Goal: Task Accomplishment & Management: Complete application form

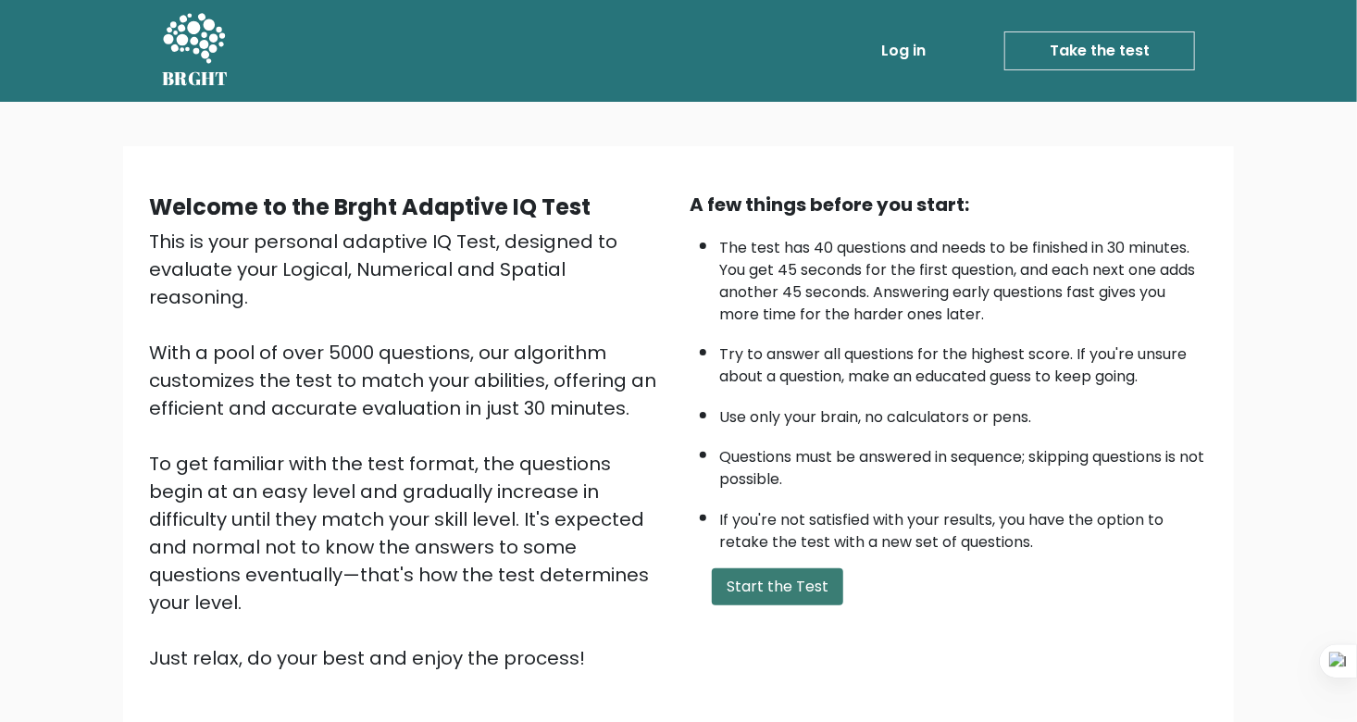
click at [797, 579] on button "Start the Test" at bounding box center [777, 586] width 131 height 37
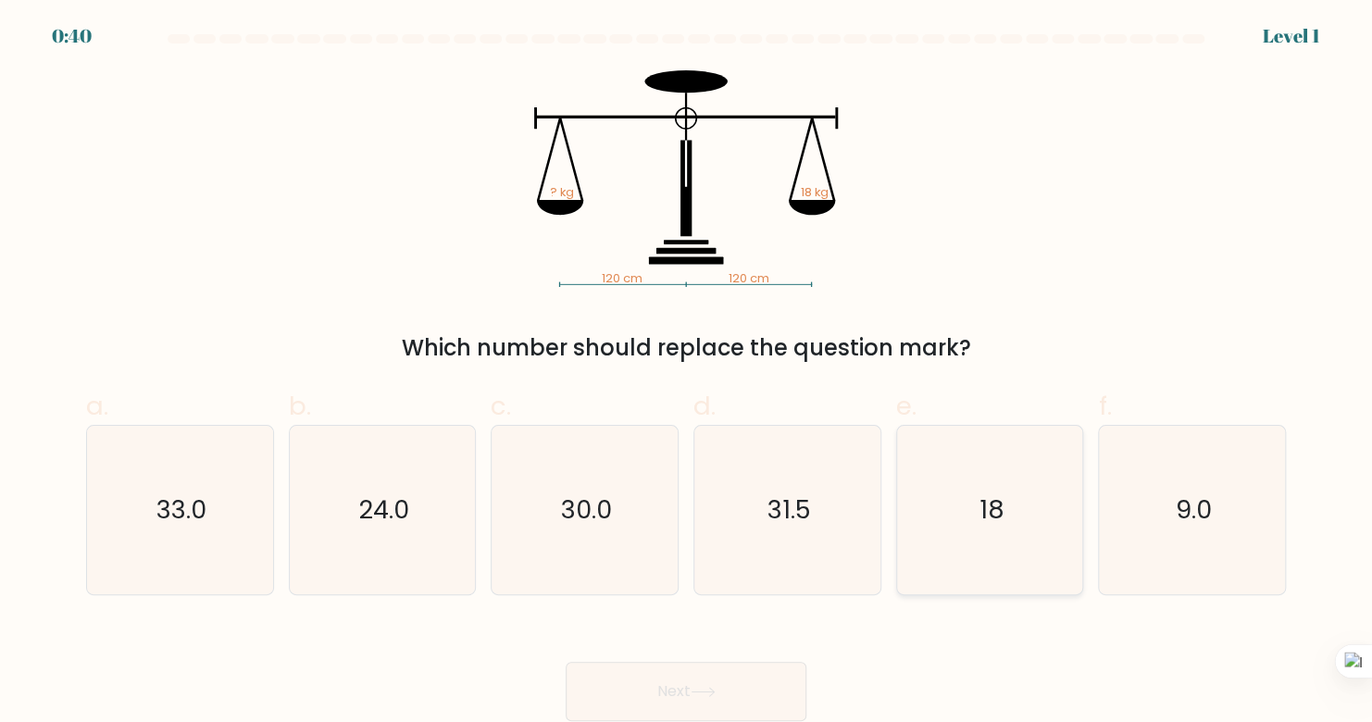
click at [979, 510] on text "18" at bounding box center [991, 510] width 25 height 36
click at [687, 373] on input "e. 18" at bounding box center [686, 367] width 1 height 12
radio input "true"
click at [705, 687] on icon at bounding box center [703, 692] width 25 height 10
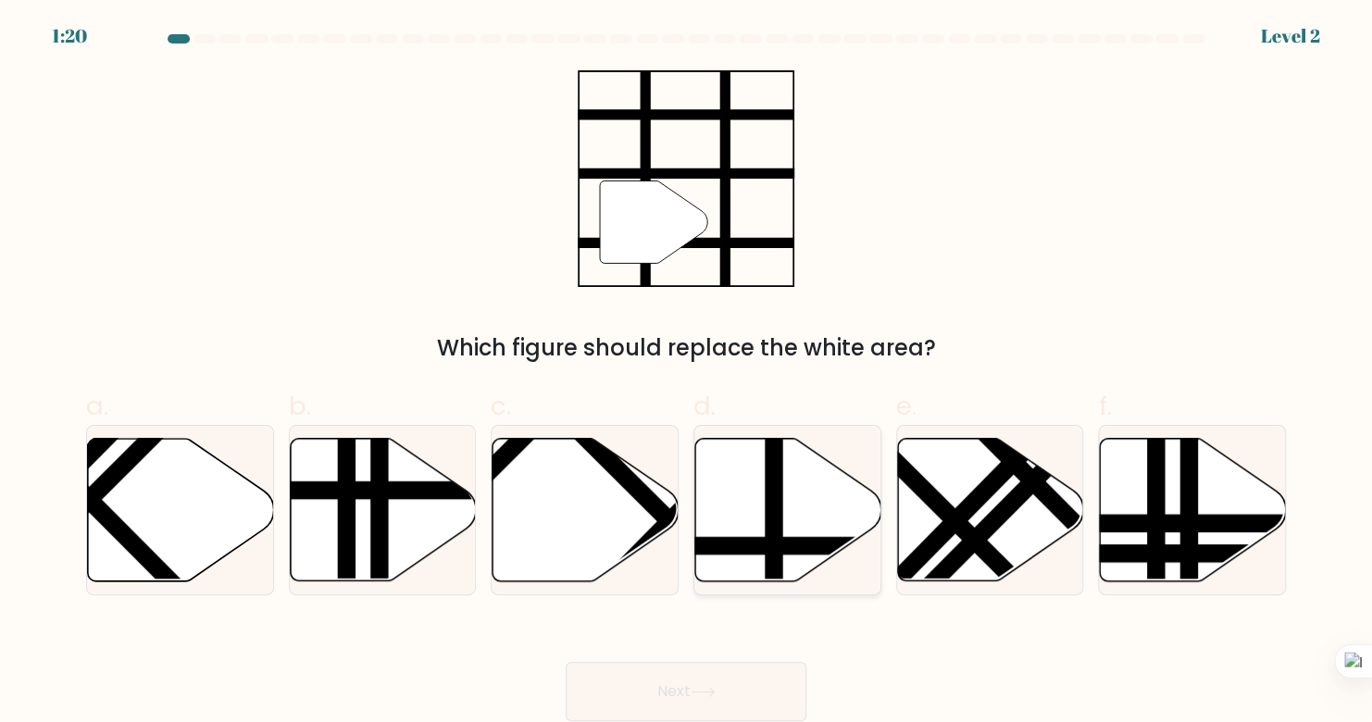
click at [774, 537] on line at bounding box center [774, 434] width 0 height 375
click at [687, 373] on input "d." at bounding box center [686, 367] width 1 height 12
radio input "true"
click at [761, 690] on button "Next" at bounding box center [686, 691] width 241 height 59
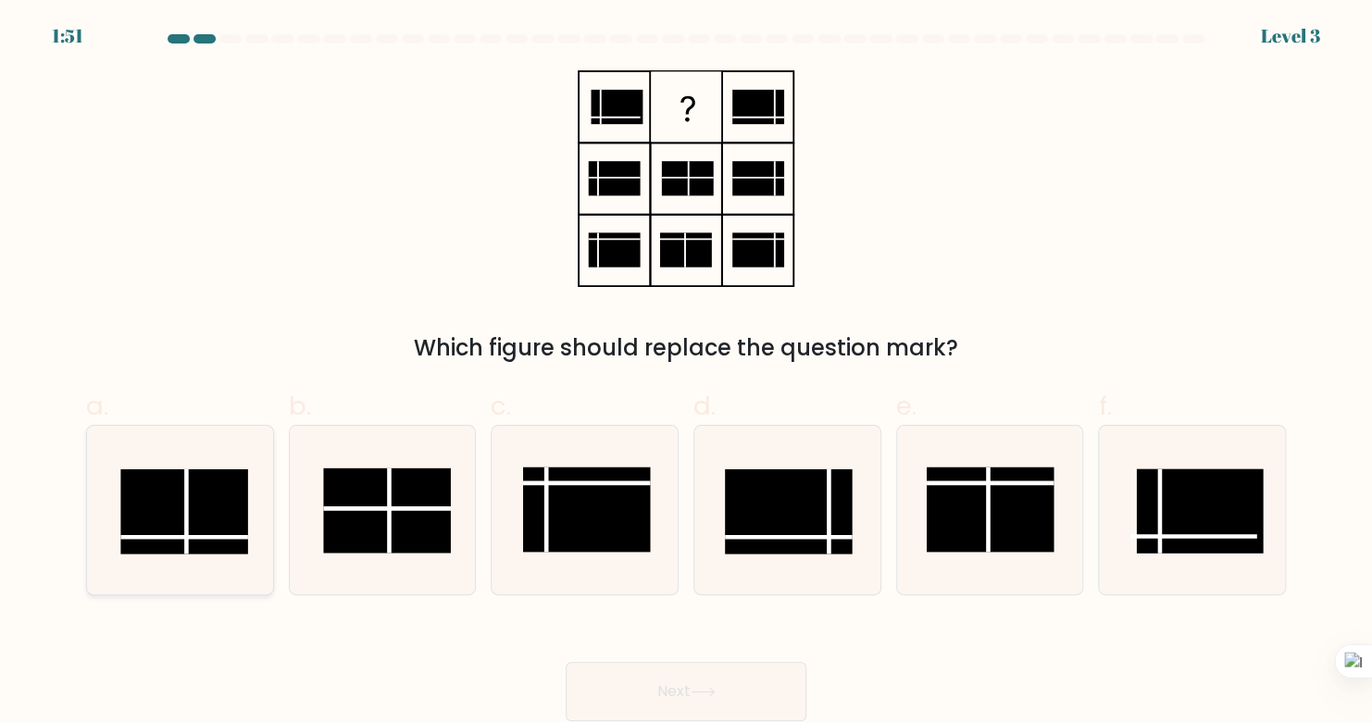
click at [225, 532] on rect at bounding box center [184, 511] width 127 height 85
click at [686, 373] on input "a." at bounding box center [686, 367] width 1 height 12
radio input "true"
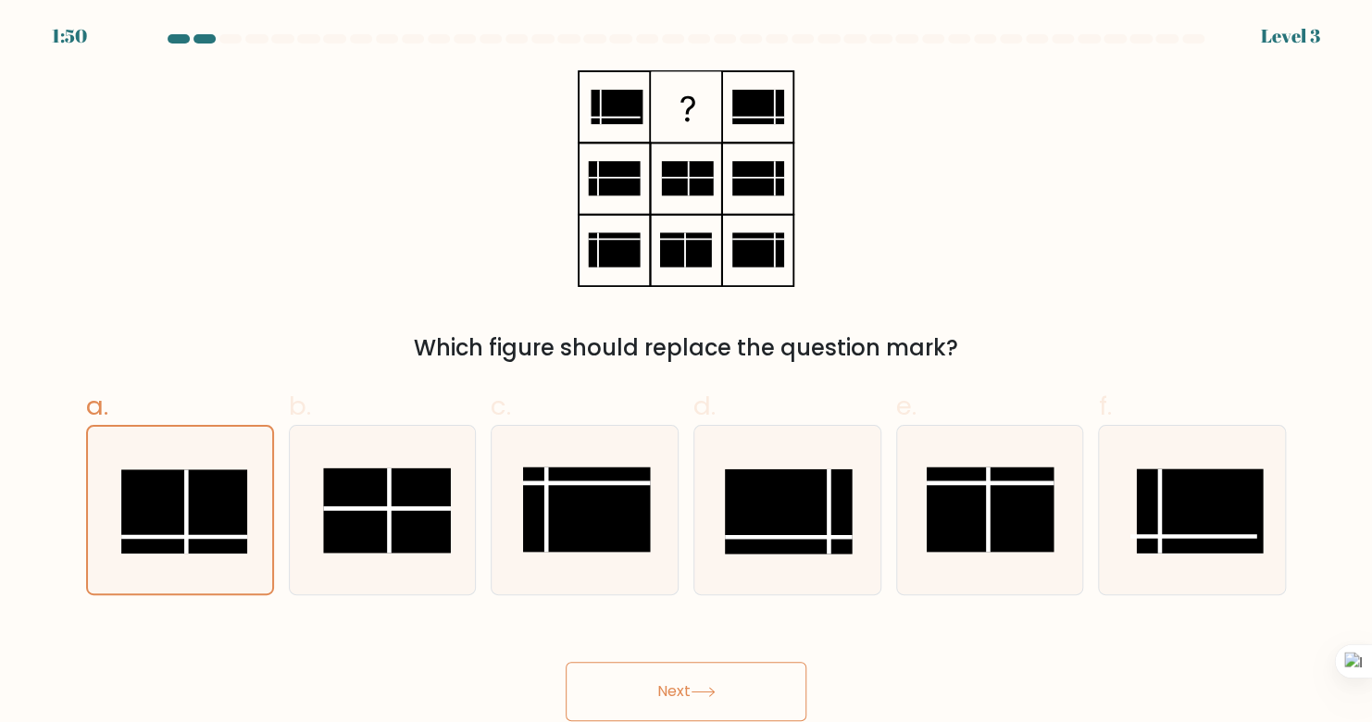
click at [667, 697] on button "Next" at bounding box center [686, 691] width 241 height 59
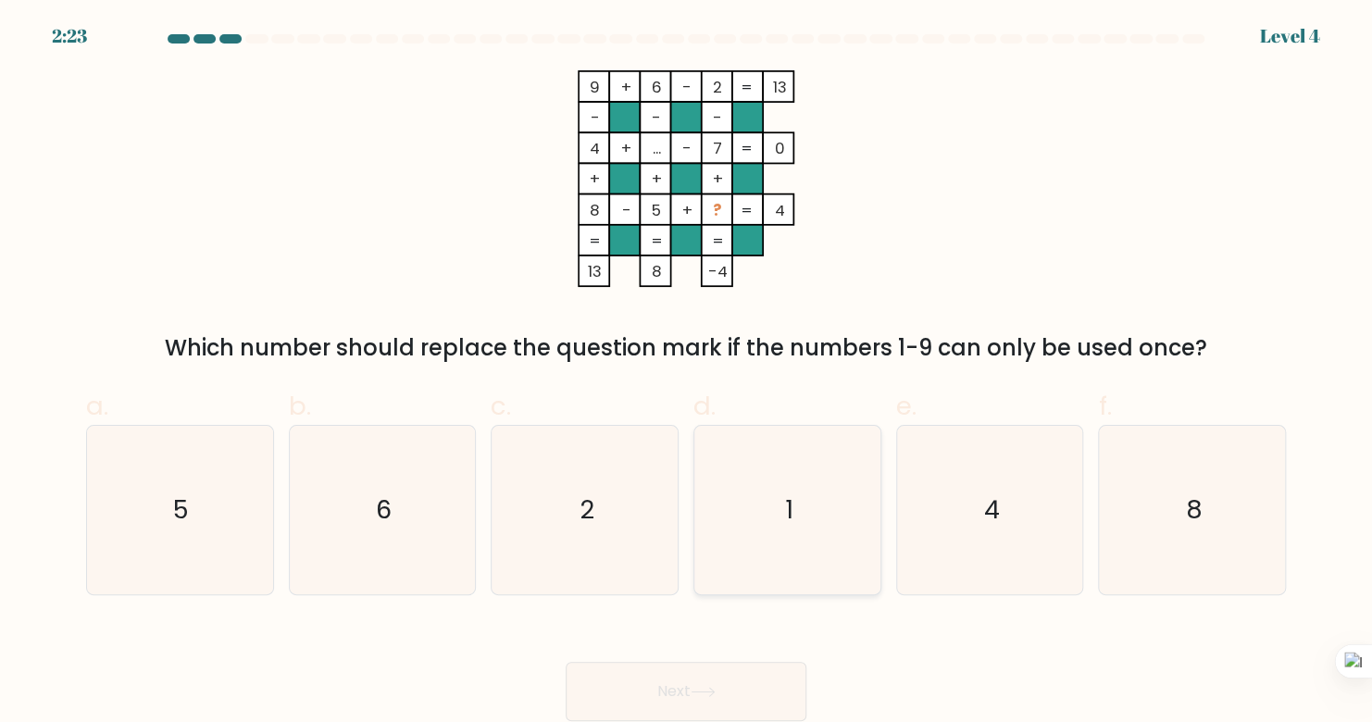
click at [770, 461] on icon "1" at bounding box center [787, 510] width 168 height 168
click at [687, 373] on input "d. 1" at bounding box center [686, 367] width 1 height 12
radio input "true"
click at [675, 676] on button "Next" at bounding box center [686, 691] width 241 height 59
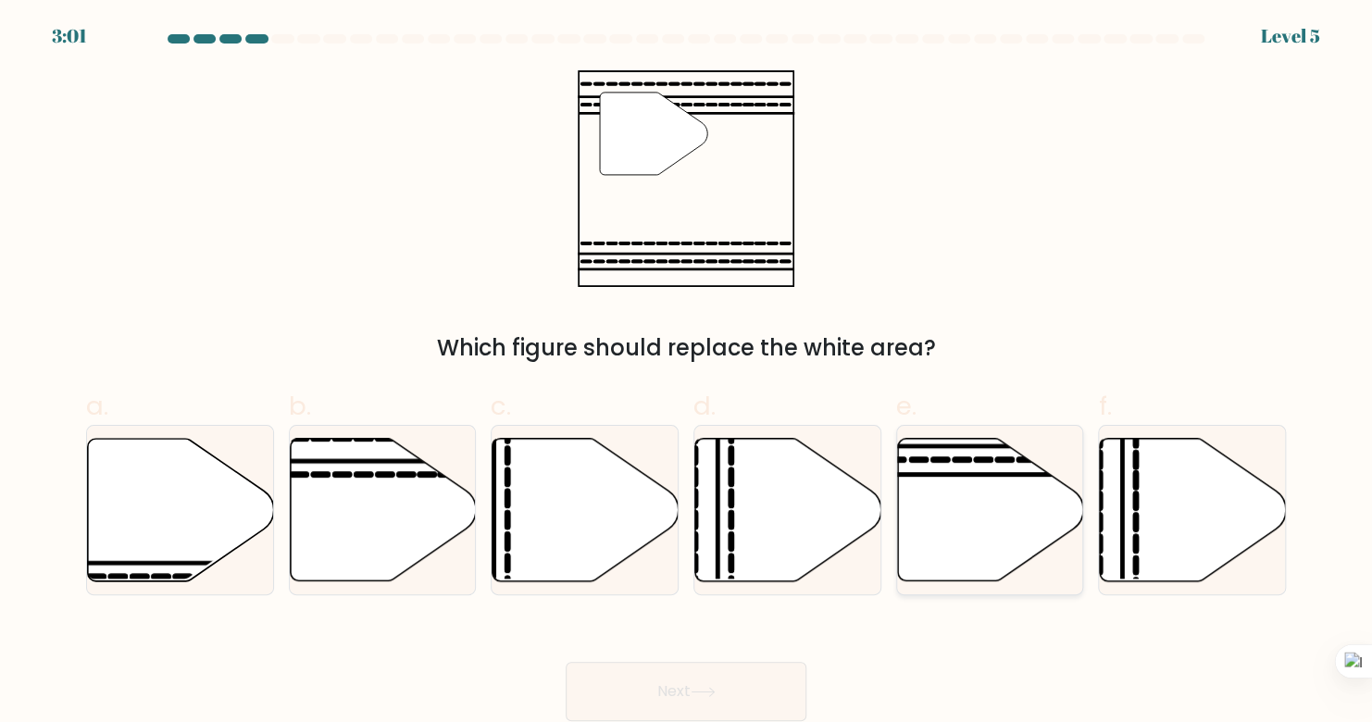
click at [965, 528] on icon at bounding box center [990, 510] width 186 height 143
click at [687, 373] on input "e." at bounding box center [686, 367] width 1 height 12
radio input "true"
click at [756, 689] on button "Next" at bounding box center [686, 691] width 241 height 59
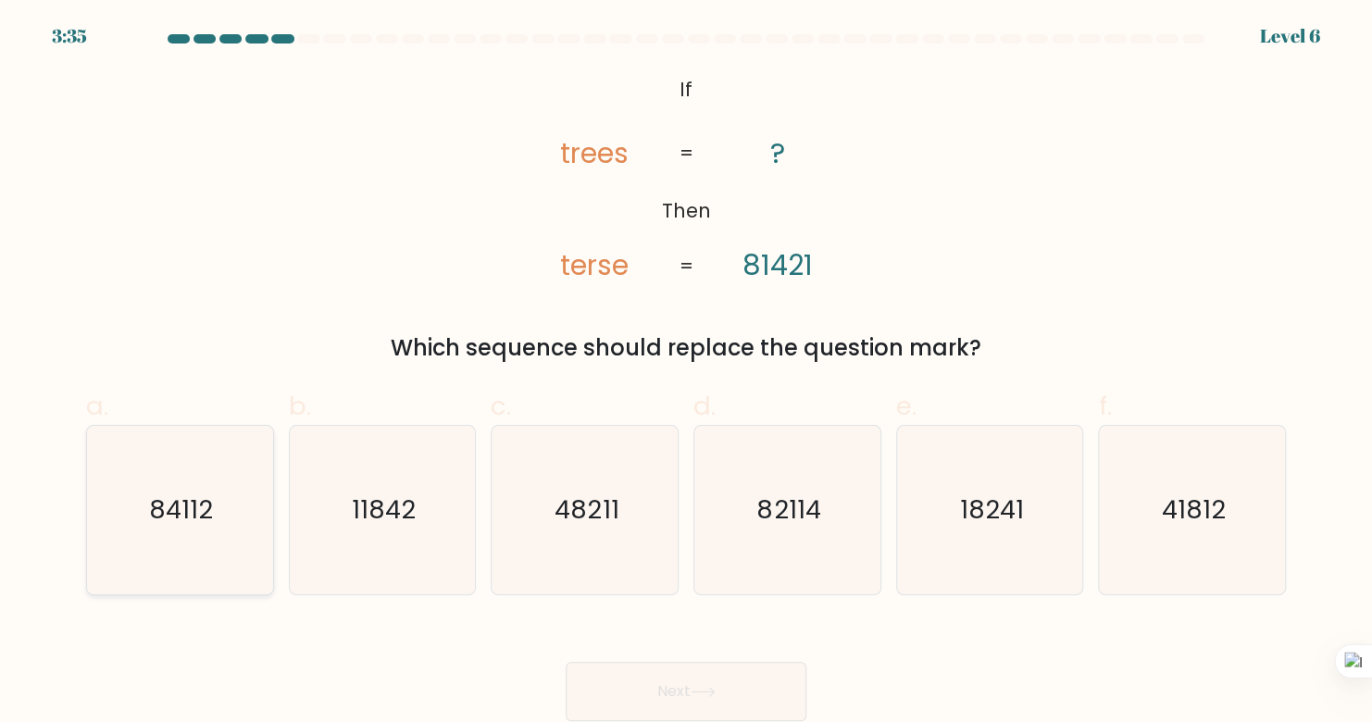
click at [164, 522] on text "84112" at bounding box center [182, 510] width 64 height 36
click at [686, 373] on input "a. 84112" at bounding box center [686, 367] width 1 height 12
radio input "true"
click at [633, 675] on button "Next" at bounding box center [686, 691] width 241 height 59
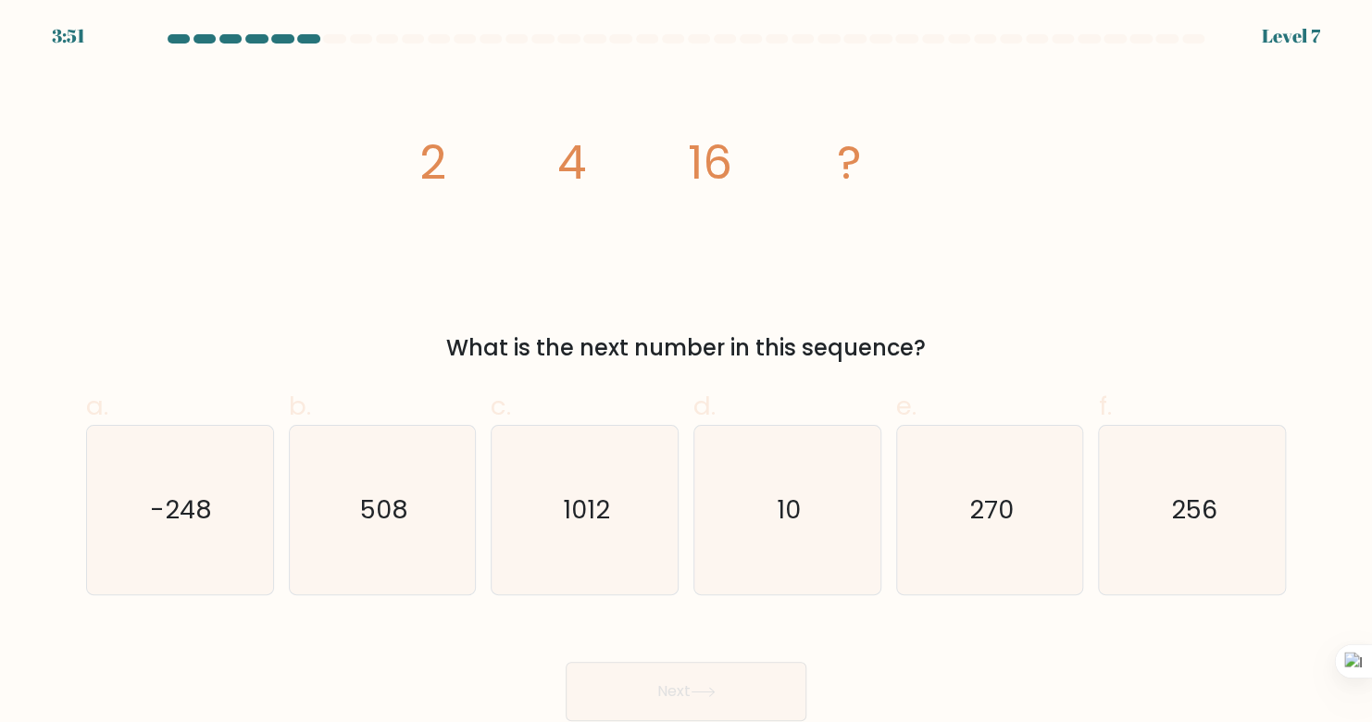
click at [1300, 550] on form at bounding box center [686, 377] width 1372 height 687
click at [1267, 532] on icon "256" at bounding box center [1192, 510] width 168 height 168
click at [687, 373] on input "f. 256" at bounding box center [686, 367] width 1 height 12
radio input "true"
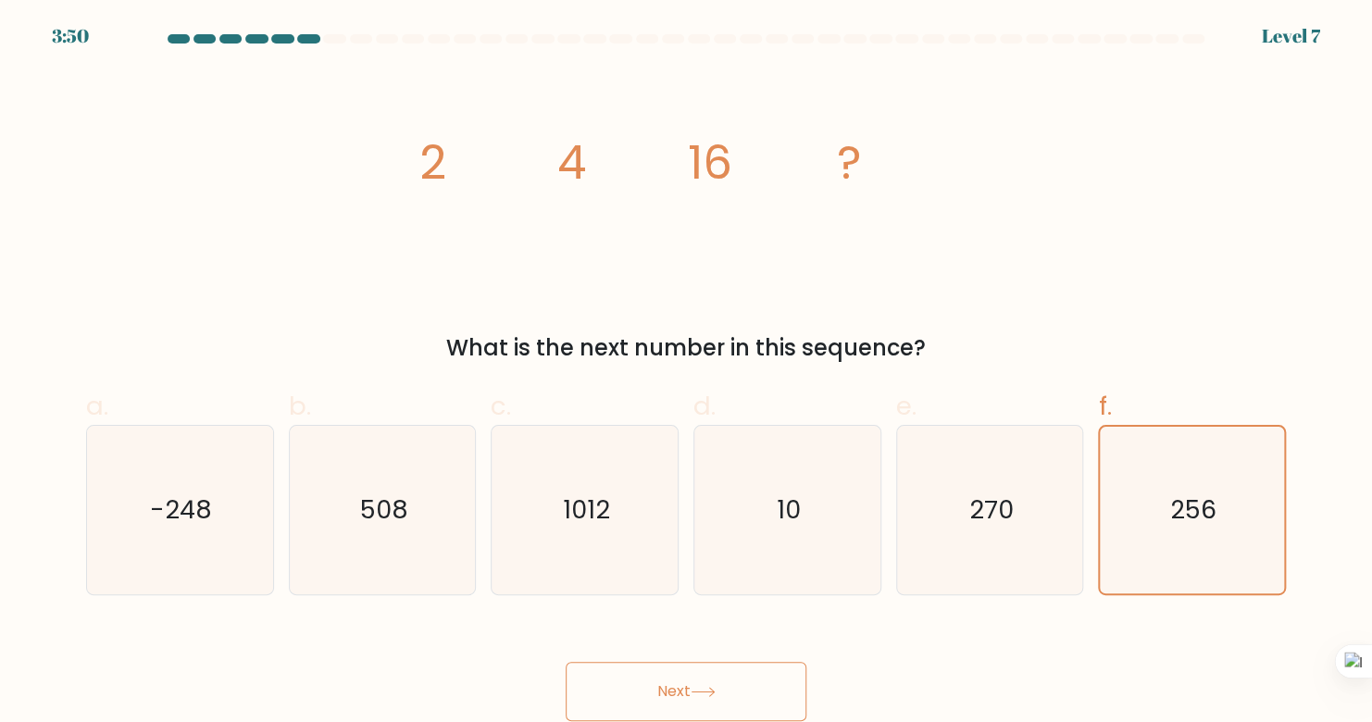
click at [741, 692] on button "Next" at bounding box center [686, 691] width 241 height 59
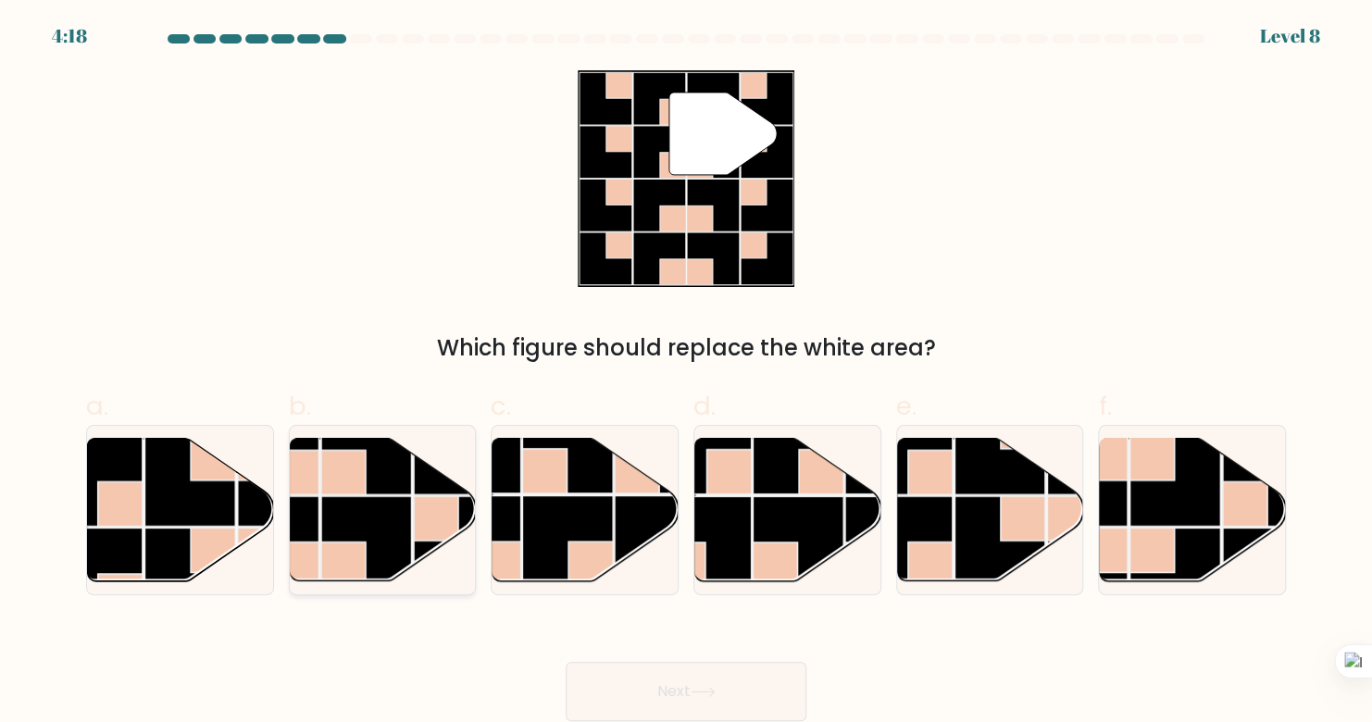
click at [393, 526] on rect at bounding box center [366, 541] width 91 height 91
click at [686, 373] on input "b." at bounding box center [686, 367] width 1 height 12
radio input "true"
click at [630, 691] on button "Next" at bounding box center [686, 691] width 241 height 59
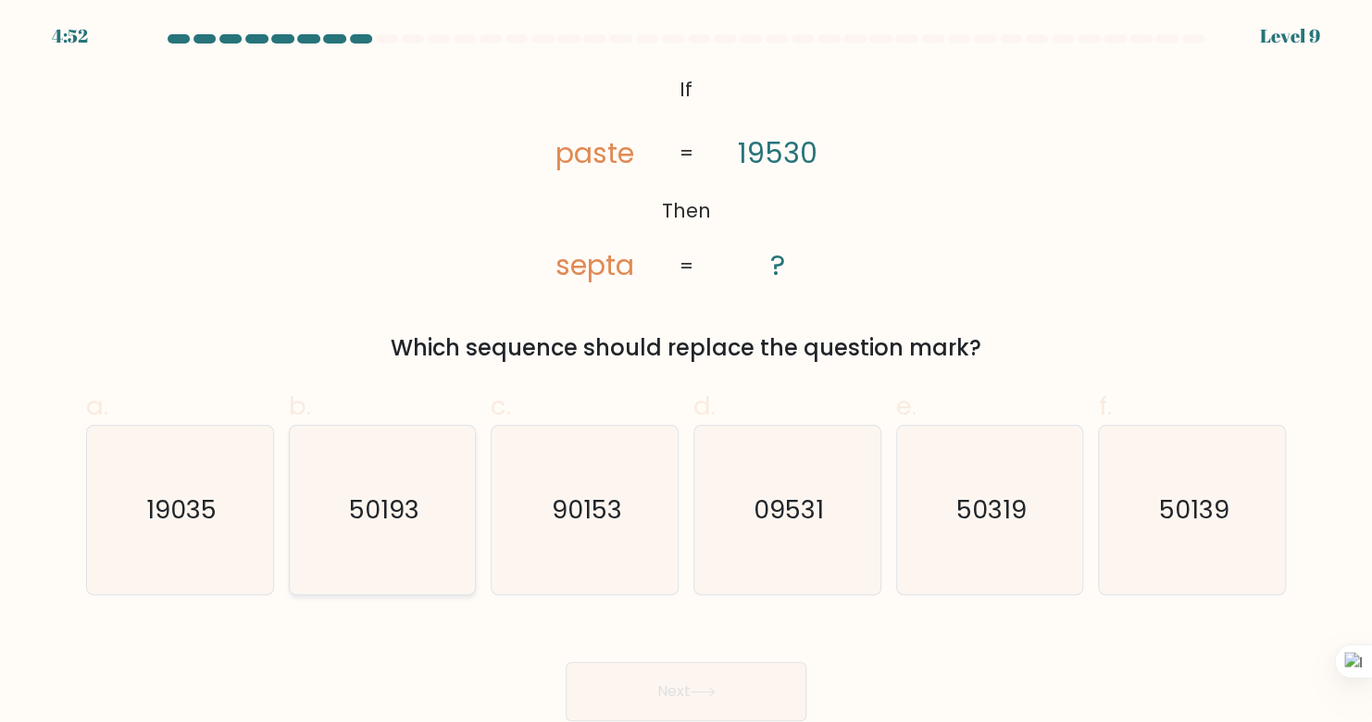
click at [400, 480] on icon "50193" at bounding box center [382, 510] width 168 height 168
click at [686, 373] on input "b. 50193" at bounding box center [686, 367] width 1 height 12
radio input "true"
click at [1205, 546] on icon "50139" at bounding box center [1192, 510] width 168 height 168
click at [687, 373] on input "f. 50139" at bounding box center [686, 367] width 1 height 12
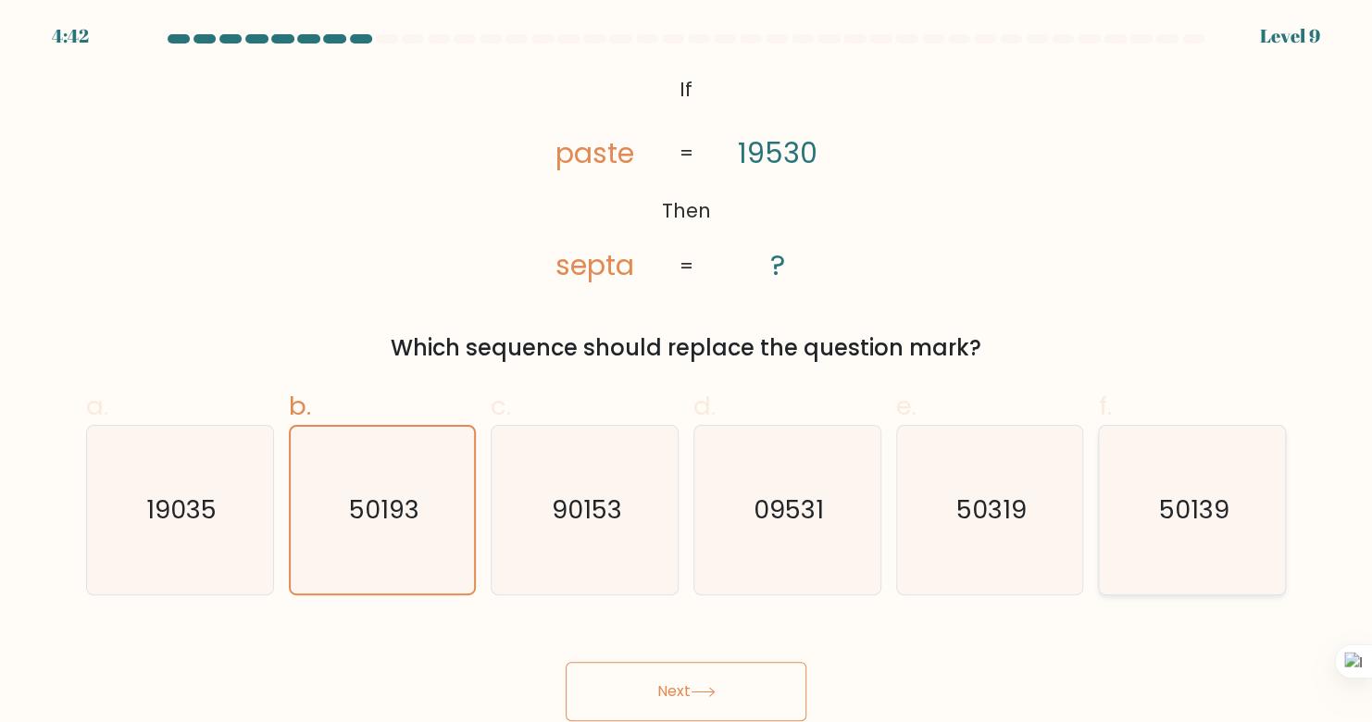
radio input "true"
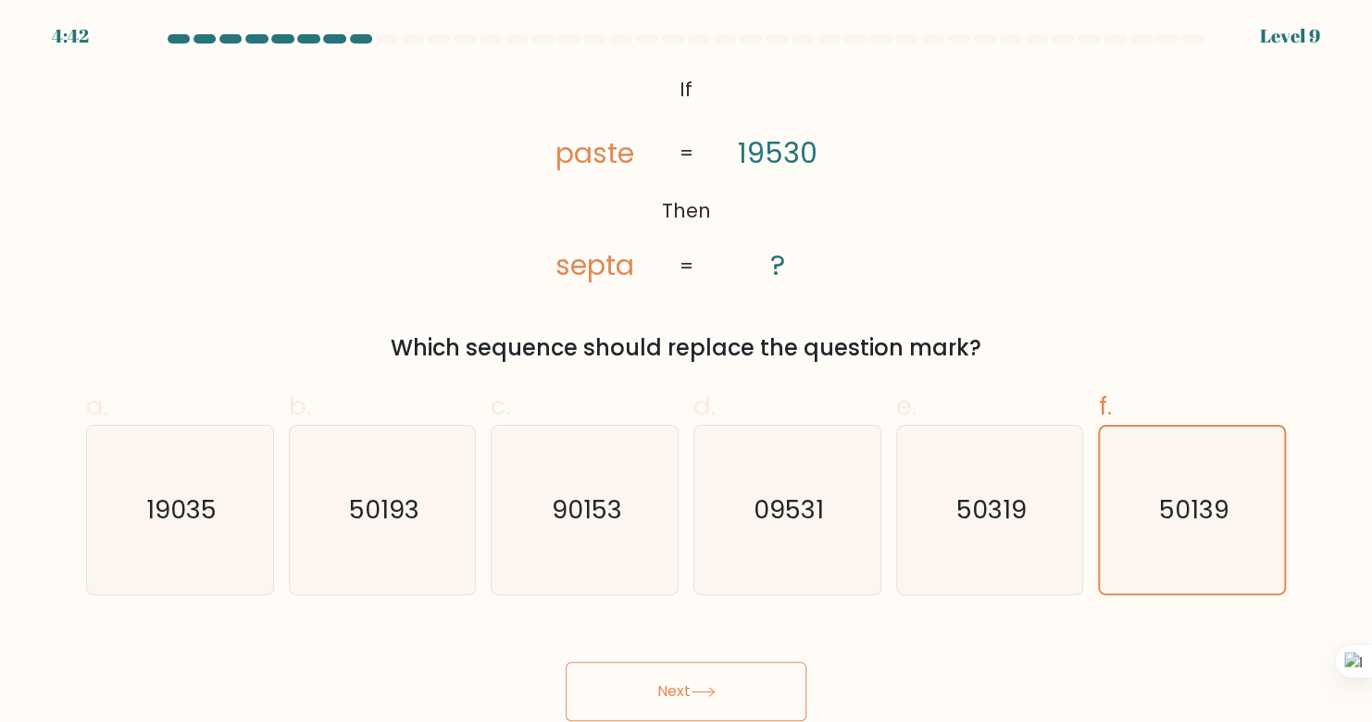
click at [657, 705] on button "Next" at bounding box center [686, 691] width 241 height 59
click at [738, 693] on button "Next" at bounding box center [686, 691] width 241 height 59
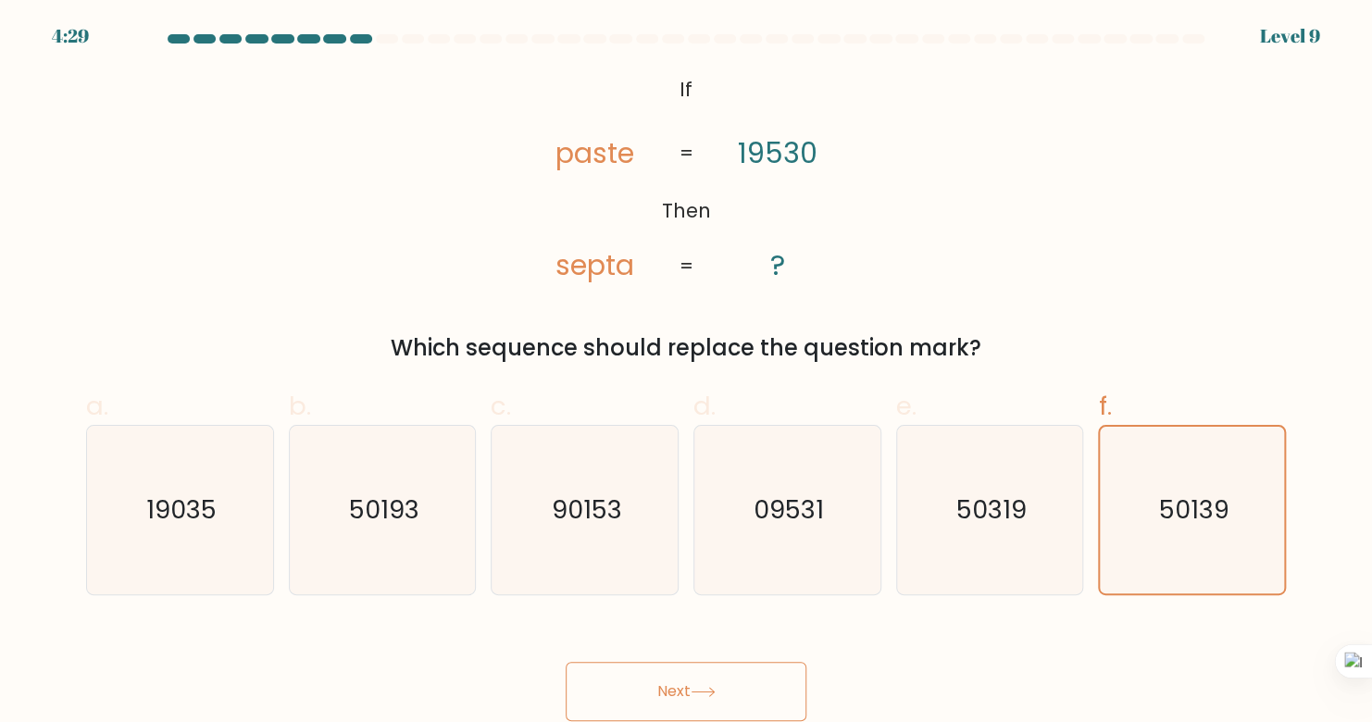
drag, startPoint x: 442, startPoint y: 255, endPoint x: 464, endPoint y: 250, distance: 22.7
click at [446, 253] on div "@import url('https://fonts.googleapis.com/css?family=Abril+Fatface:400,100,100i…" at bounding box center [686, 217] width 1222 height 294
click at [638, 671] on button "Next" at bounding box center [686, 691] width 241 height 59
click at [643, 680] on button "Next" at bounding box center [686, 691] width 241 height 59
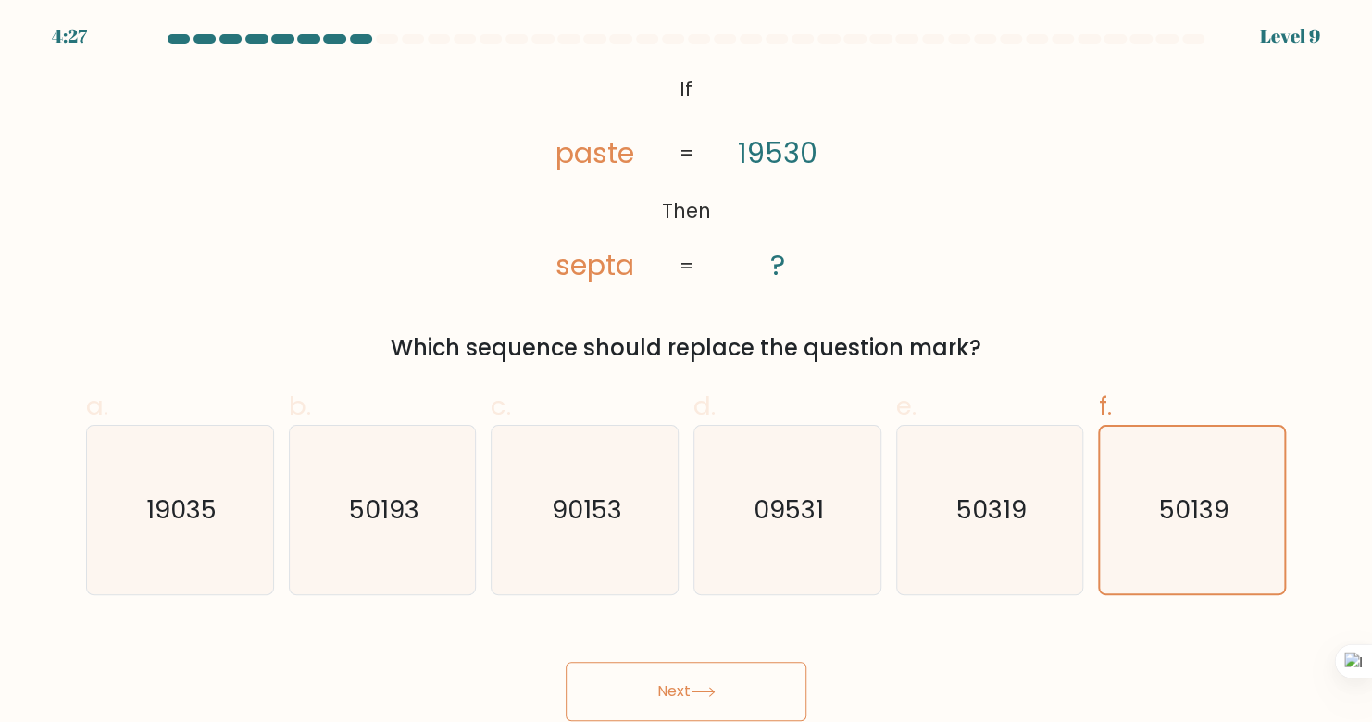
click at [643, 680] on button "Next" at bounding box center [686, 691] width 241 height 59
click at [961, 464] on icon "50319" at bounding box center [989, 510] width 168 height 168
click at [687, 373] on input "e. 50319" at bounding box center [686, 367] width 1 height 12
radio input "true"
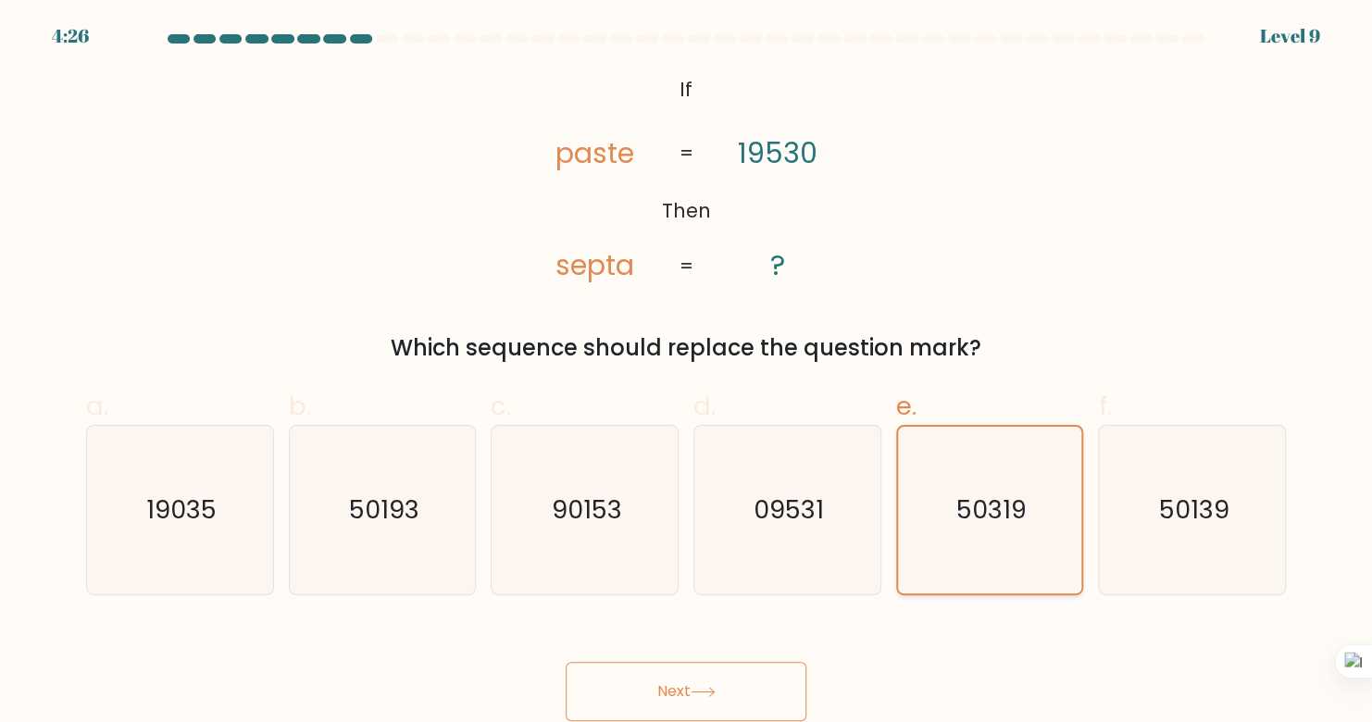
click at [964, 467] on icon "50319" at bounding box center [989, 510] width 167 height 167
click at [1197, 546] on icon "50139" at bounding box center [1192, 510] width 168 height 168
click at [687, 373] on input "f. 50139" at bounding box center [686, 367] width 1 height 12
radio input "true"
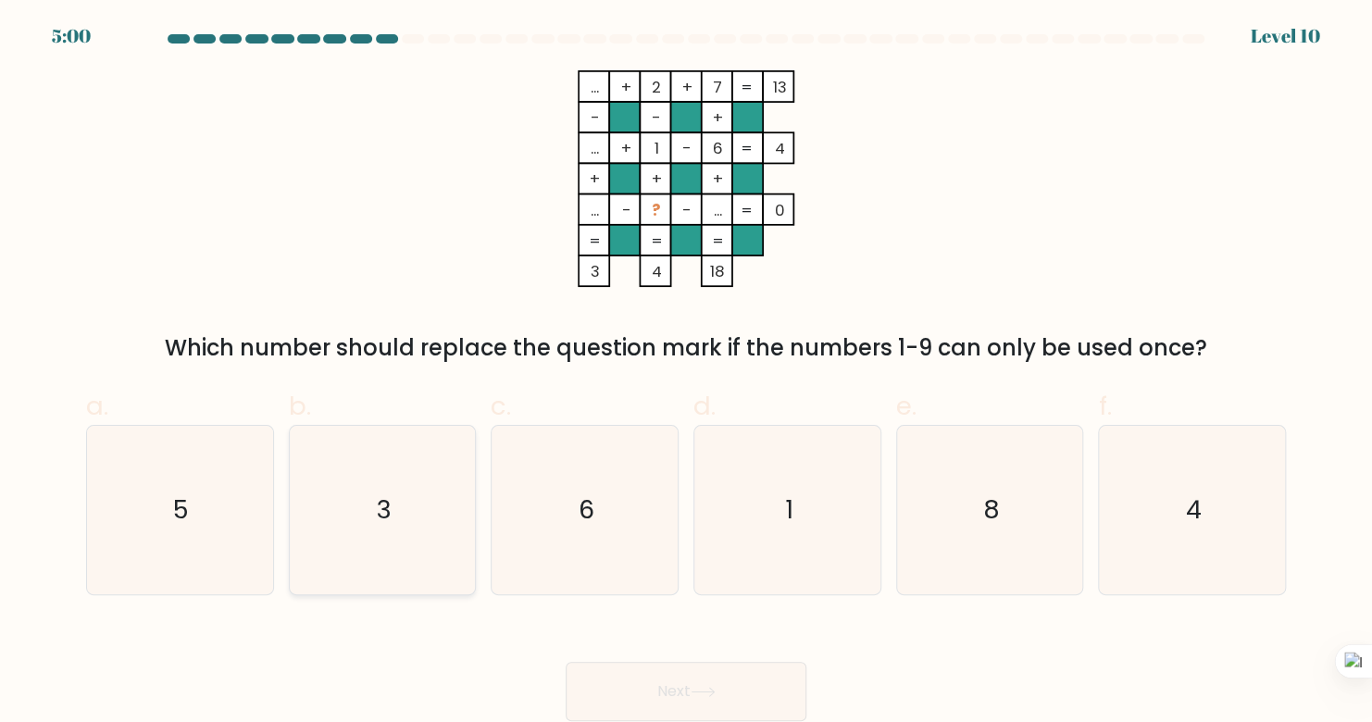
click at [397, 505] on icon "3" at bounding box center [382, 510] width 168 height 168
click at [686, 373] on input "b. 3" at bounding box center [686, 367] width 1 height 12
radio input "true"
click at [695, 717] on button "Next" at bounding box center [686, 691] width 241 height 59
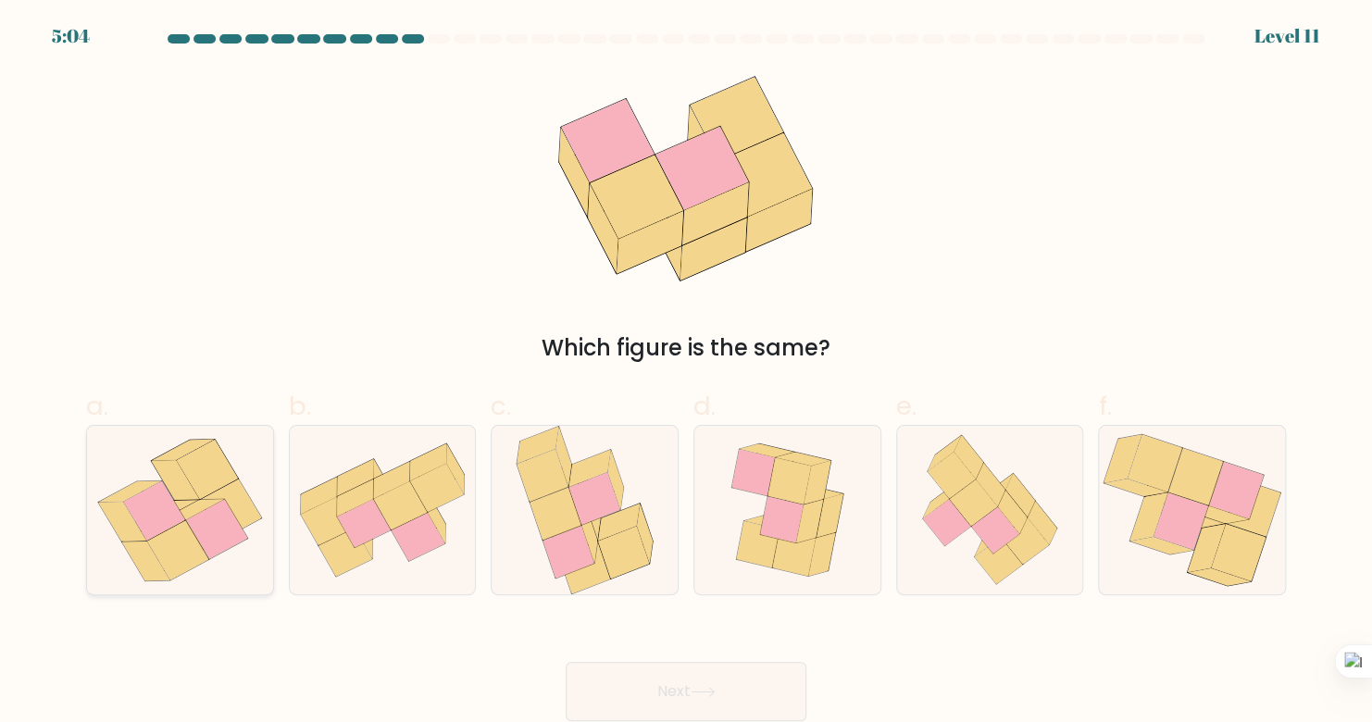
click at [180, 528] on icon at bounding box center [177, 549] width 61 height 59
click at [686, 373] on input "a." at bounding box center [686, 367] width 1 height 12
radio input "true"
click at [674, 705] on button "Next" at bounding box center [686, 691] width 241 height 59
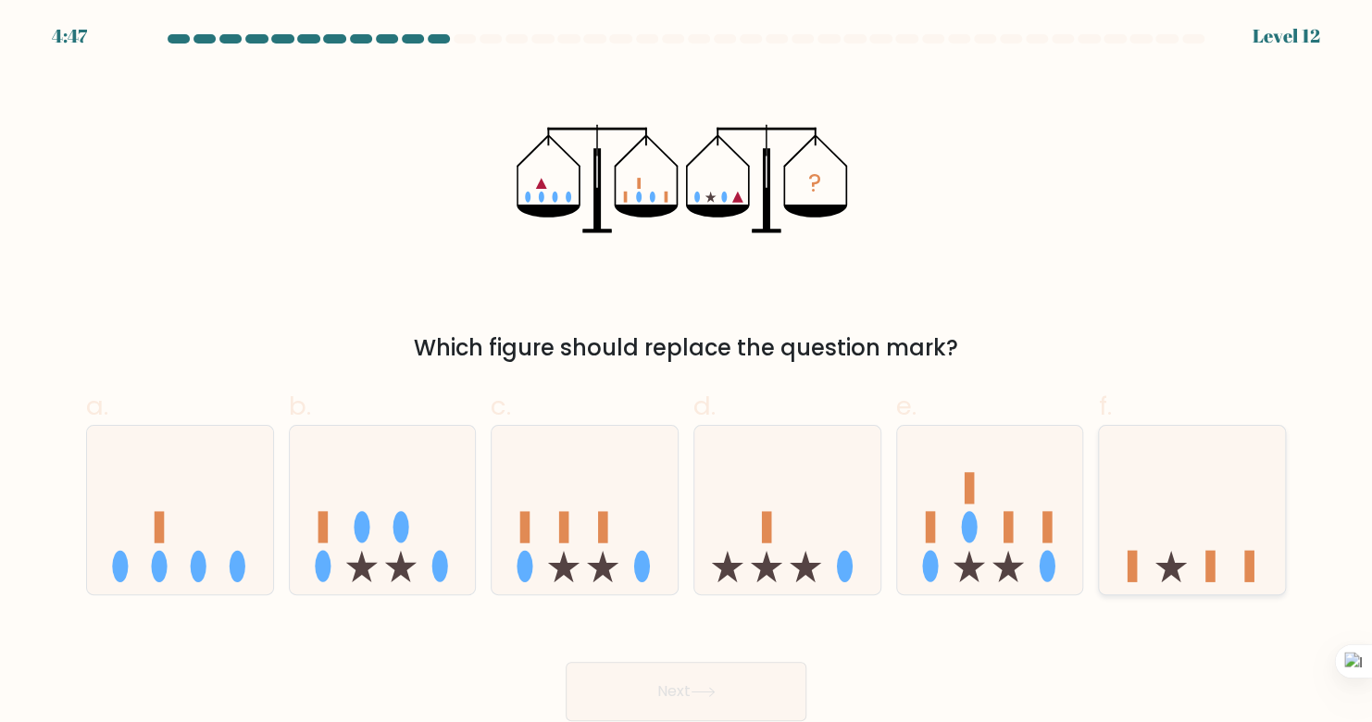
click at [1233, 515] on icon at bounding box center [1192, 510] width 186 height 154
click at [687, 373] on input "f." at bounding box center [686, 367] width 1 height 12
radio input "true"
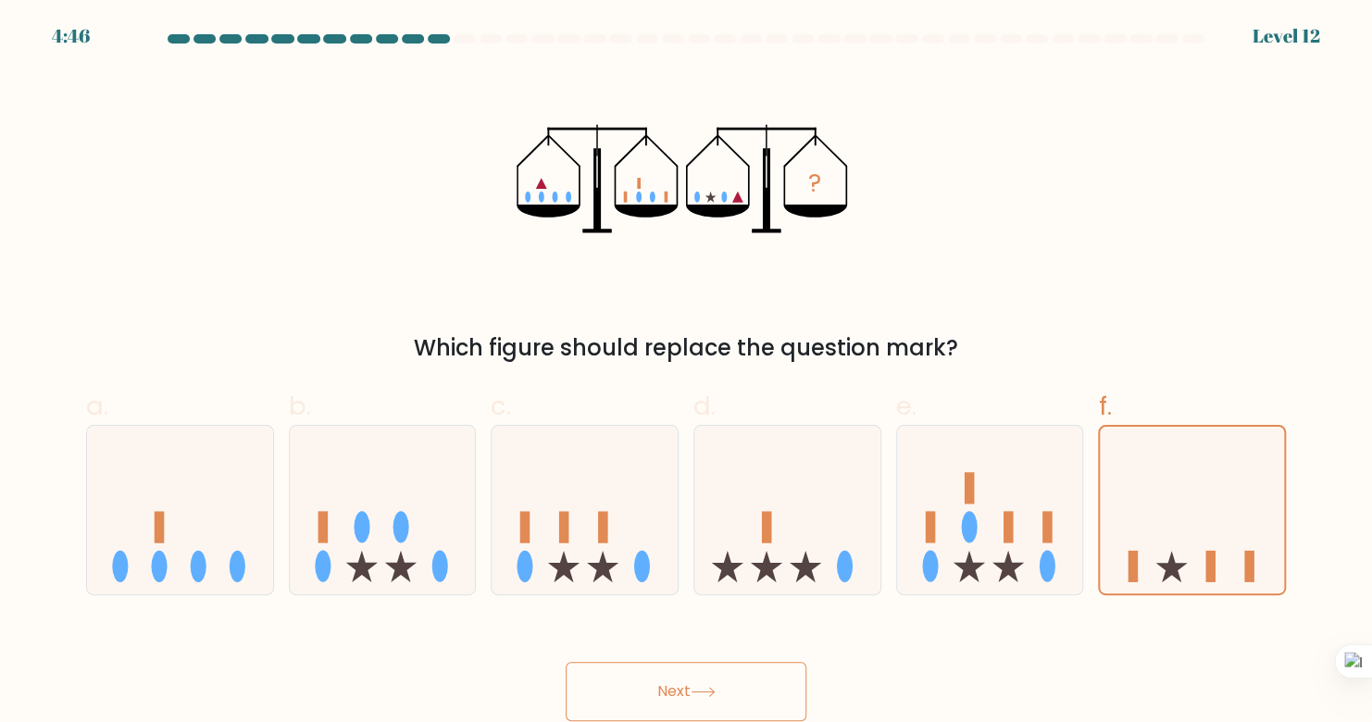
click at [713, 686] on button "Next" at bounding box center [686, 691] width 241 height 59
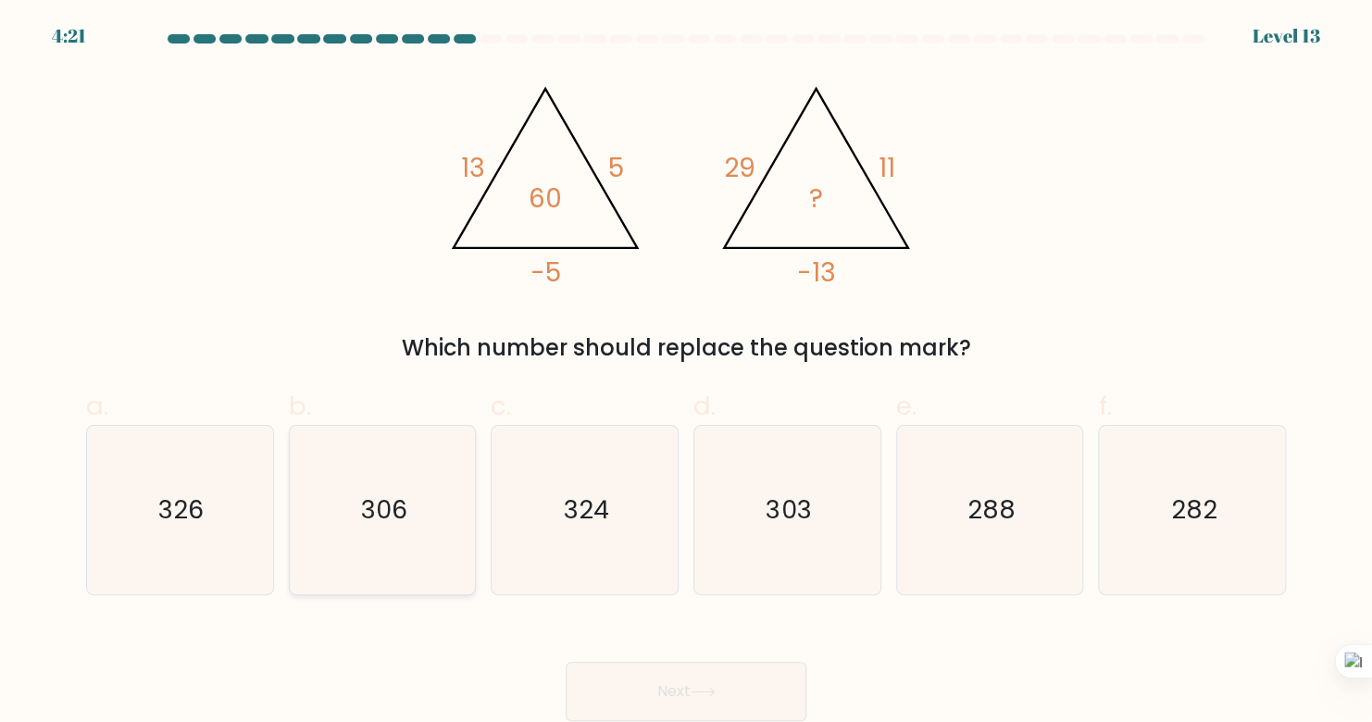
click at [449, 467] on icon "306" at bounding box center [382, 510] width 168 height 168
click at [686, 373] on input "b. 306" at bounding box center [686, 367] width 1 height 12
radio input "true"
click at [735, 689] on button "Next" at bounding box center [686, 691] width 241 height 59
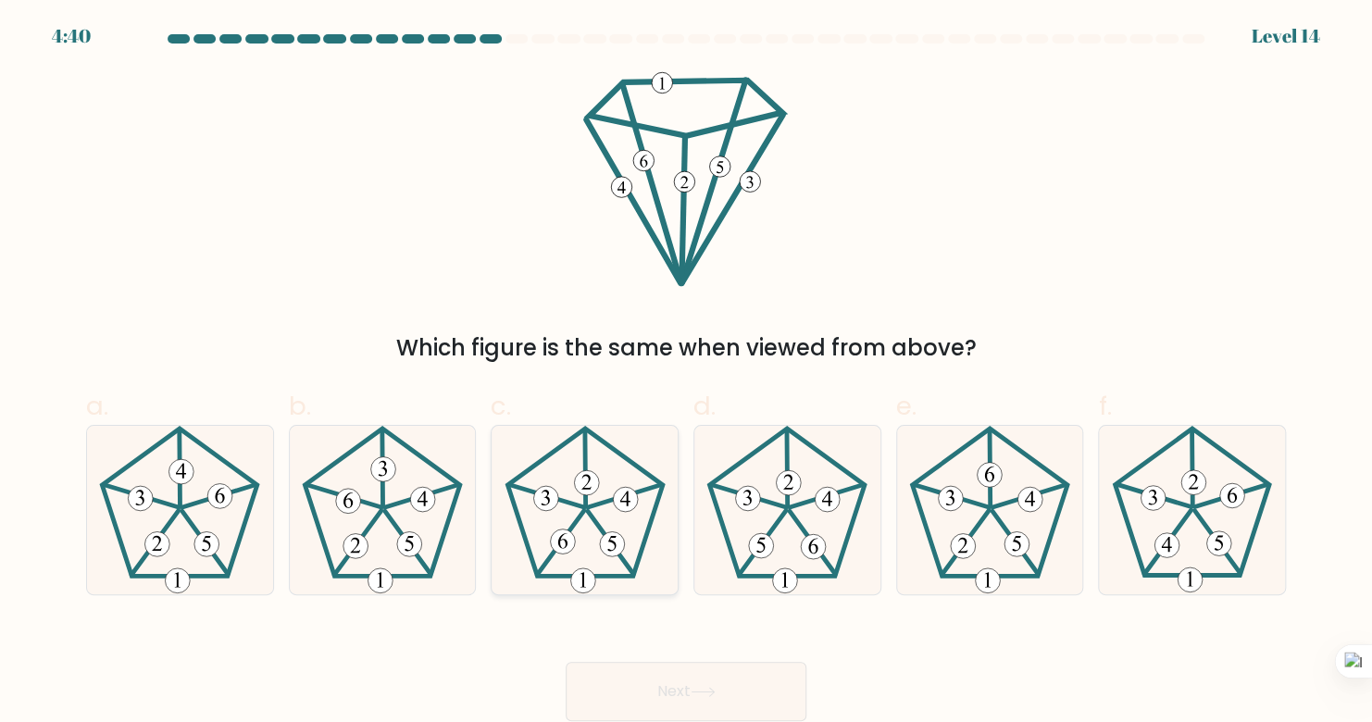
click at [538, 518] on icon at bounding box center [585, 510] width 168 height 168
click at [686, 373] on input "c." at bounding box center [686, 367] width 1 height 12
radio input "true"
click at [667, 691] on button "Next" at bounding box center [686, 691] width 241 height 59
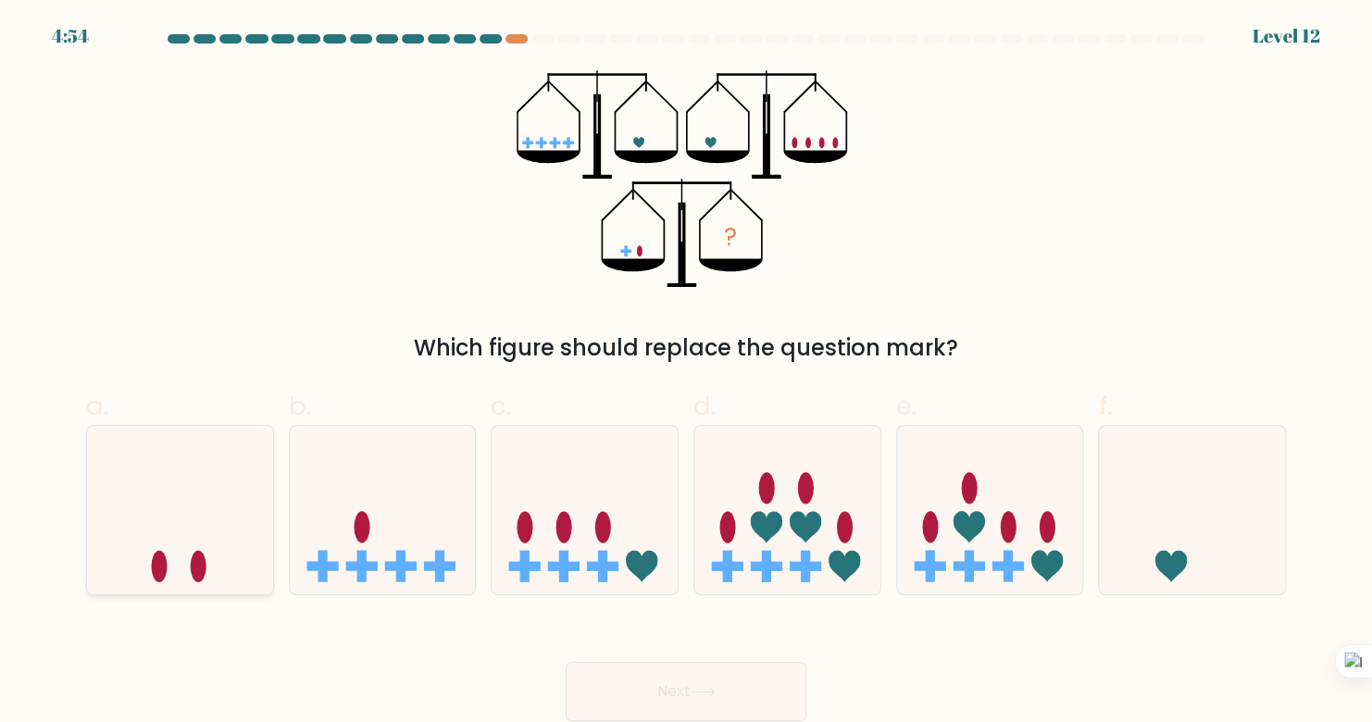
click at [159, 566] on ellipse at bounding box center [160, 566] width 16 height 31
click at [686, 373] on input "a." at bounding box center [686, 367] width 1 height 12
radio input "true"
click at [650, 702] on button "Next" at bounding box center [686, 691] width 241 height 59
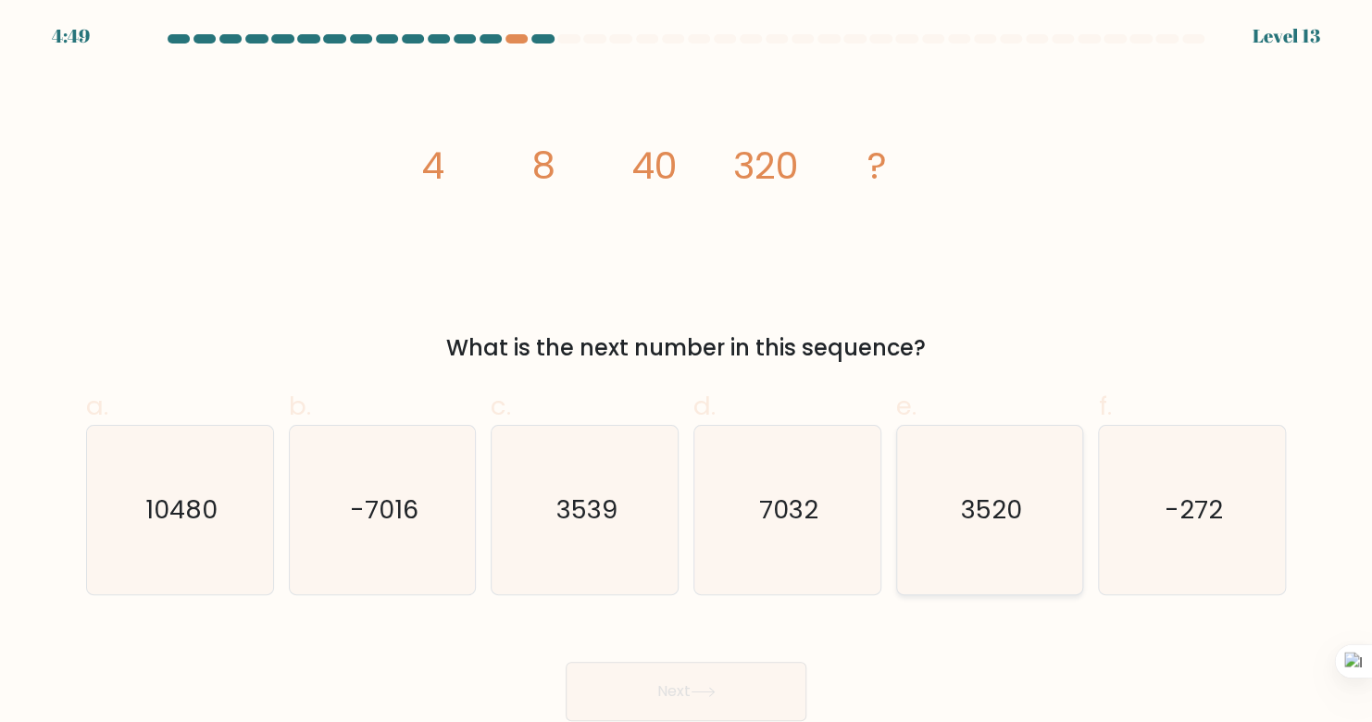
click at [991, 512] on text "3520" at bounding box center [991, 510] width 61 height 36
click at [687, 373] on input "e. 3520" at bounding box center [686, 367] width 1 height 12
radio input "true"
click at [615, 678] on button "Next" at bounding box center [686, 691] width 241 height 59
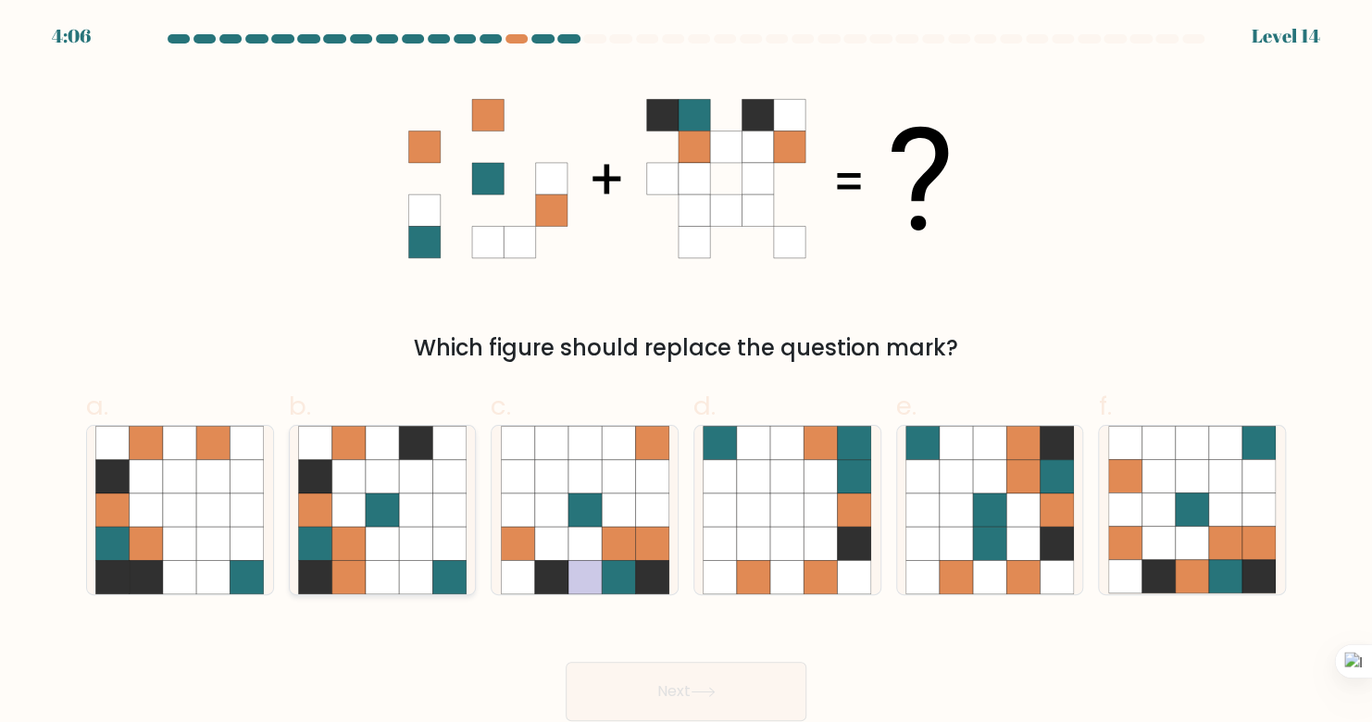
click at [401, 559] on icon at bounding box center [415, 543] width 33 height 33
click at [686, 373] on input "b." at bounding box center [686, 367] width 1 height 12
radio input "true"
click at [653, 692] on button "Next" at bounding box center [686, 691] width 241 height 59
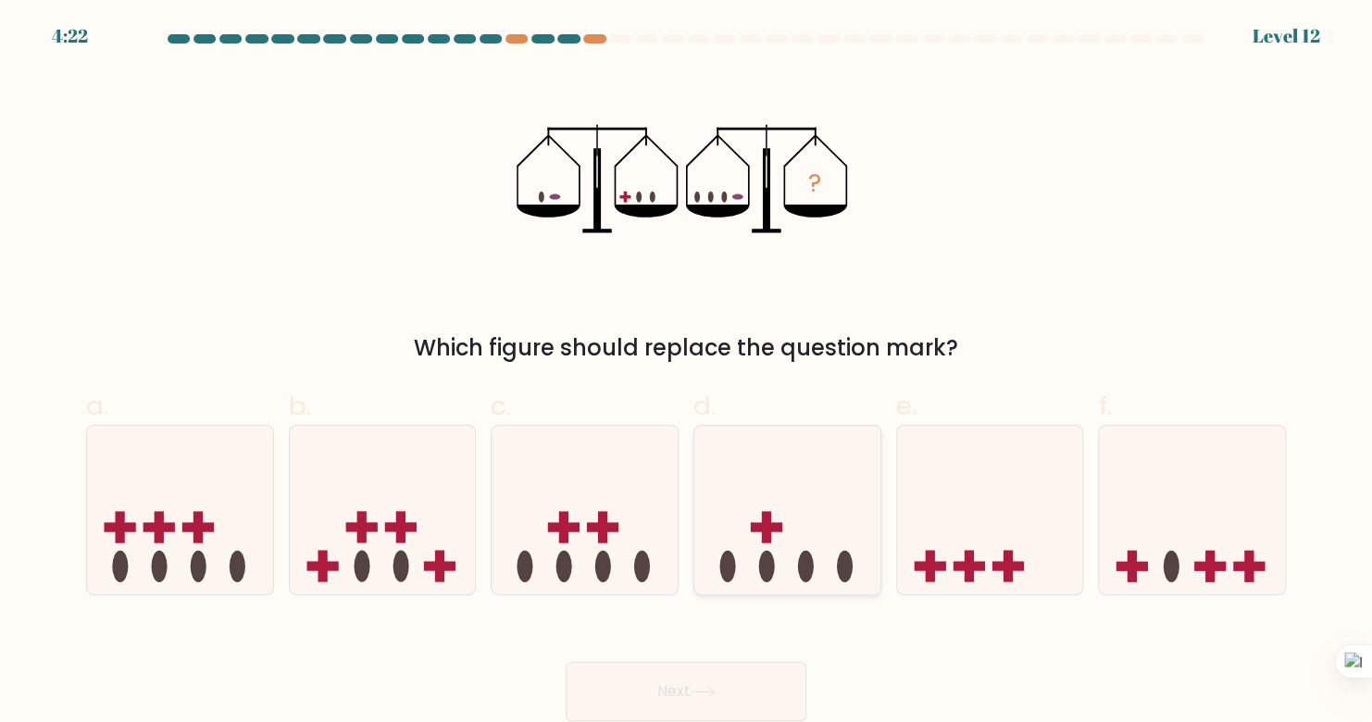
click at [787, 518] on icon at bounding box center [787, 510] width 186 height 154
click at [687, 373] on input "d." at bounding box center [686, 367] width 1 height 12
radio input "true"
click at [625, 671] on button "Next" at bounding box center [686, 691] width 241 height 59
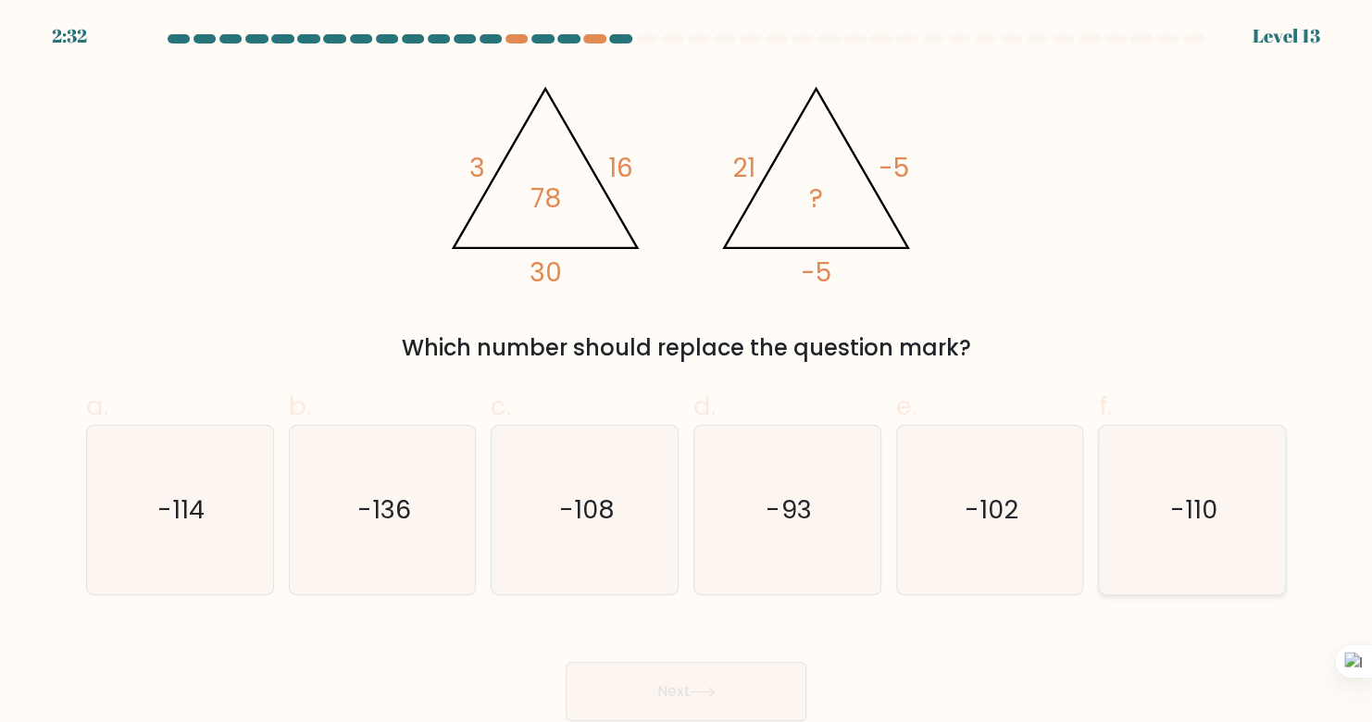
click at [1175, 504] on text "-110" at bounding box center [1193, 510] width 47 height 36
click at [687, 373] on input "f. -110" at bounding box center [686, 367] width 1 height 12
radio input "true"
click at [709, 700] on button "Next" at bounding box center [686, 691] width 241 height 59
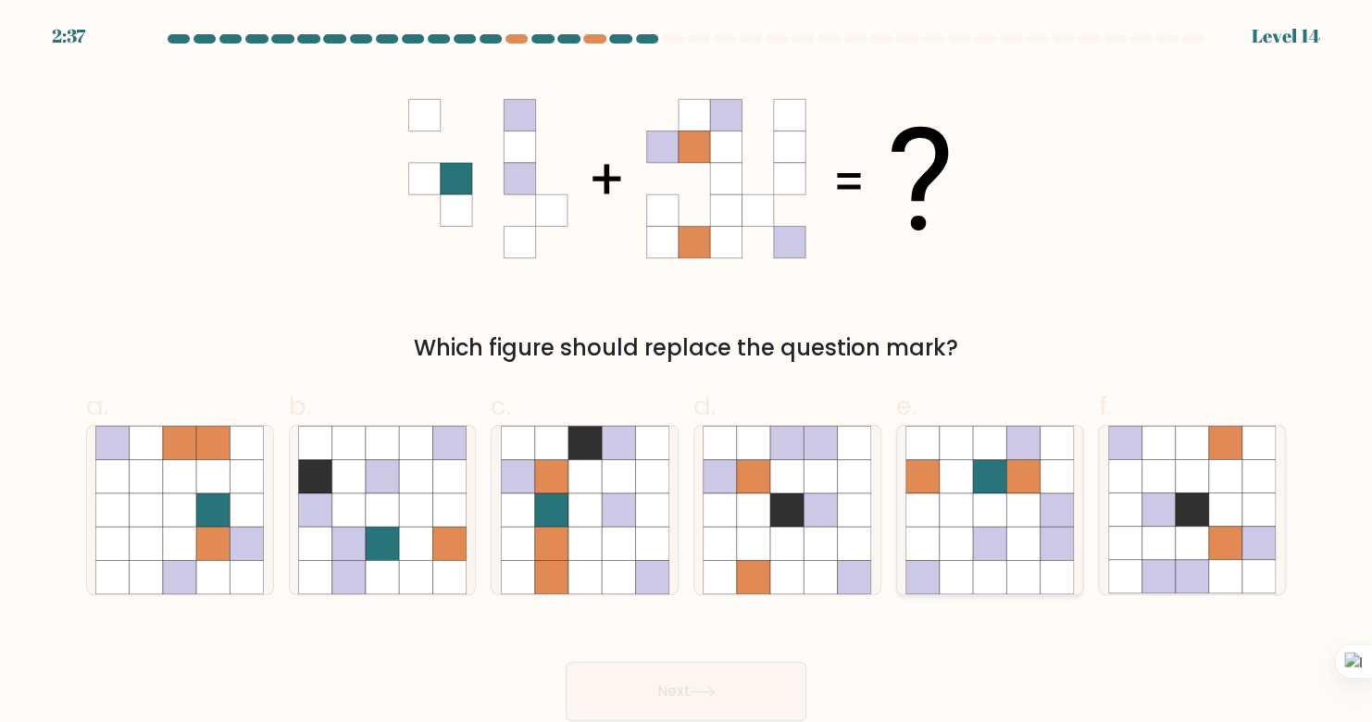
click at [1019, 518] on icon at bounding box center [1022, 509] width 33 height 33
click at [687, 373] on input "e." at bounding box center [686, 367] width 1 height 12
radio input "true"
click at [754, 705] on button "Next" at bounding box center [686, 691] width 241 height 59
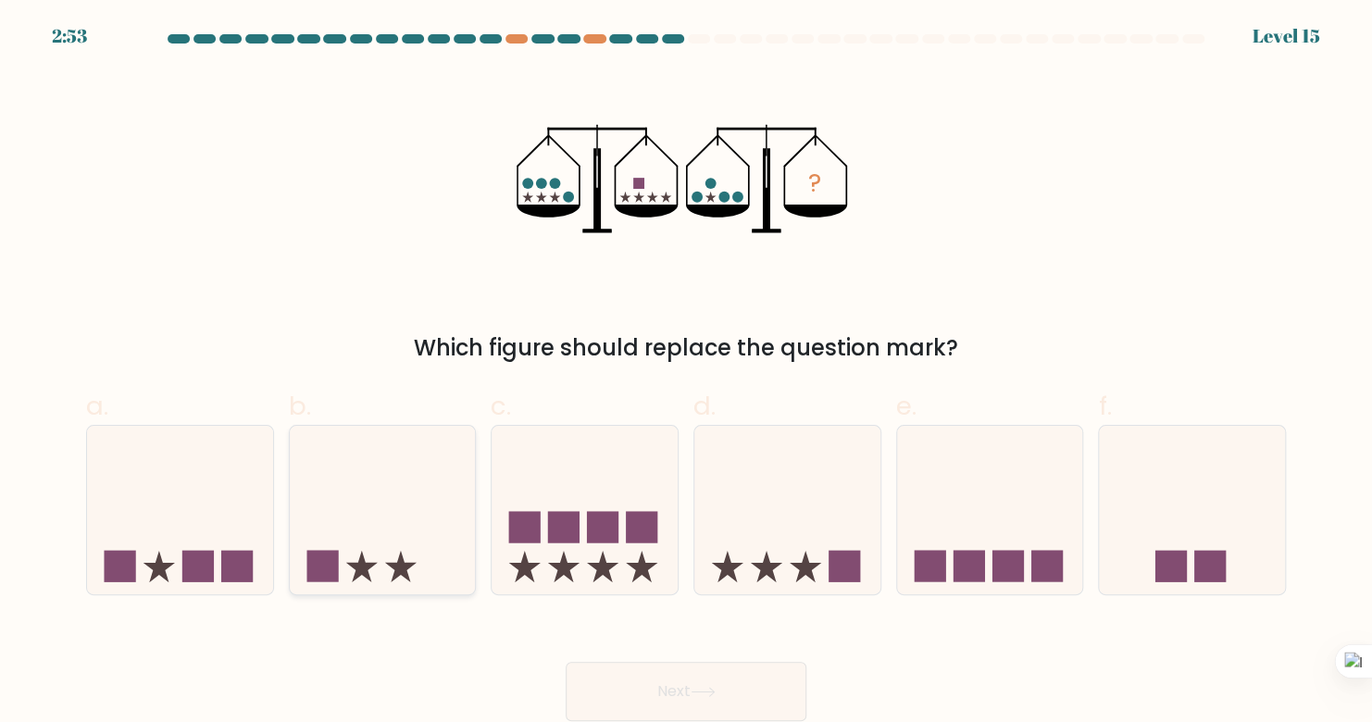
click at [342, 581] on icon at bounding box center [383, 510] width 186 height 154
click at [686, 373] on input "b." at bounding box center [686, 367] width 1 height 12
radio input "true"
click at [636, 696] on button "Next" at bounding box center [686, 691] width 241 height 59
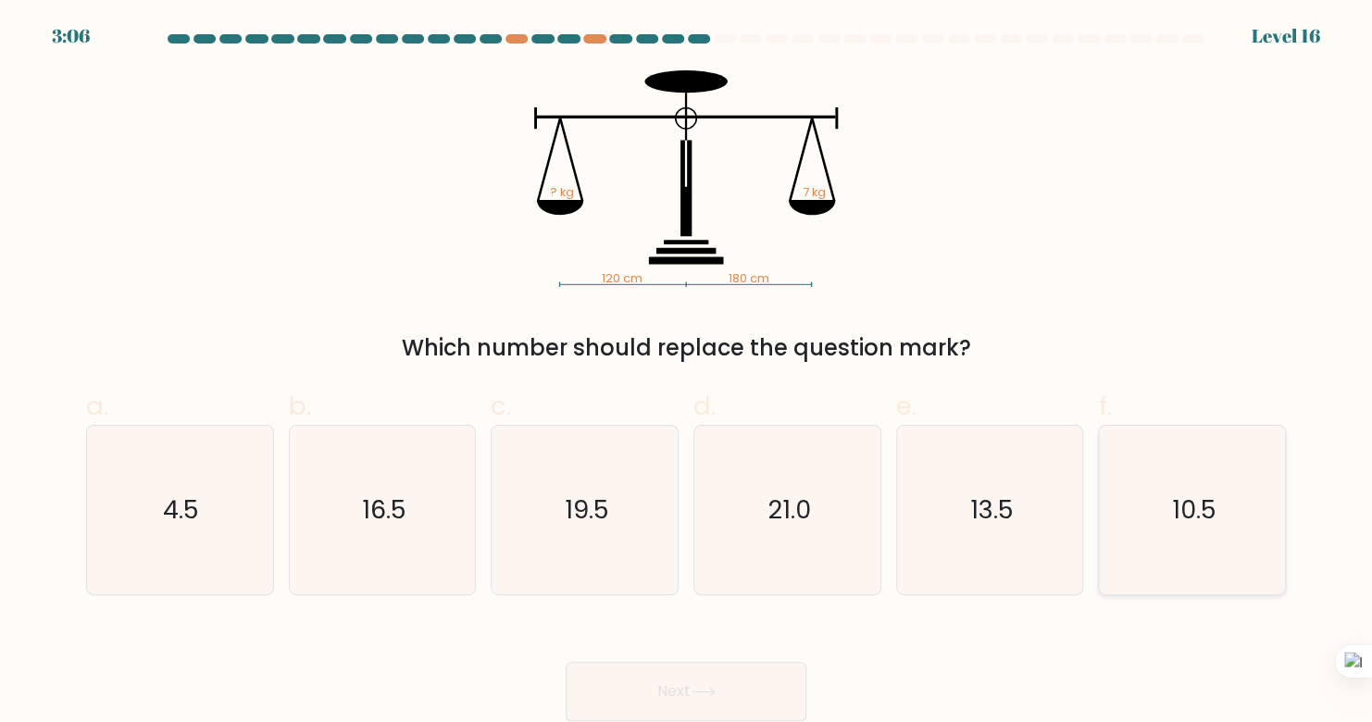
click at [1156, 515] on icon "10.5" at bounding box center [1192, 510] width 168 height 168
click at [687, 373] on input "f. 10.5" at bounding box center [686, 367] width 1 height 12
radio input "true"
click at [760, 709] on button "Next" at bounding box center [686, 691] width 241 height 59
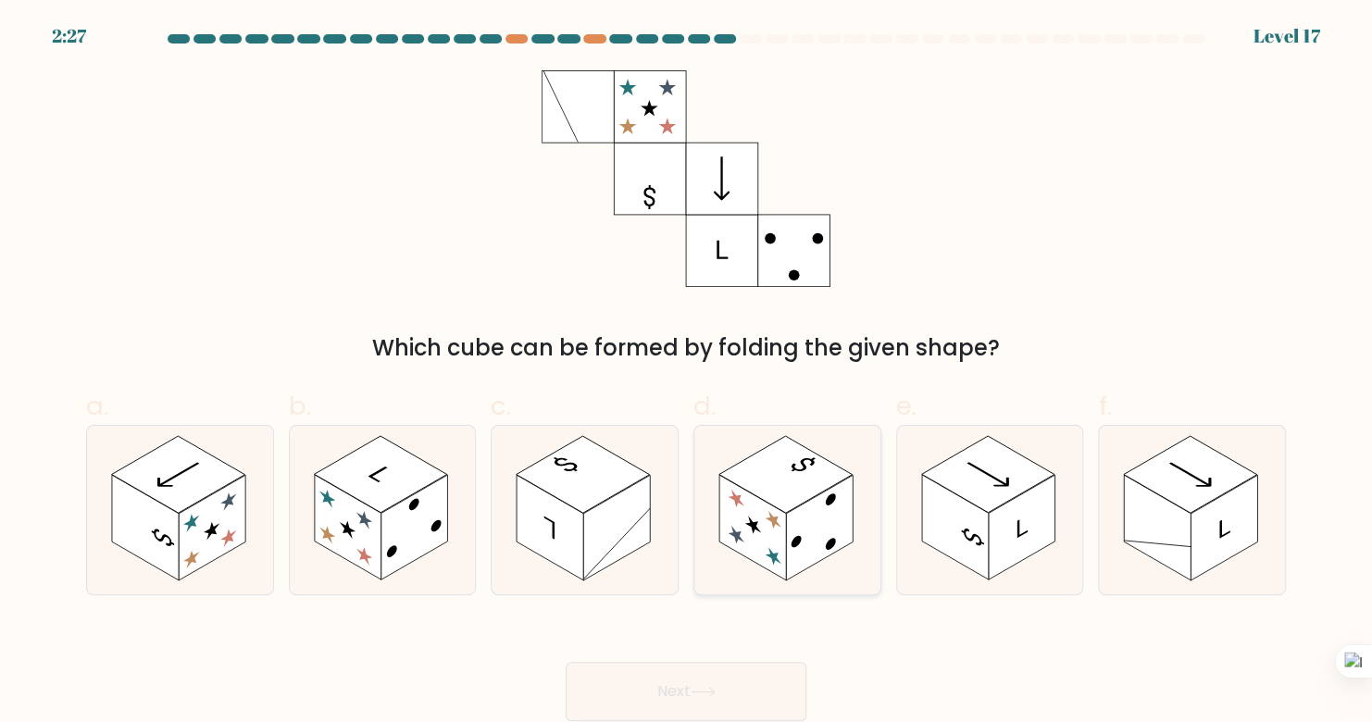
click at [733, 538] on rect at bounding box center [752, 528] width 67 height 106
click at [687, 373] on input "d." at bounding box center [686, 367] width 1 height 12
radio input "true"
click at [686, 678] on button "Next" at bounding box center [686, 691] width 241 height 59
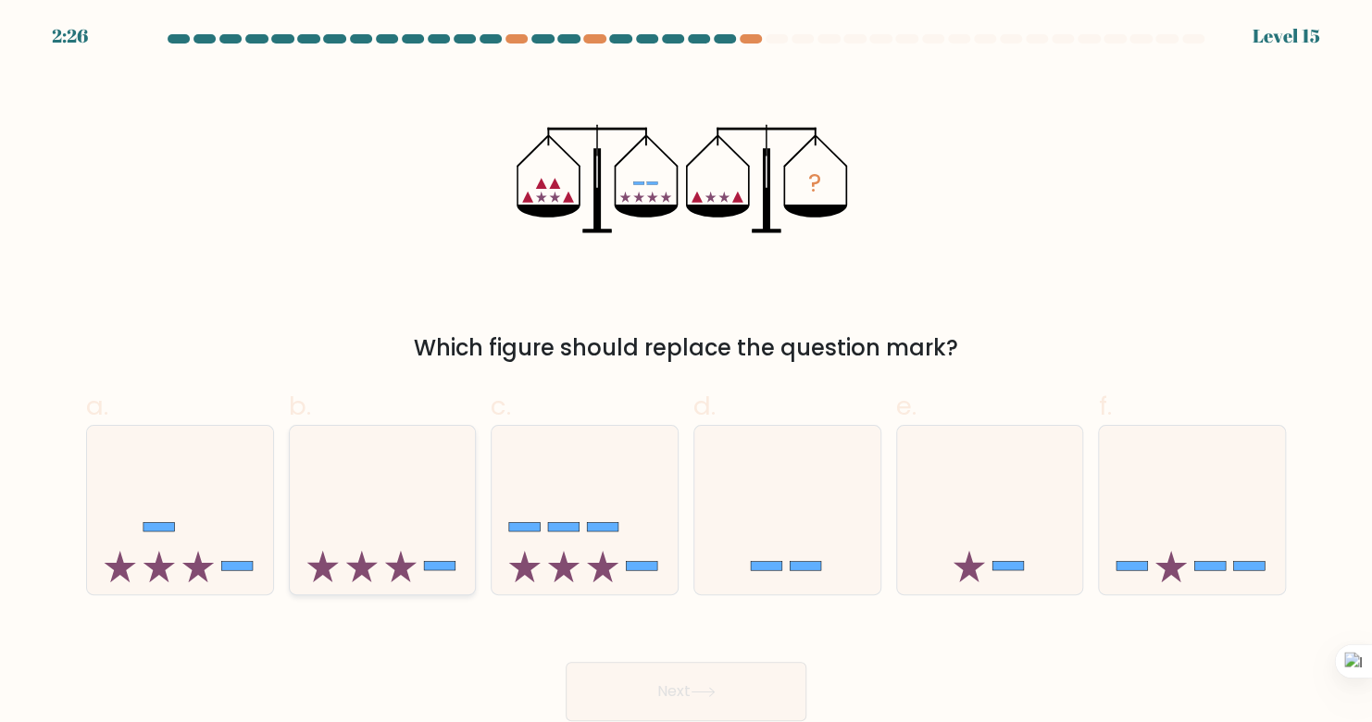
click at [405, 548] on icon at bounding box center [383, 510] width 186 height 154
click at [686, 373] on input "b." at bounding box center [686, 367] width 1 height 12
radio input "true"
click at [632, 698] on button "Next" at bounding box center [686, 691] width 241 height 59
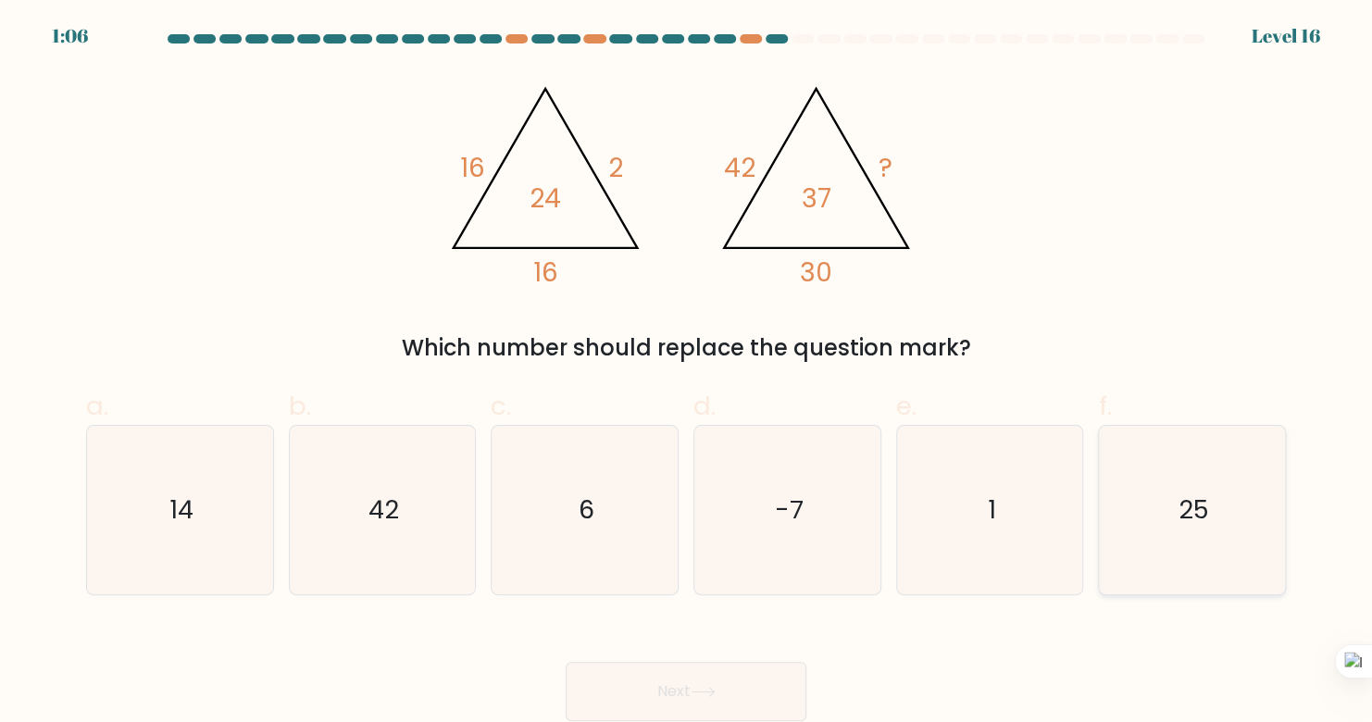
click at [1165, 501] on icon "25" at bounding box center [1192, 510] width 168 height 168
click at [687, 373] on input "f. 25" at bounding box center [686, 367] width 1 height 12
radio input "true"
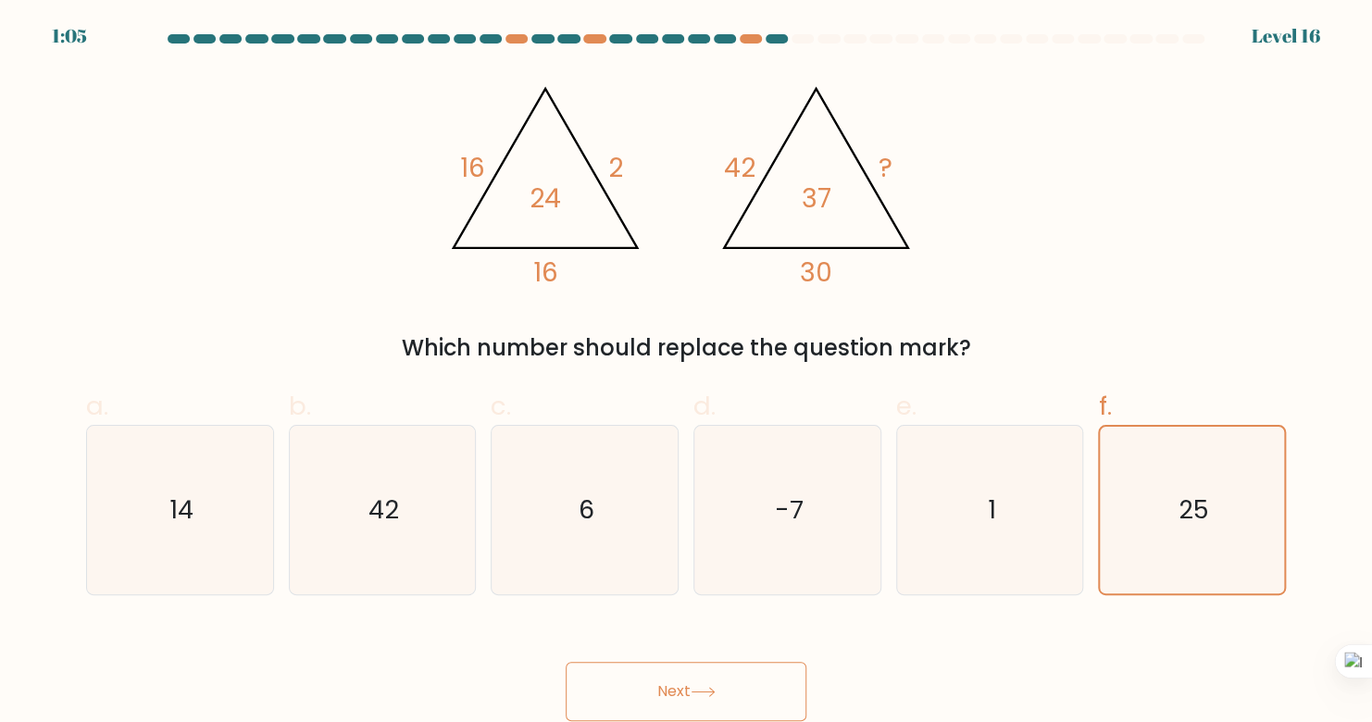
click at [745, 713] on button "Next" at bounding box center [686, 691] width 241 height 59
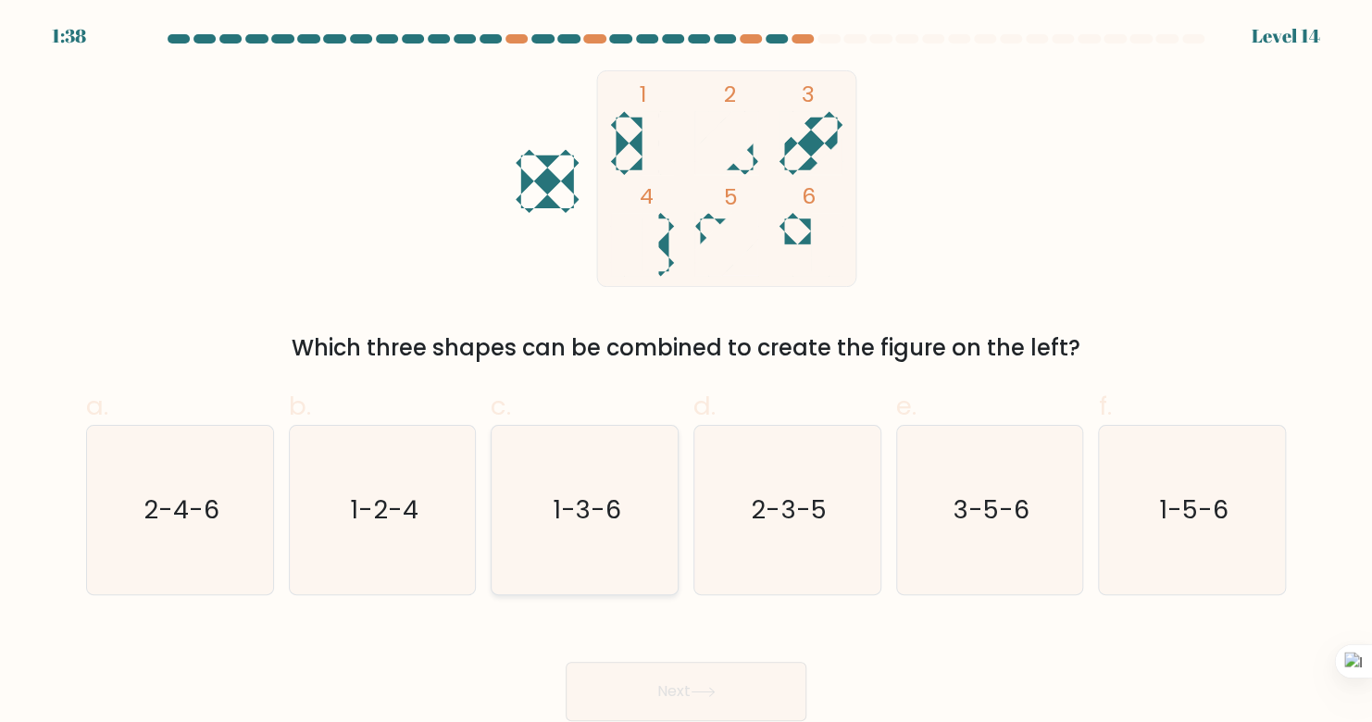
click at [642, 526] on icon "1-3-6" at bounding box center [585, 510] width 168 height 168
click at [686, 373] on input "c. 1-3-6" at bounding box center [686, 367] width 1 height 12
radio input "true"
click at [655, 692] on button "Next" at bounding box center [686, 691] width 241 height 59
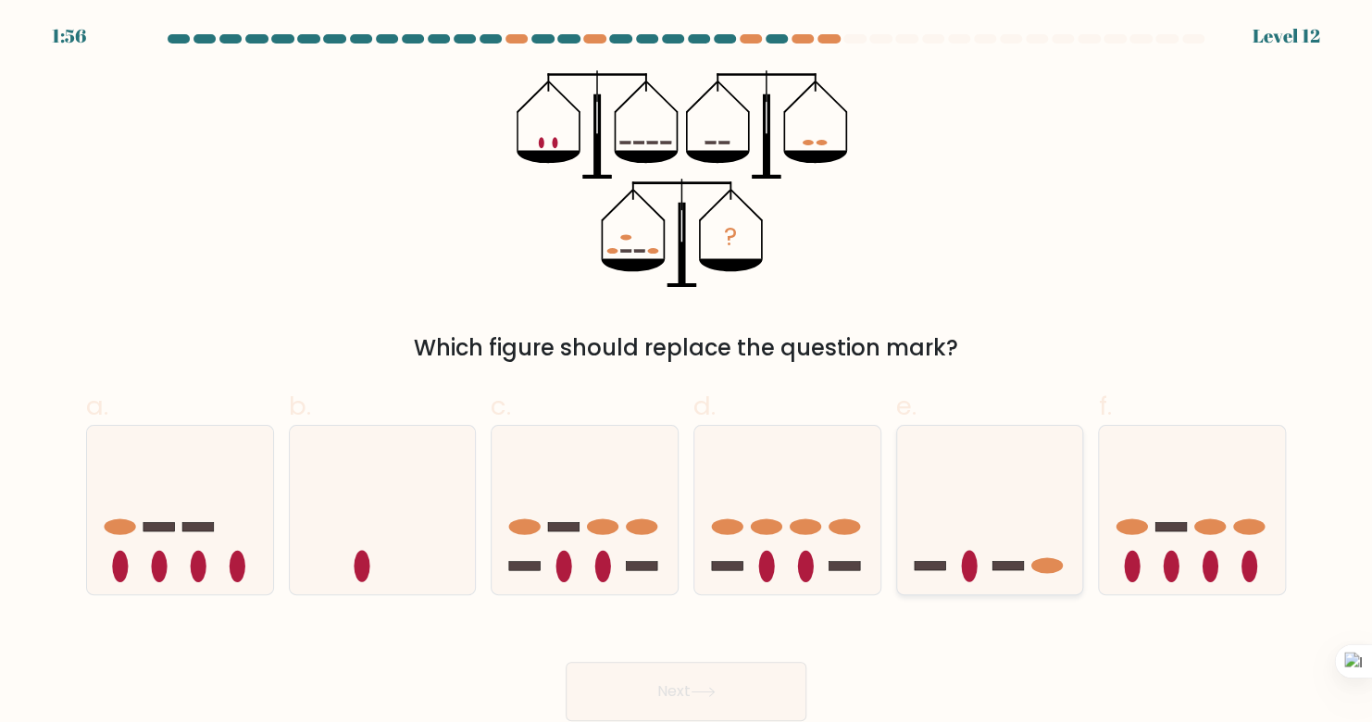
click at [990, 470] on icon at bounding box center [990, 510] width 186 height 154
click at [687, 373] on input "e." at bounding box center [686, 367] width 1 height 12
radio input "true"
click at [767, 710] on button "Next" at bounding box center [686, 691] width 241 height 59
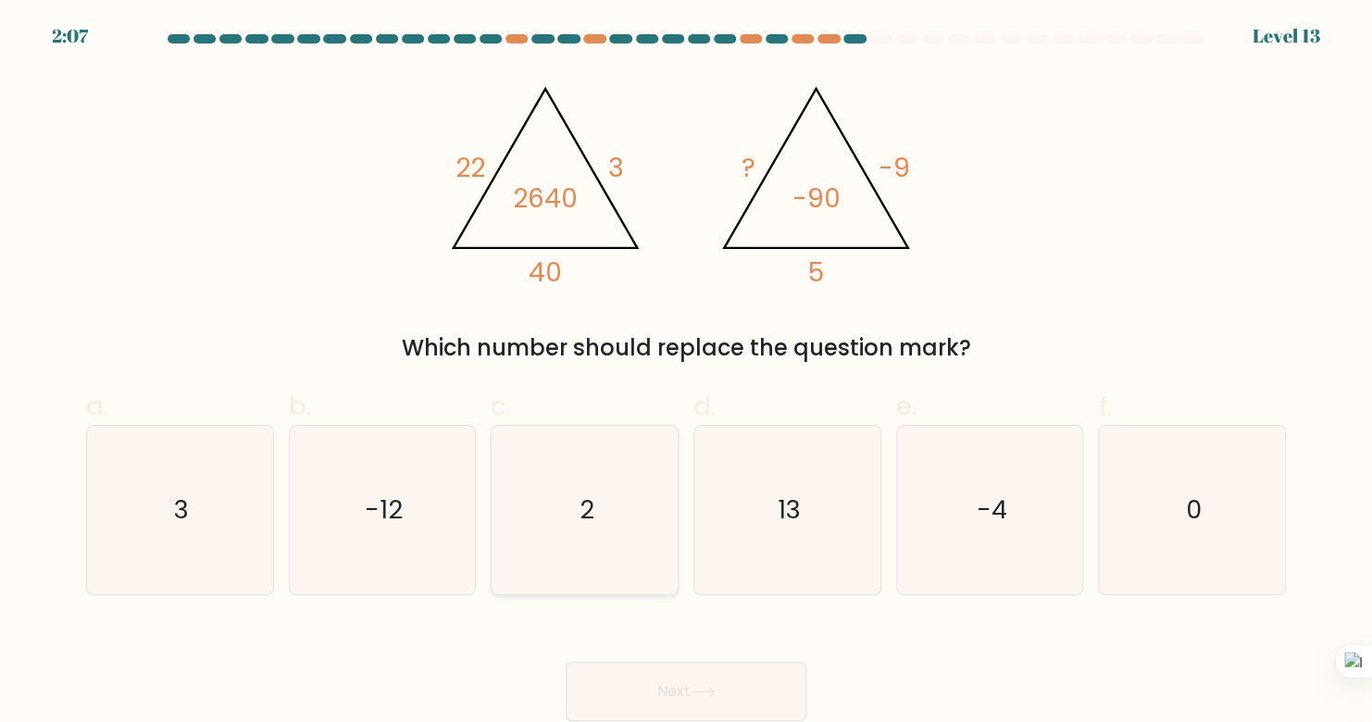
drag, startPoint x: 570, startPoint y: 490, endPoint x: 571, endPoint y: 510, distance: 20.4
click at [571, 489] on icon "2" at bounding box center [585, 510] width 168 height 168
click at [686, 373] on input "c. 2" at bounding box center [686, 367] width 1 height 12
radio input "true"
click at [601, 690] on button "Next" at bounding box center [686, 691] width 241 height 59
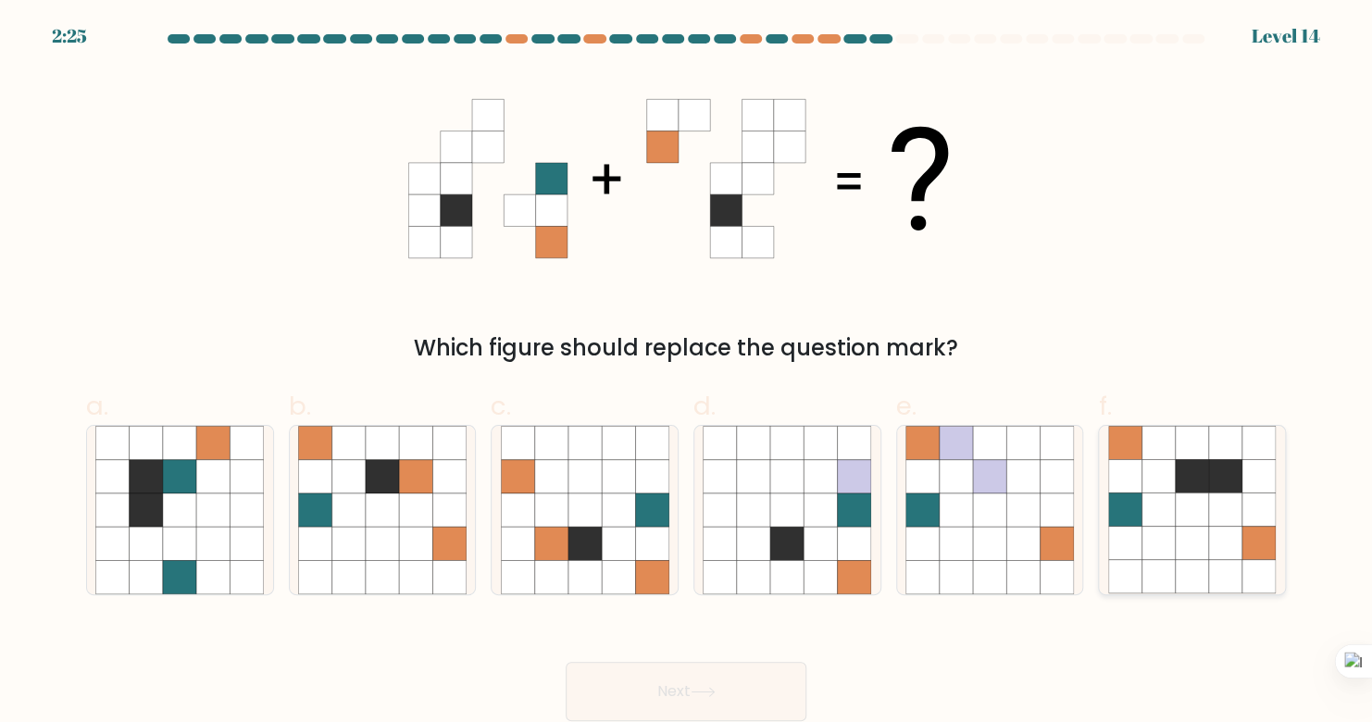
click at [1196, 525] on icon at bounding box center [1191, 509] width 33 height 33
click at [687, 373] on input "f." at bounding box center [686, 367] width 1 height 12
radio input "true"
click at [738, 695] on button "Next" at bounding box center [686, 691] width 241 height 59
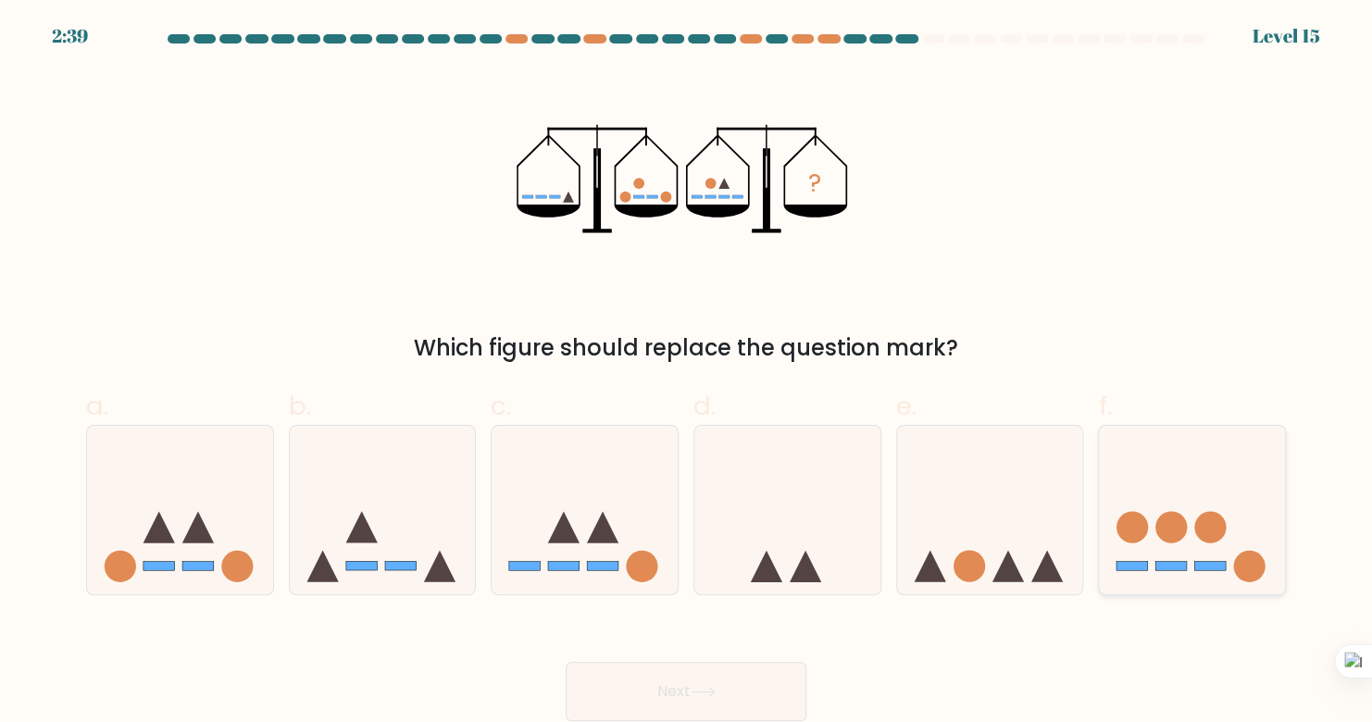
click at [1214, 551] on icon at bounding box center [1192, 510] width 186 height 154
click at [687, 373] on input "f." at bounding box center [686, 367] width 1 height 12
radio input "true"
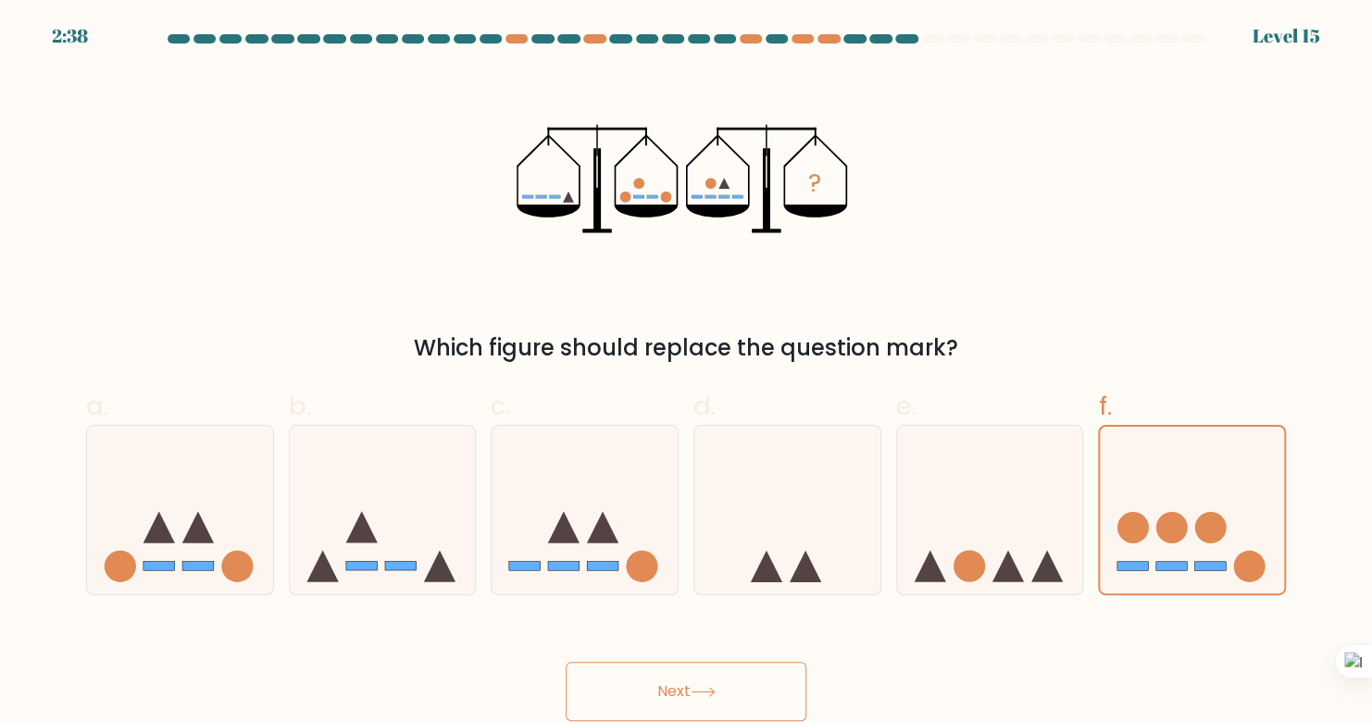
click at [738, 699] on button "Next" at bounding box center [686, 691] width 241 height 59
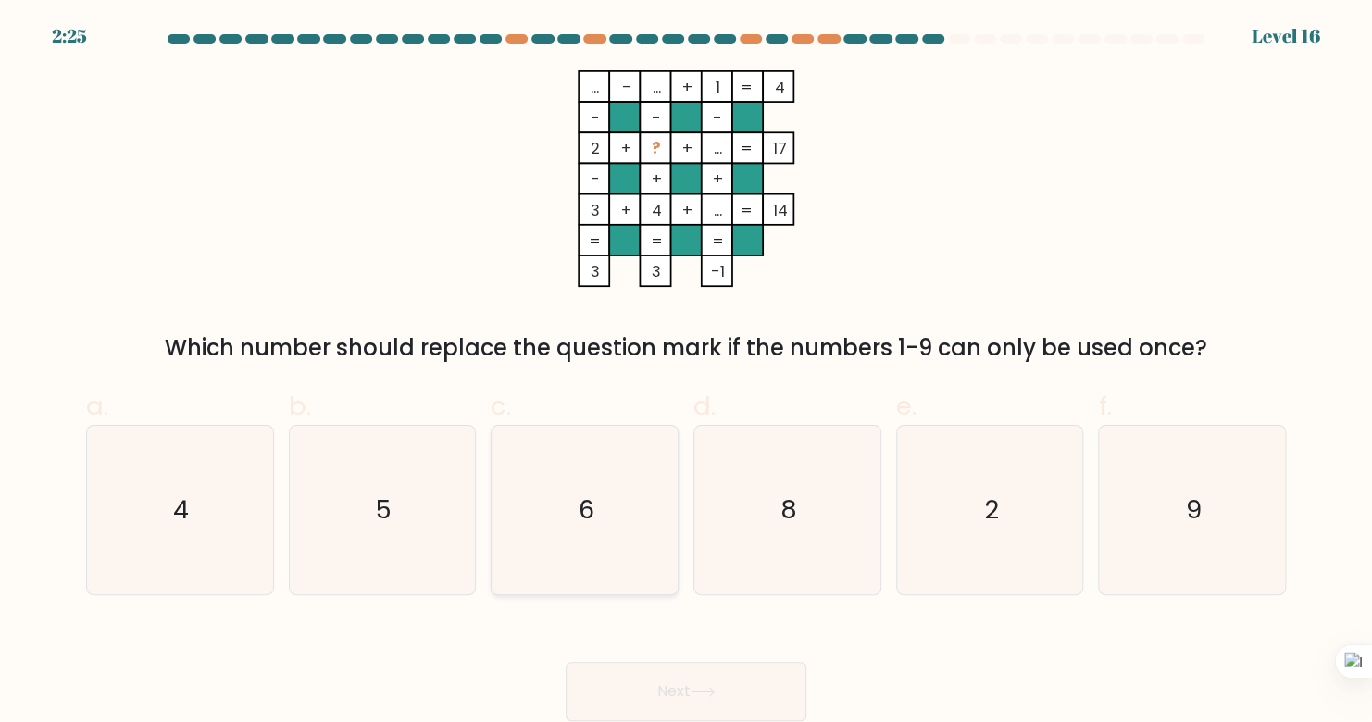
click at [611, 430] on icon "6" at bounding box center [585, 510] width 168 height 168
click at [686, 373] on input "c. 6" at bounding box center [686, 367] width 1 height 12
radio input "true"
click at [690, 703] on button "Next" at bounding box center [686, 691] width 241 height 59
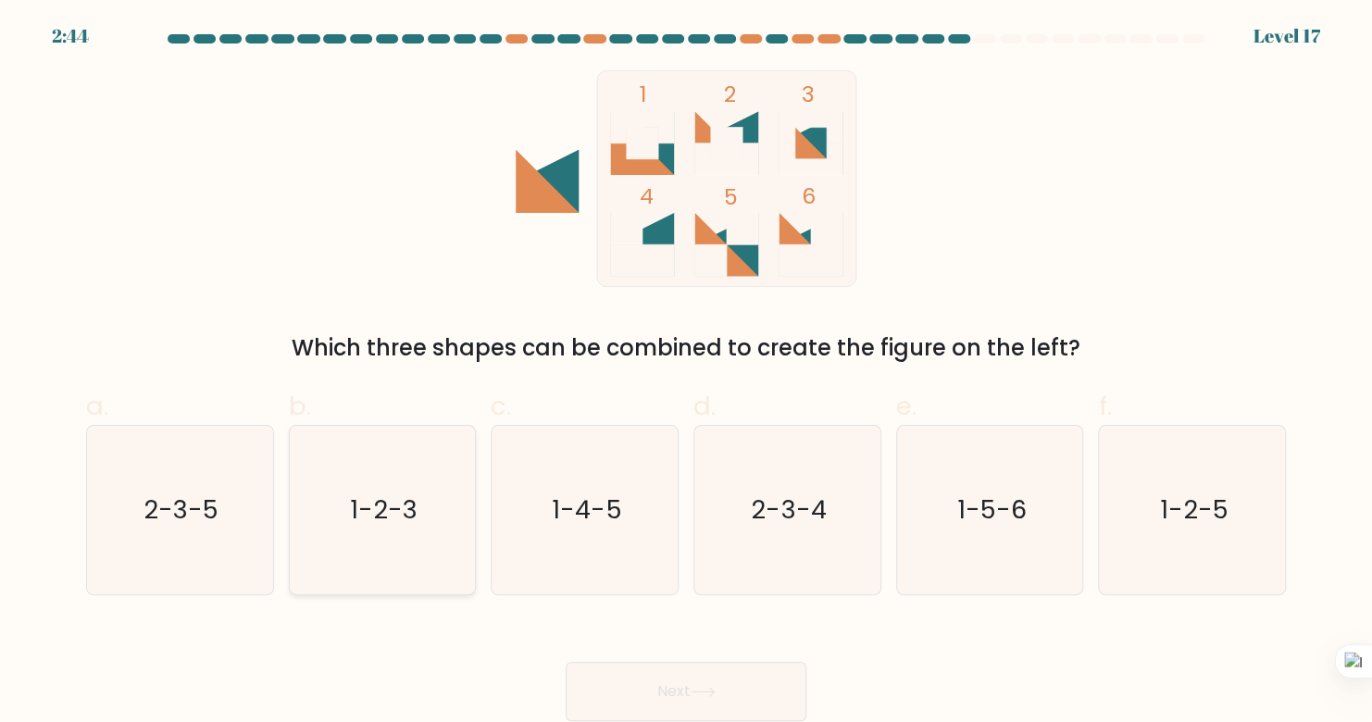
click at [343, 533] on icon "1-2-3" at bounding box center [382, 510] width 168 height 168
click at [686, 373] on input "b. 1-2-3" at bounding box center [686, 367] width 1 height 12
radio input "true"
click at [624, 689] on button "Next" at bounding box center [686, 691] width 241 height 59
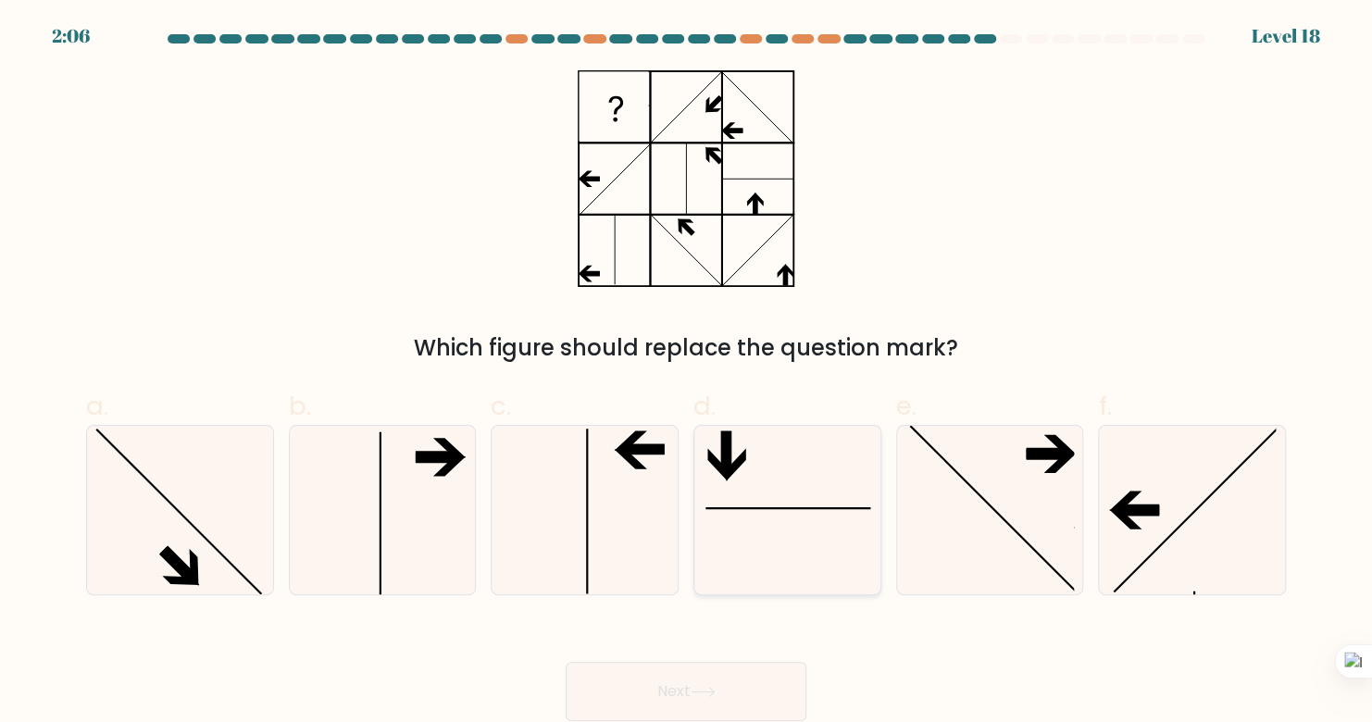
click at [753, 512] on icon at bounding box center [787, 510] width 168 height 168
click at [687, 373] on input "d." at bounding box center [686, 367] width 1 height 12
radio input "true"
click at [756, 681] on button "Next" at bounding box center [686, 691] width 241 height 59
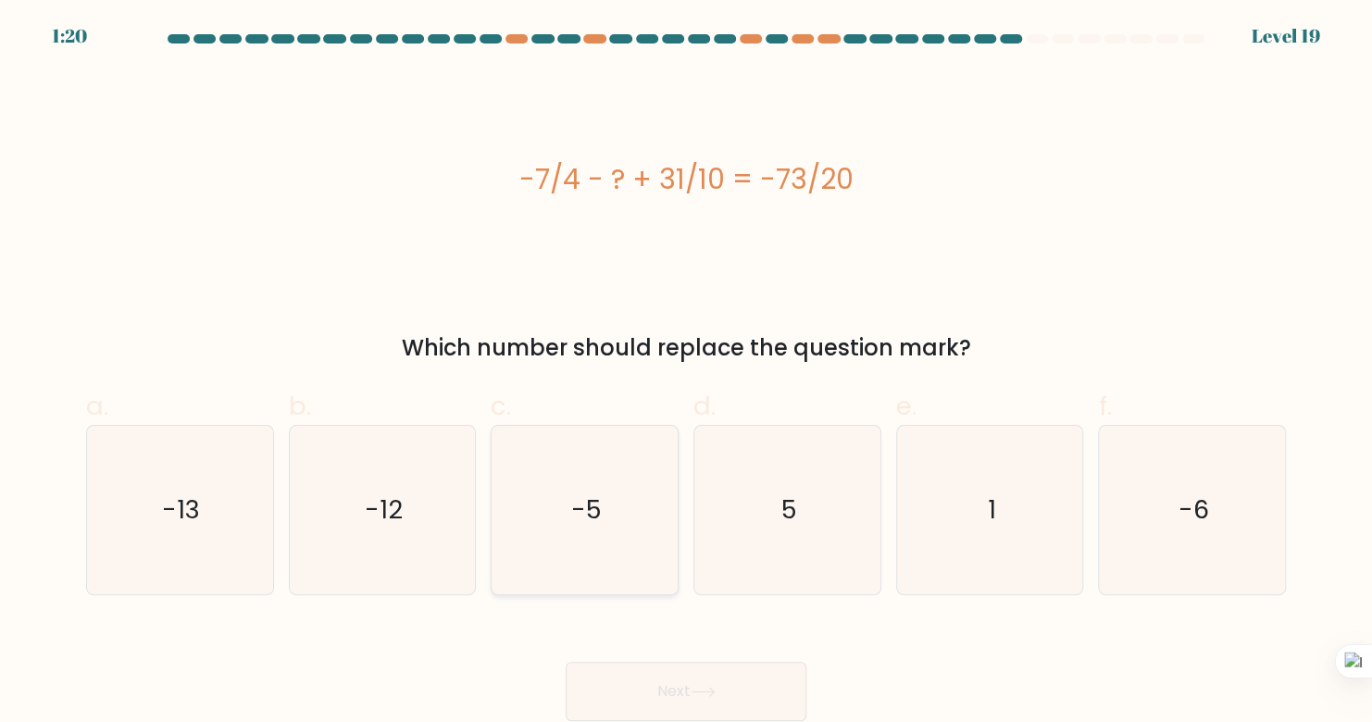
click at [607, 516] on icon "-5" at bounding box center [585, 510] width 168 height 168
click at [686, 373] on input "c. -5" at bounding box center [686, 367] width 1 height 12
radio input "true"
click at [716, 683] on button "Next" at bounding box center [686, 691] width 241 height 59
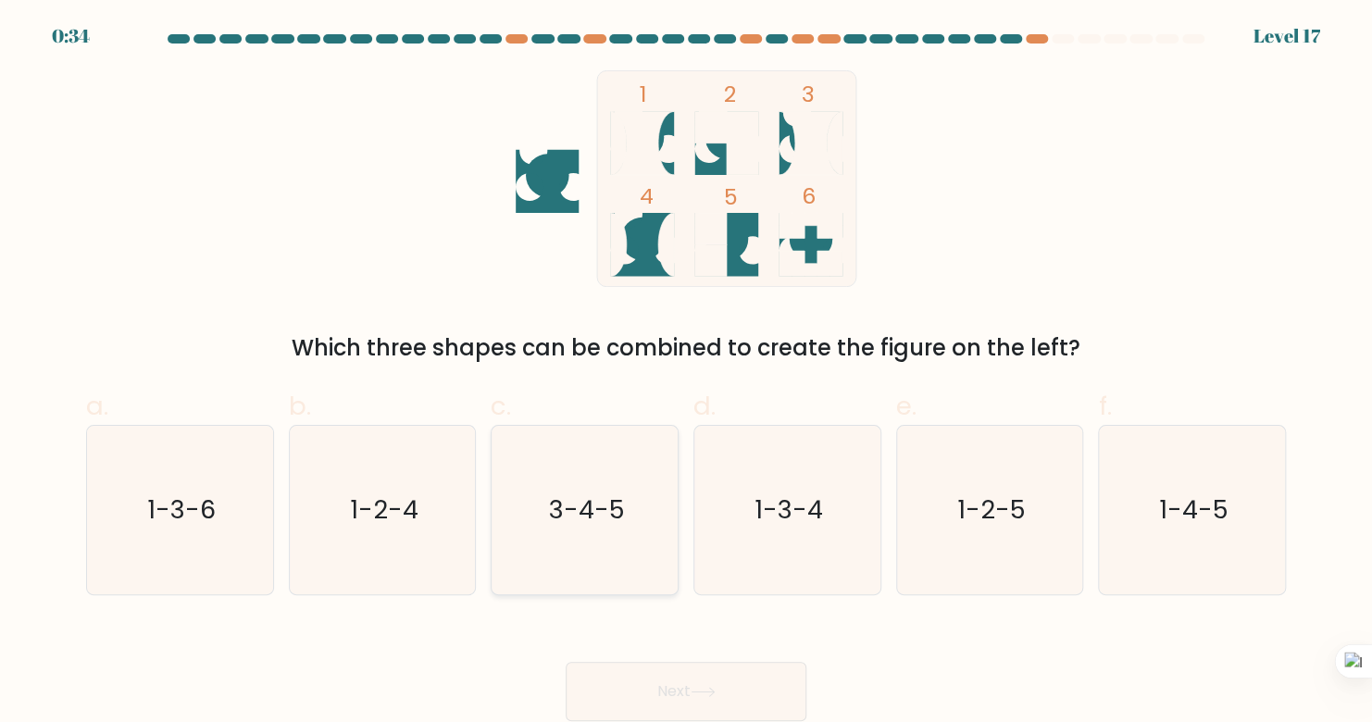
click at [645, 511] on icon "3-4-5" at bounding box center [585, 510] width 168 height 168
click at [686, 373] on input "c. 3-4-5" at bounding box center [686, 367] width 1 height 12
radio input "true"
click at [685, 686] on button "Next" at bounding box center [686, 691] width 241 height 59
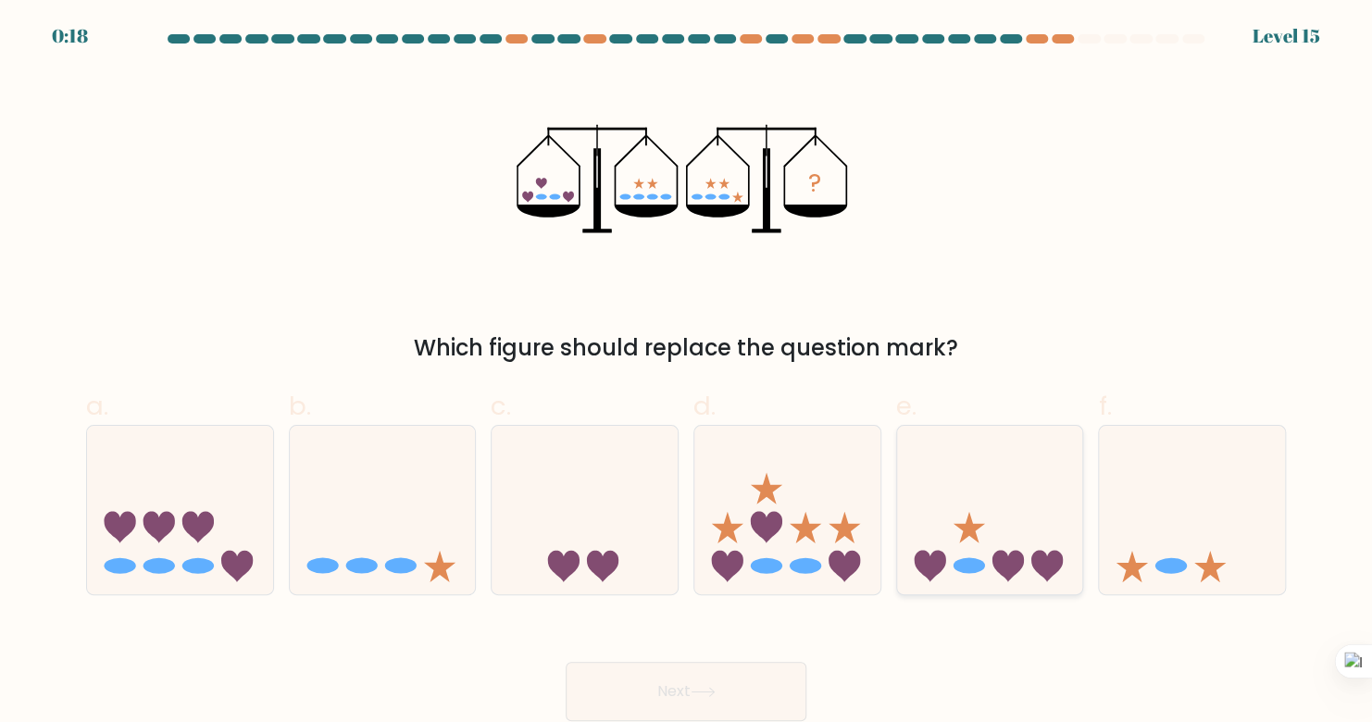
click at [980, 488] on icon at bounding box center [990, 510] width 186 height 154
click at [687, 373] on input "e." at bounding box center [686, 367] width 1 height 12
radio input "true"
click at [670, 687] on button "Next" at bounding box center [686, 691] width 241 height 59
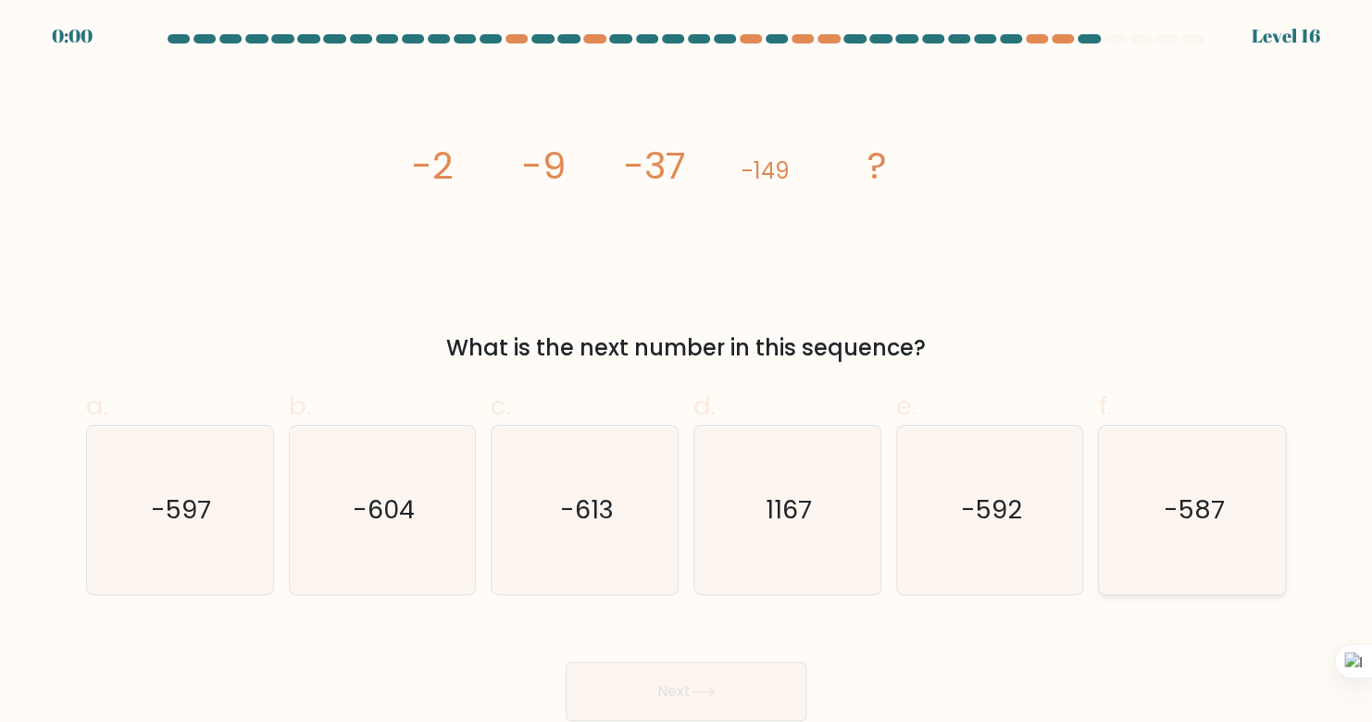
click at [1116, 519] on icon "-587" at bounding box center [1192, 510] width 168 height 168
click at [687, 373] on input "f. -587" at bounding box center [686, 367] width 1 height 12
radio input "true"
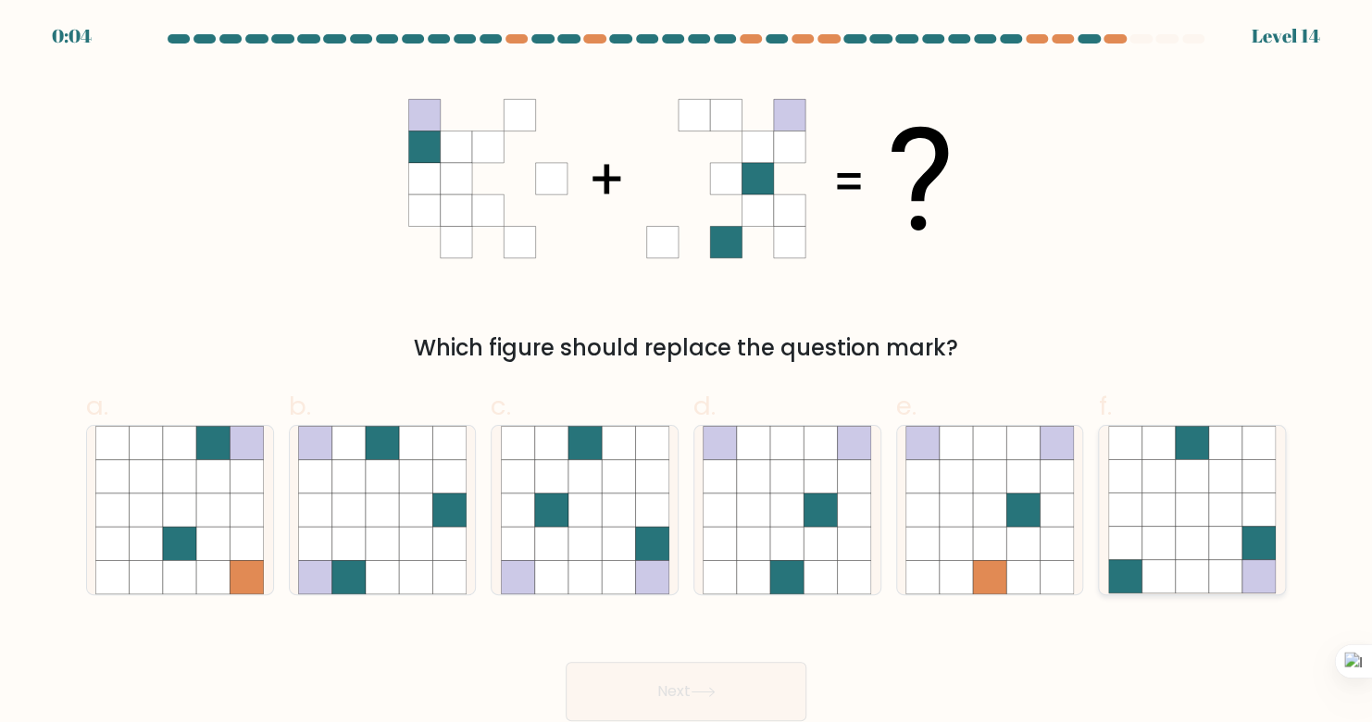
click at [1193, 511] on icon at bounding box center [1191, 509] width 33 height 33
click at [687, 373] on input "f." at bounding box center [686, 367] width 1 height 12
radio input "true"
click at [712, 711] on button "Next" at bounding box center [686, 691] width 241 height 59
click at [653, 686] on button "Next" at bounding box center [686, 691] width 241 height 59
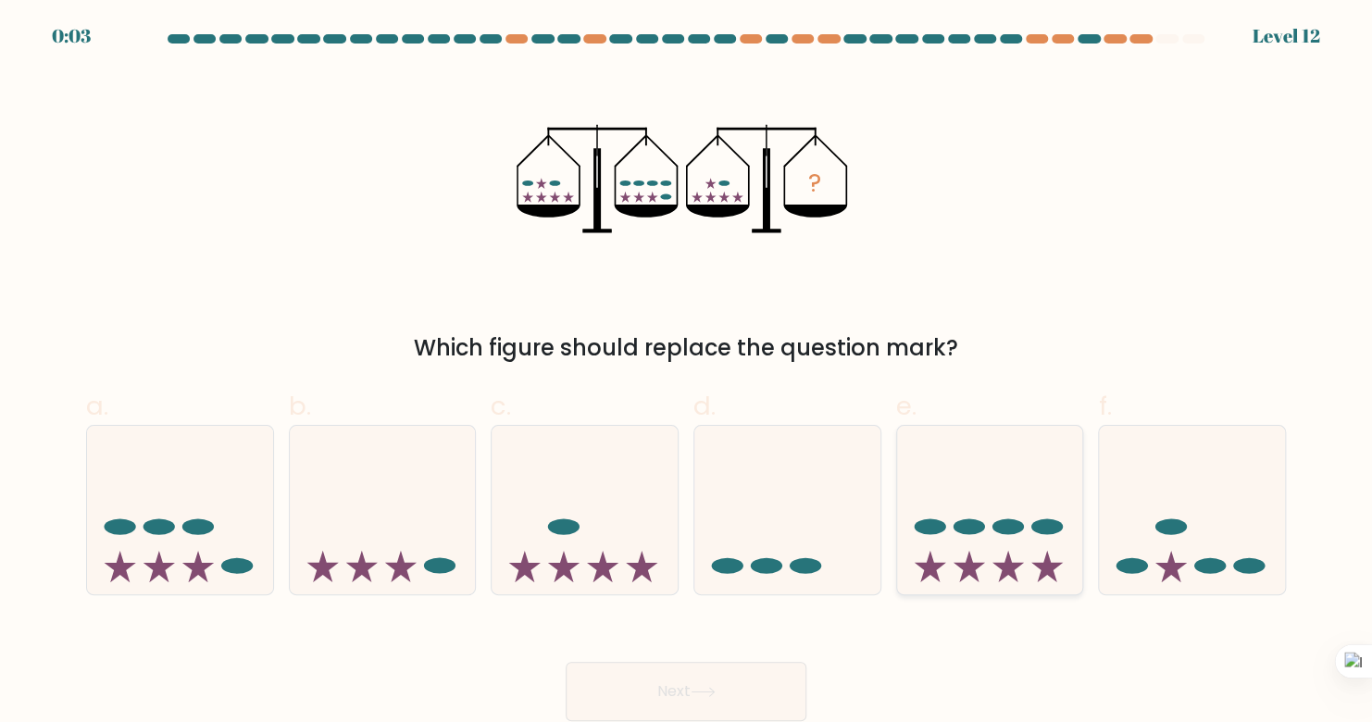
click at [928, 531] on ellipse at bounding box center [929, 527] width 31 height 16
click at [687, 373] on input "e." at bounding box center [686, 367] width 1 height 12
radio input "true"
click at [643, 700] on button "Next" at bounding box center [686, 691] width 241 height 59
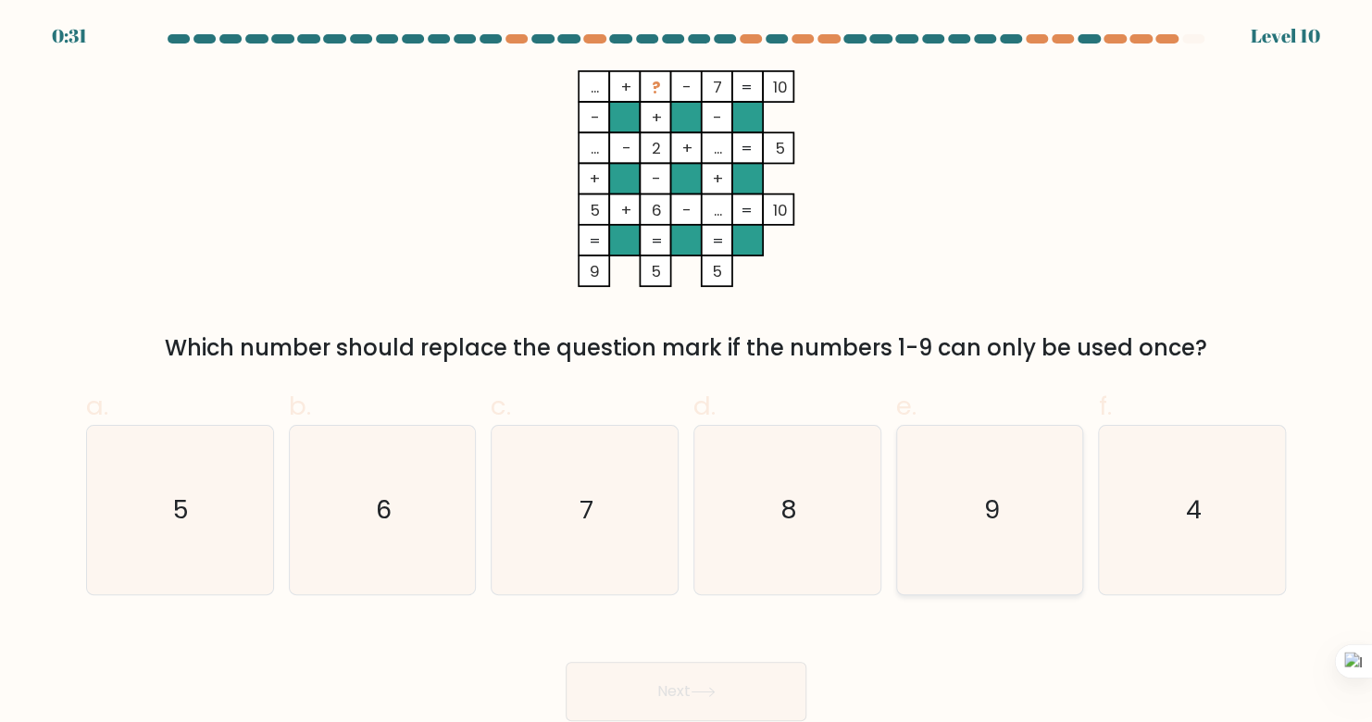
drag, startPoint x: 986, startPoint y: 521, endPoint x: 971, endPoint y: 548, distance: 30.7
click at [986, 520] on text "9" at bounding box center [991, 510] width 16 height 36
click at [687, 373] on input "e. 9" at bounding box center [686, 367] width 1 height 12
radio input "true"
click at [711, 691] on icon at bounding box center [703, 692] width 25 height 10
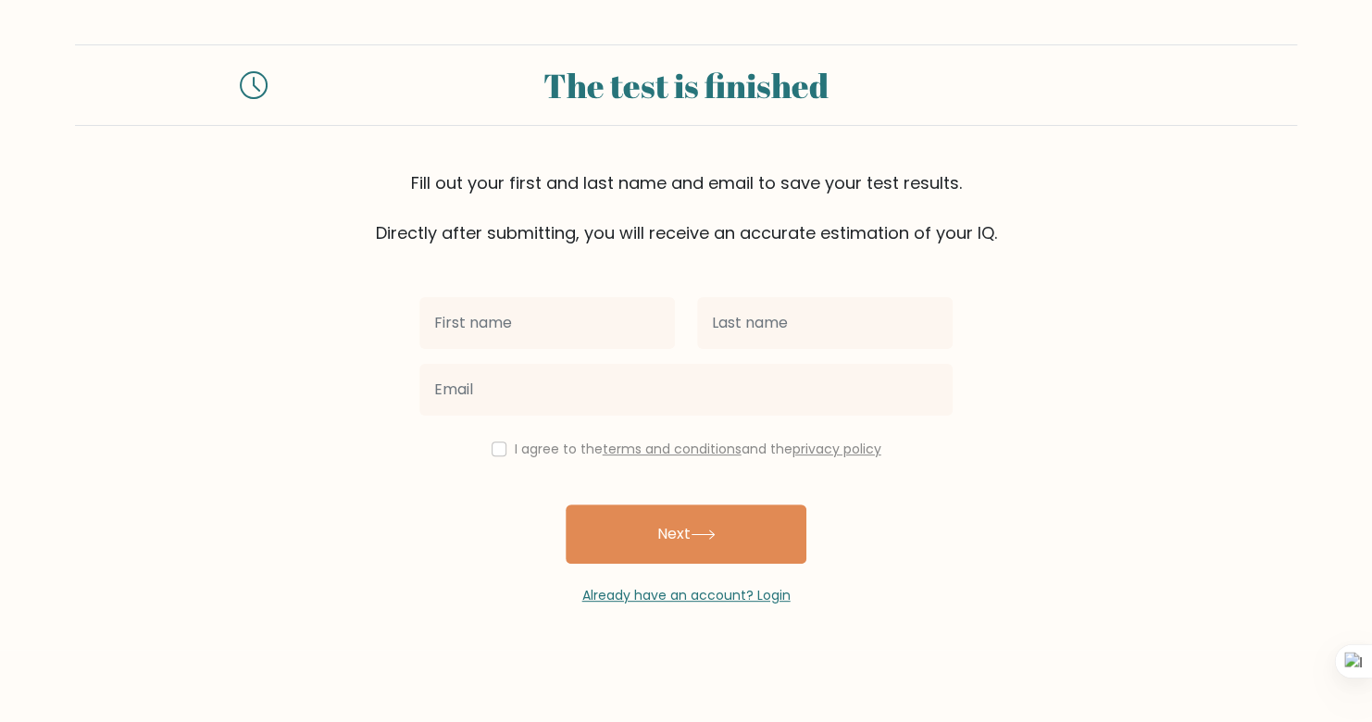
click at [553, 330] on input "text" at bounding box center [547, 323] width 256 height 52
click at [480, 318] on input "text" at bounding box center [547, 323] width 256 height 52
type input "Nam"
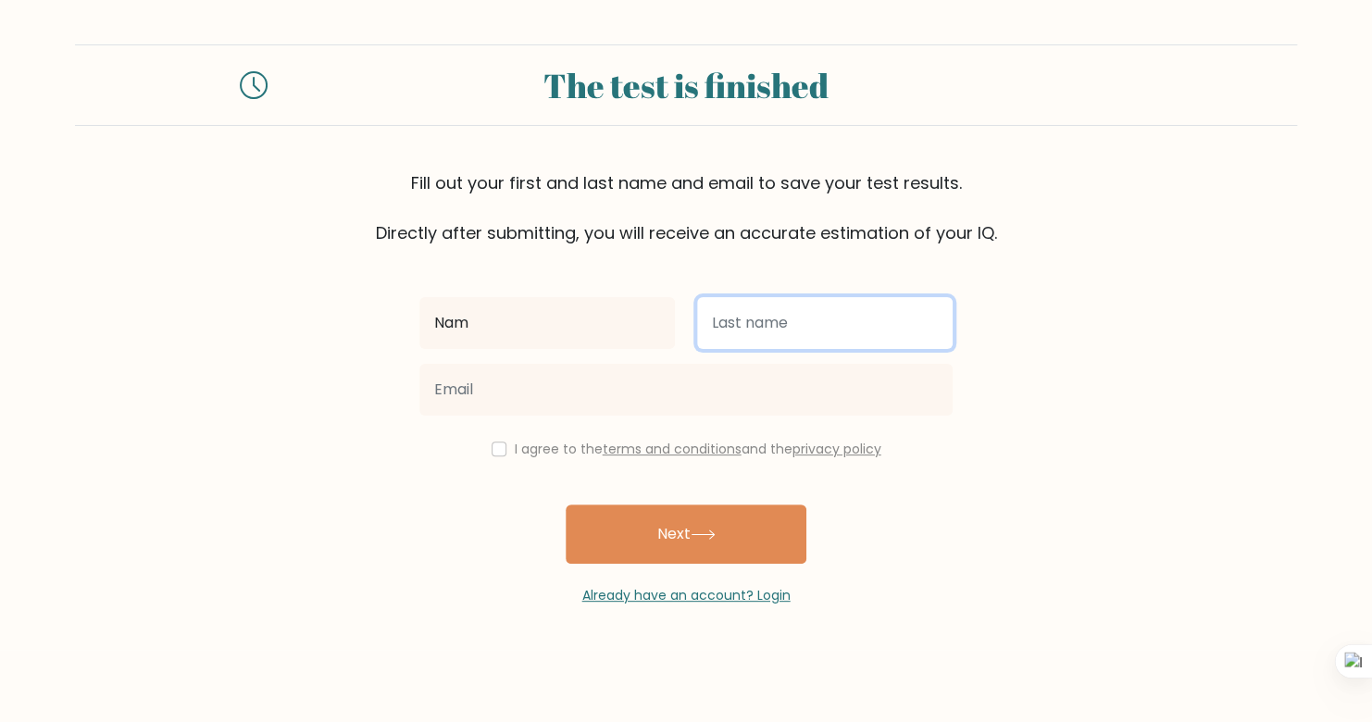
click at [767, 340] on input "text" at bounding box center [825, 323] width 256 height 52
type input "Pham"
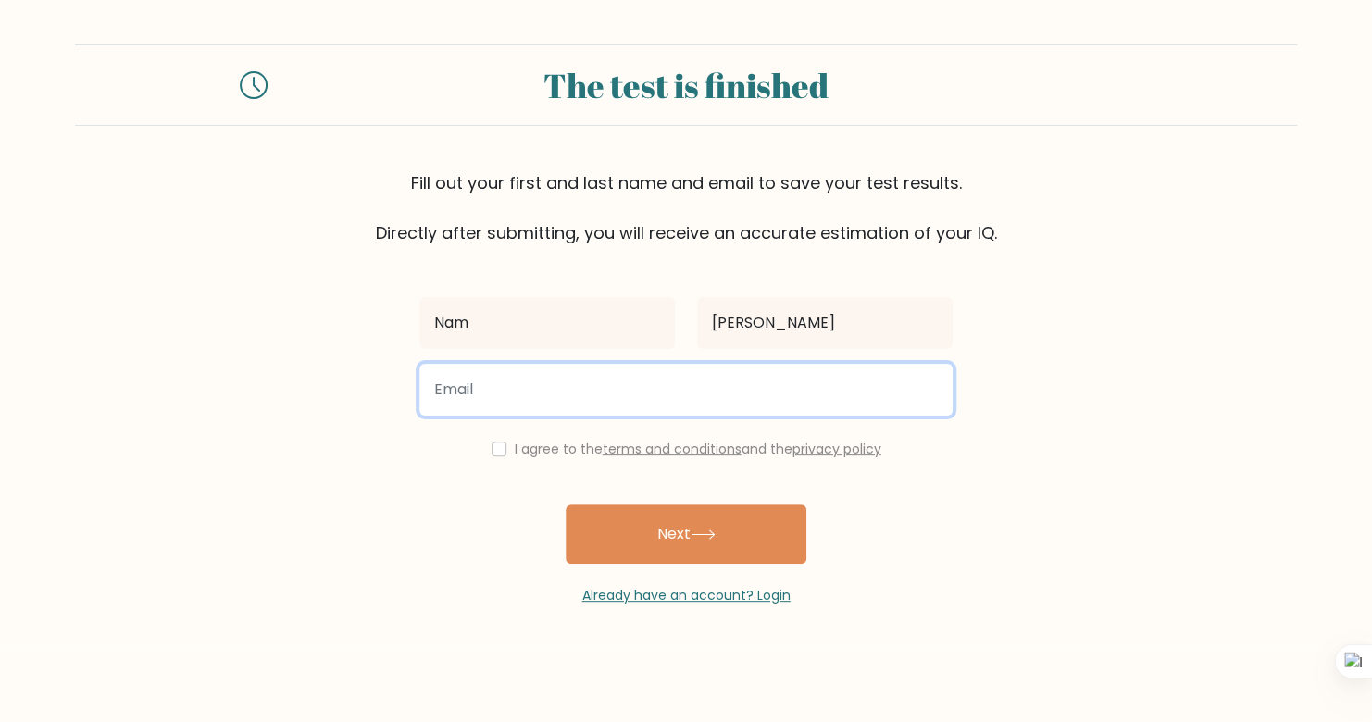
click at [709, 392] on input "email" at bounding box center [685, 390] width 533 height 52
type input "dodinhhoanxhoancaodao@gmail.com"
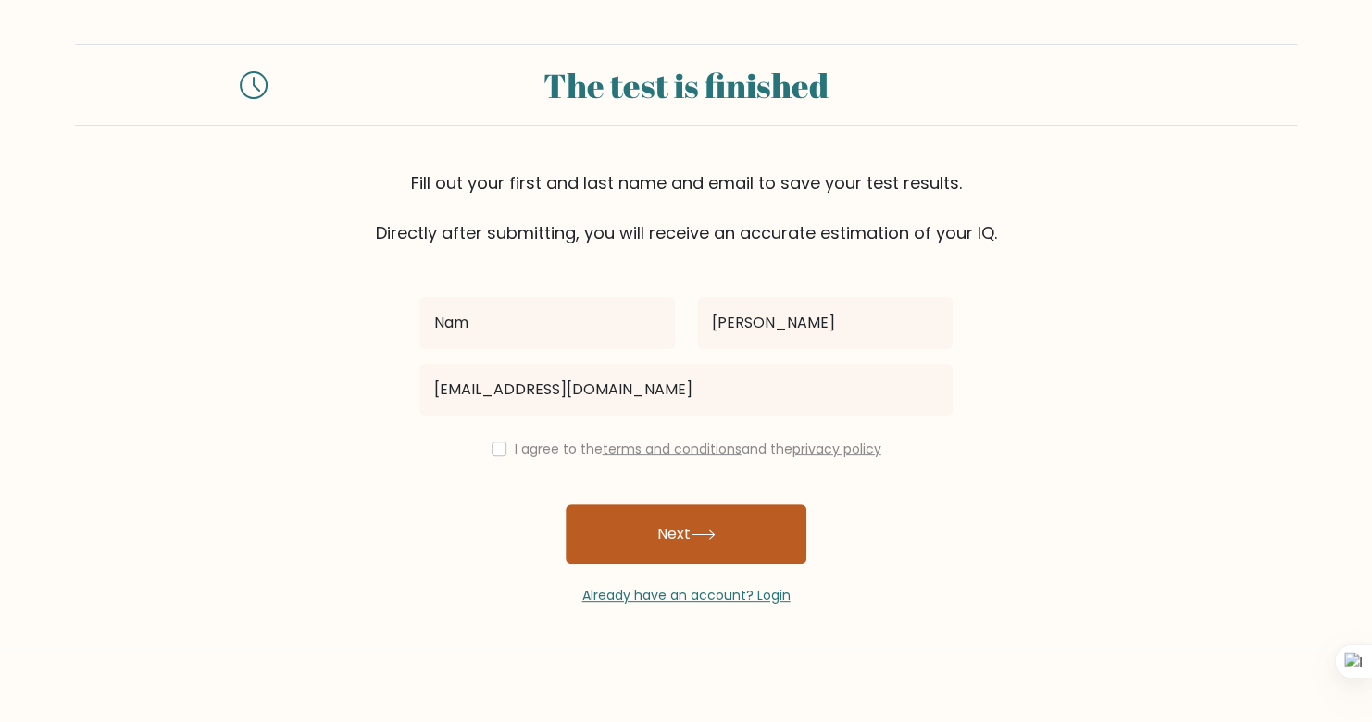
click at [701, 518] on button "Next" at bounding box center [686, 534] width 241 height 59
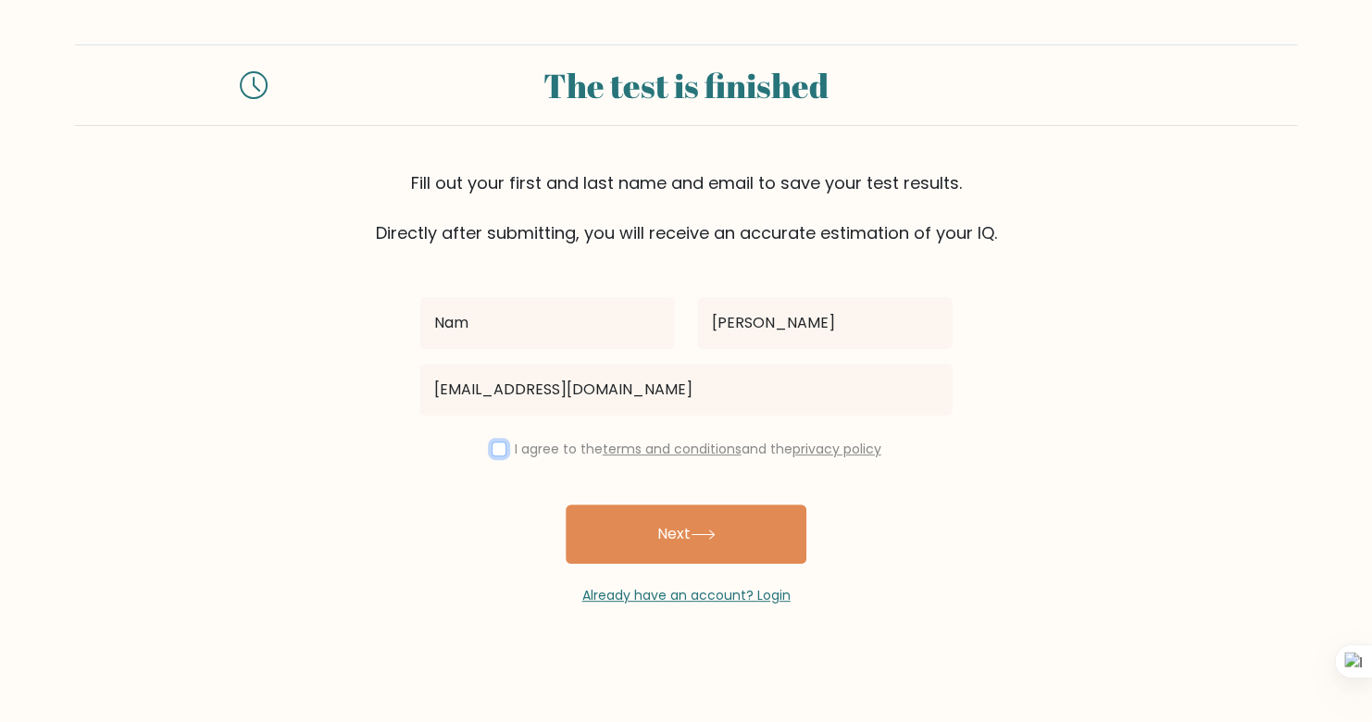
click at [493, 450] on input "checkbox" at bounding box center [499, 449] width 15 height 15
checkbox input "true"
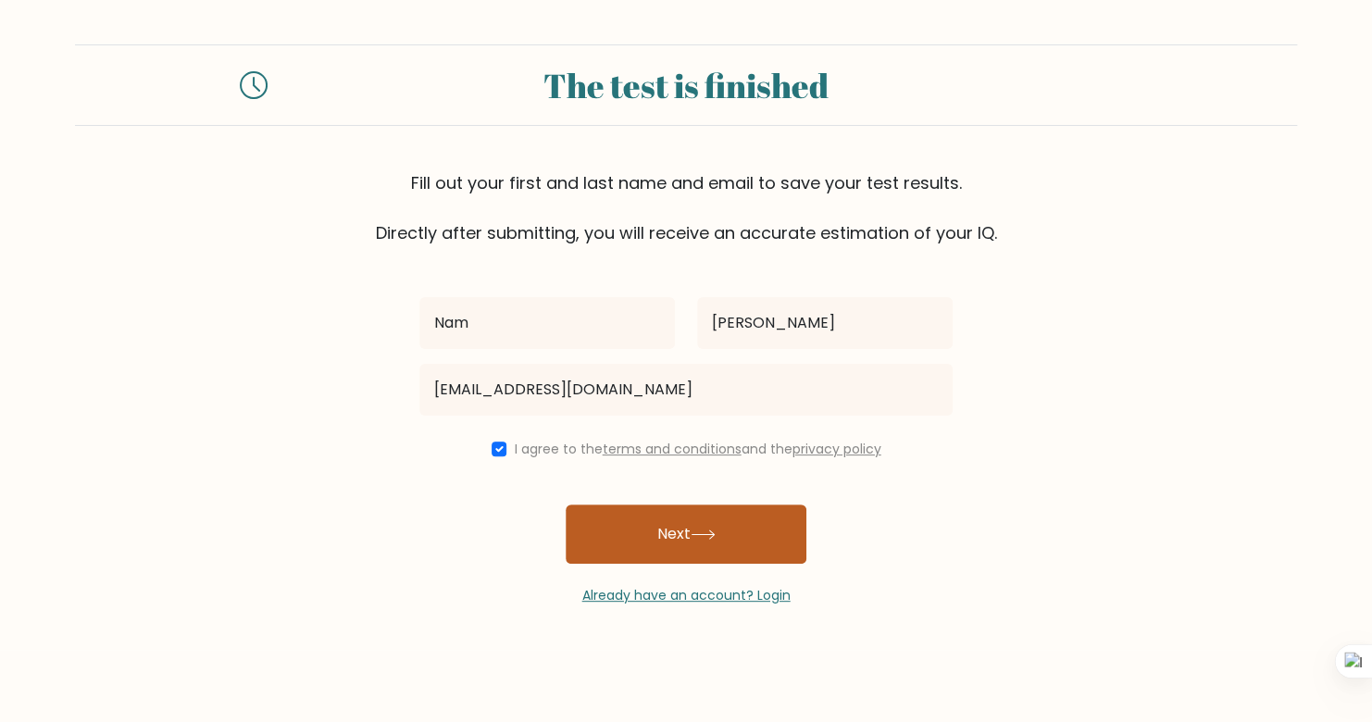
click at [716, 542] on button "Next" at bounding box center [686, 534] width 241 height 59
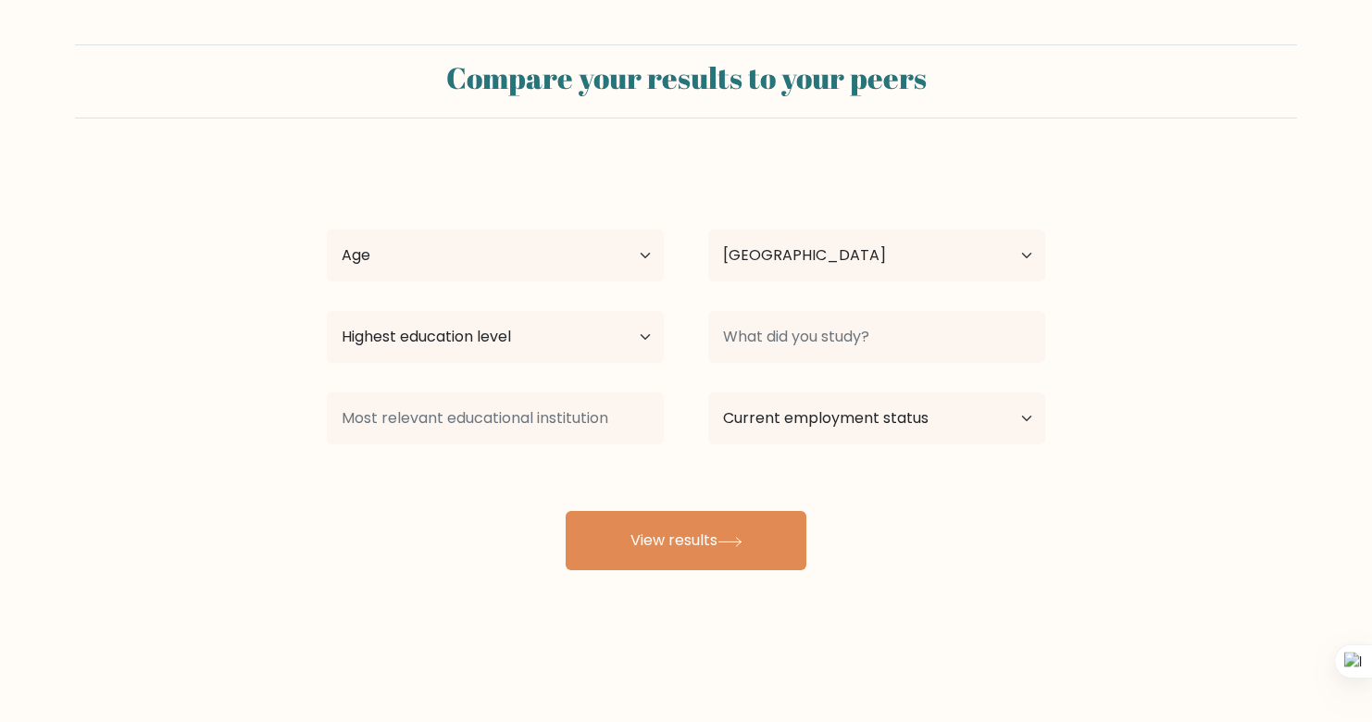
select select "VN"
click at [576, 245] on select "Age Under [DEMOGRAPHIC_DATA] [DEMOGRAPHIC_DATA] [DEMOGRAPHIC_DATA] [DEMOGRAPHIC…" at bounding box center [495, 256] width 337 height 52
select select "18_24"
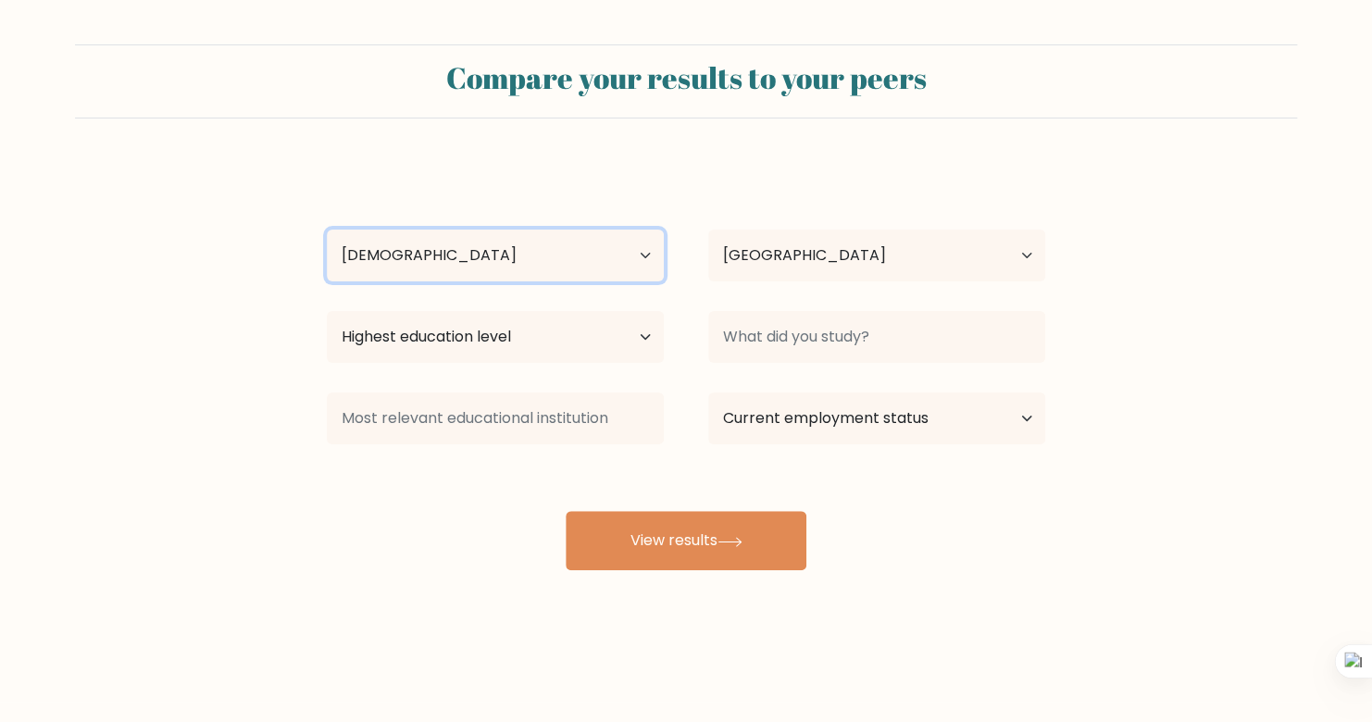
click at [327, 230] on select "Age Under [DEMOGRAPHIC_DATA] [DEMOGRAPHIC_DATA] [DEMOGRAPHIC_DATA] [DEMOGRAPHIC…" at bounding box center [495, 256] width 337 height 52
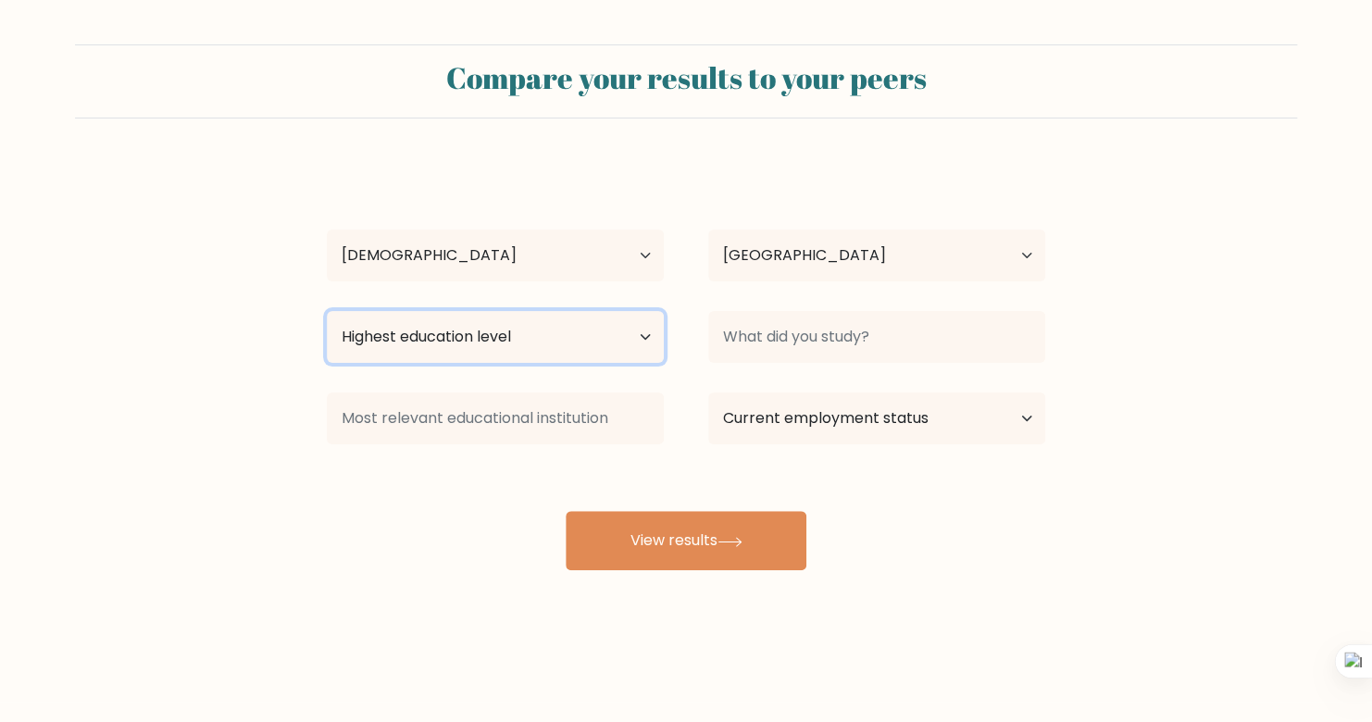
click at [496, 330] on select "Highest education level No schooling Primary Lower Secondary Upper Secondary Oc…" at bounding box center [495, 337] width 337 height 52
click at [327, 311] on select "Highest education level No schooling Primary Lower Secondary Upper Secondary Oc…" at bounding box center [495, 337] width 337 height 52
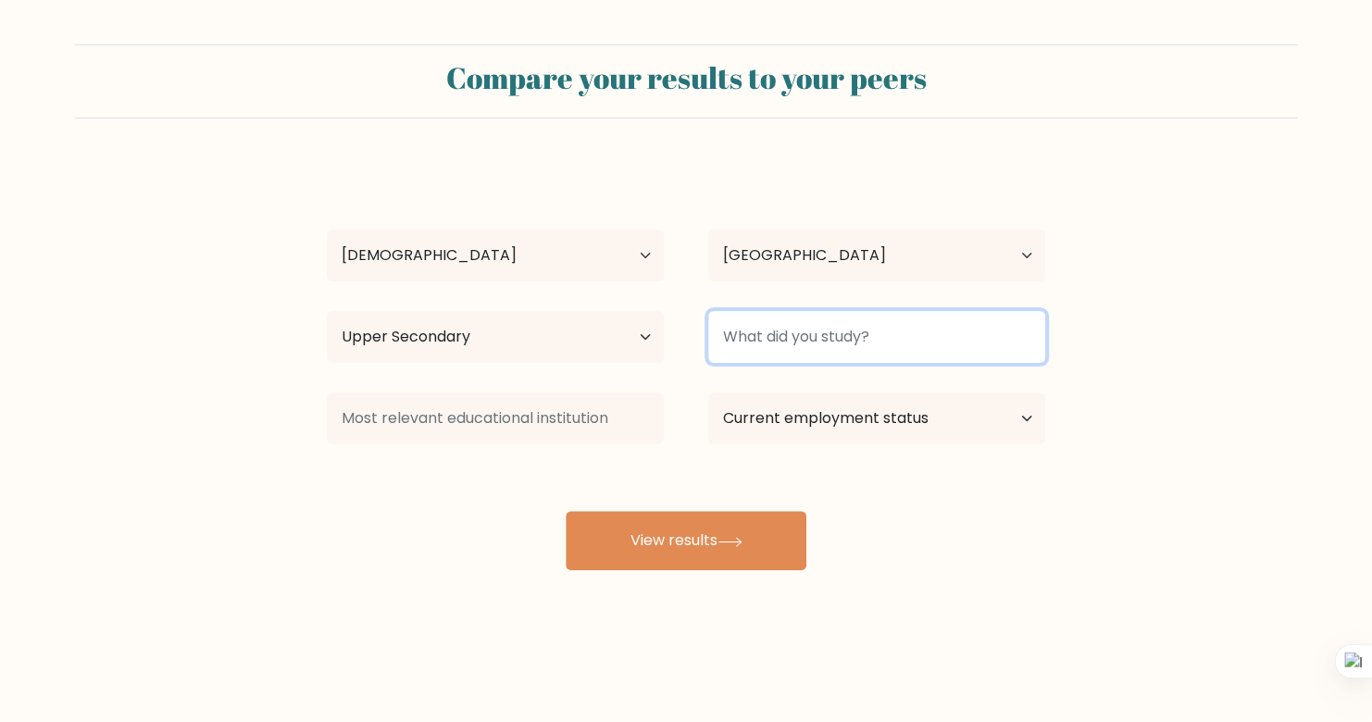
click at [811, 350] on input at bounding box center [876, 337] width 337 height 52
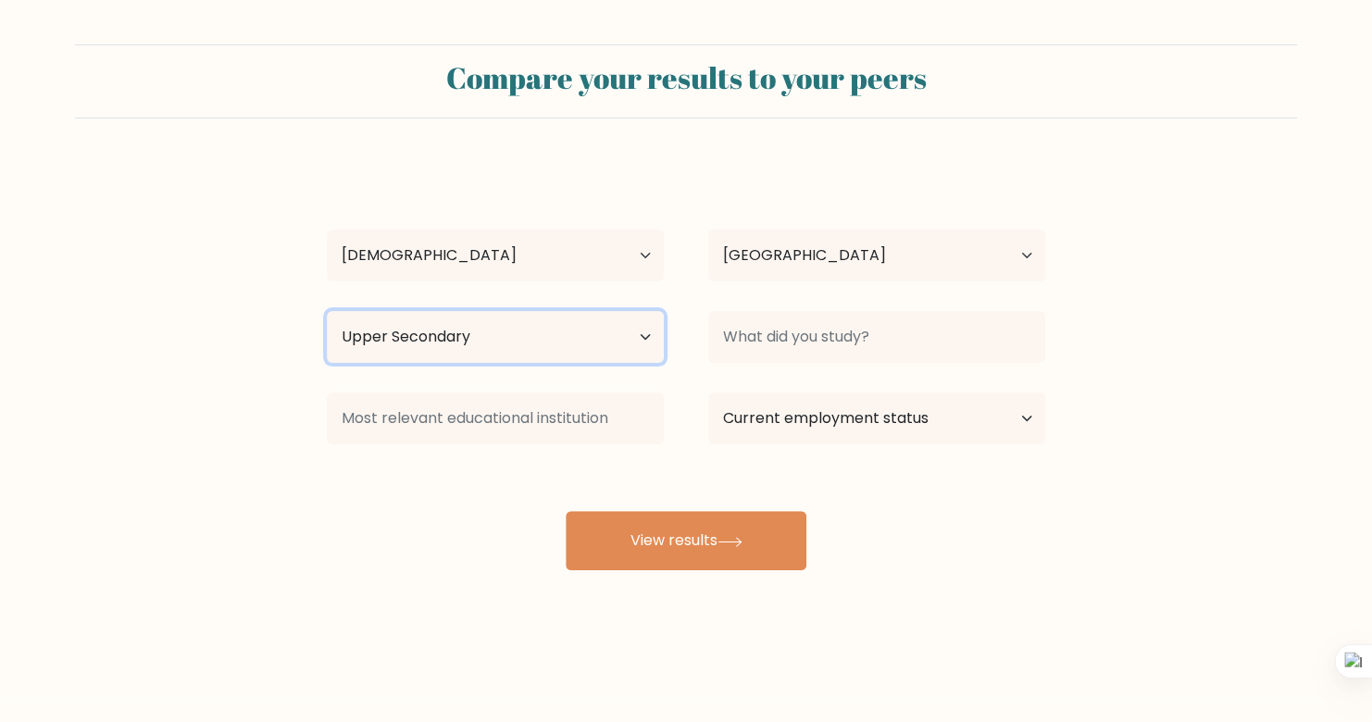
click at [575, 334] on select "Highest education level No schooling Primary Lower Secondary Upper Secondary Oc…" at bounding box center [495, 337] width 337 height 52
select select "bachelors_degree"
click at [327, 311] on select "Highest education level No schooling Primary Lower Secondary Upper Secondary Oc…" at bounding box center [495, 337] width 337 height 52
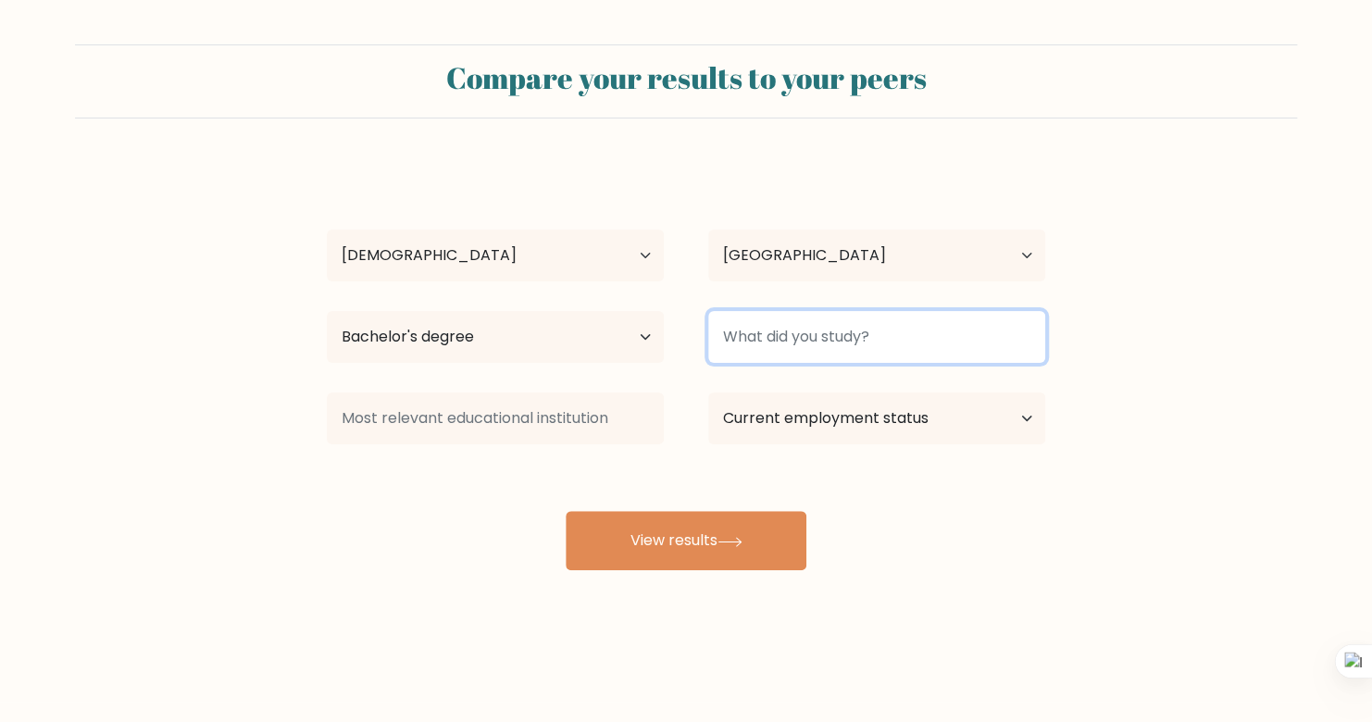
click at [882, 314] on input at bounding box center [876, 337] width 337 height 52
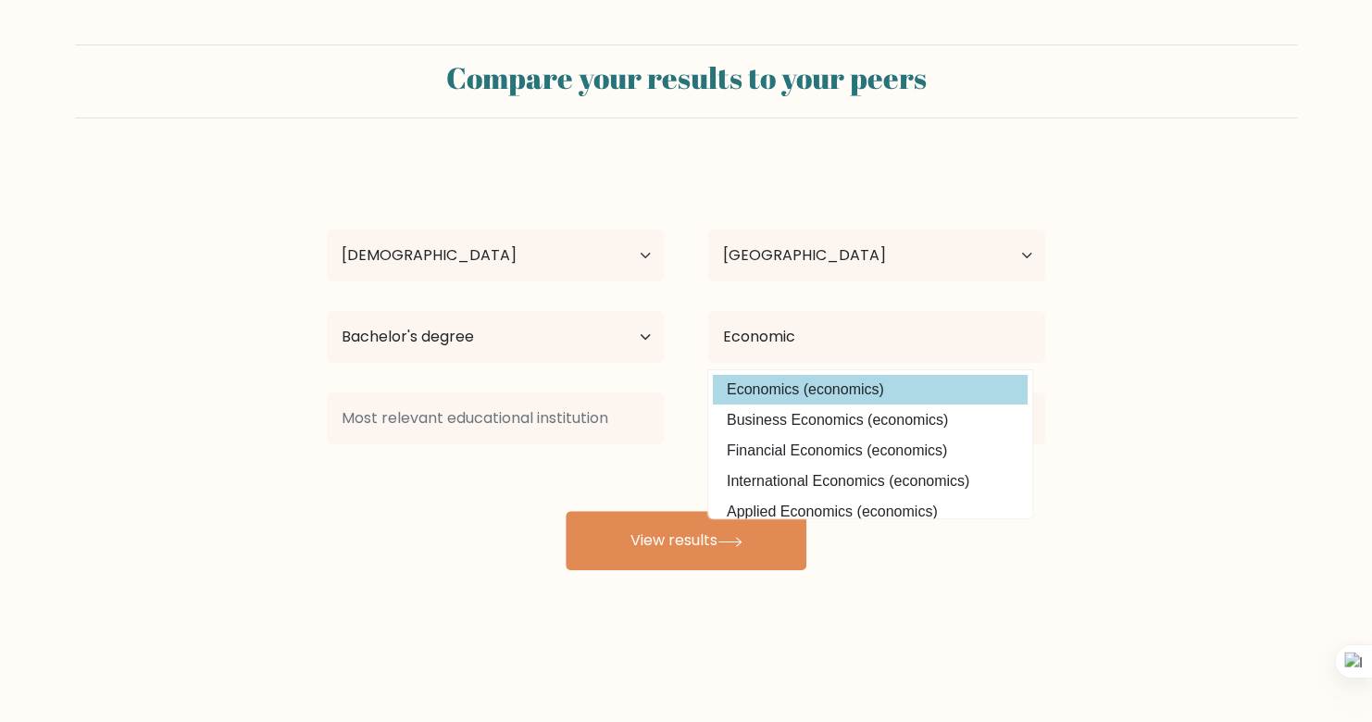
click at [854, 396] on option "Economics (economics)" at bounding box center [870, 390] width 315 height 30
type input "Economics"
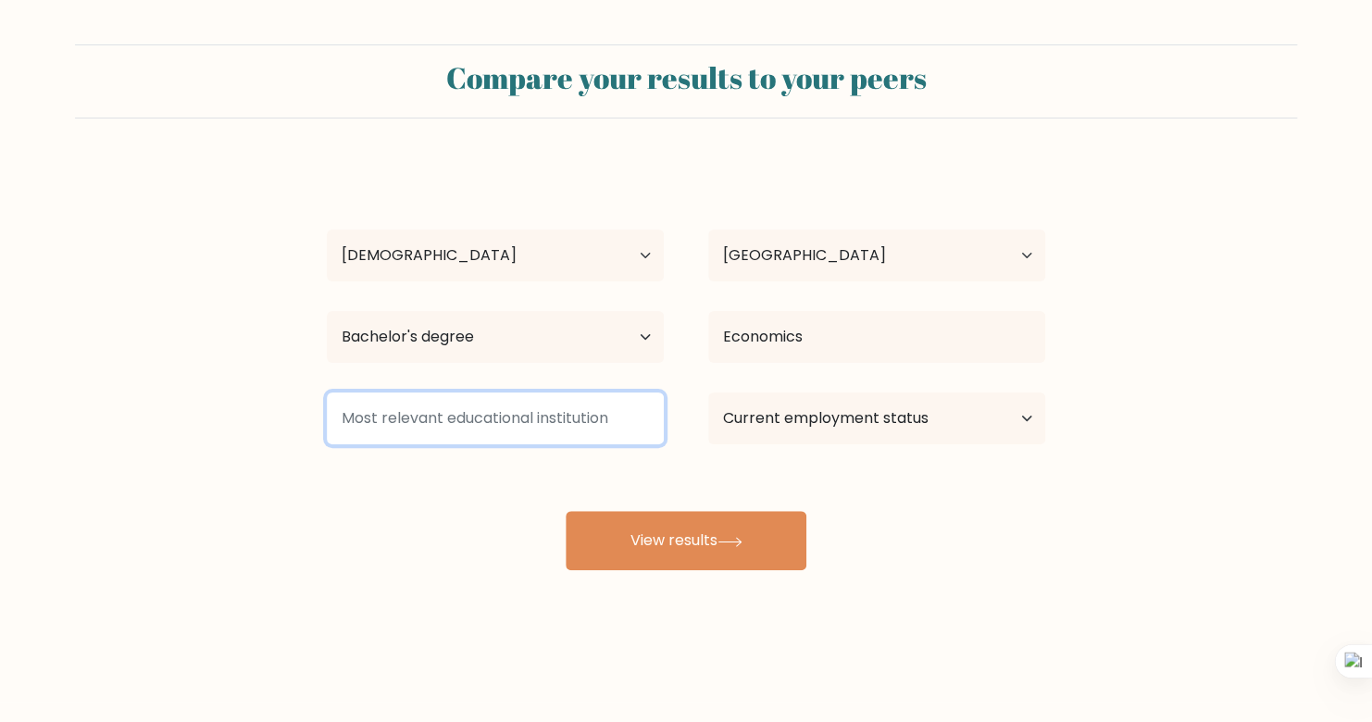
click at [555, 427] on input at bounding box center [495, 419] width 337 height 52
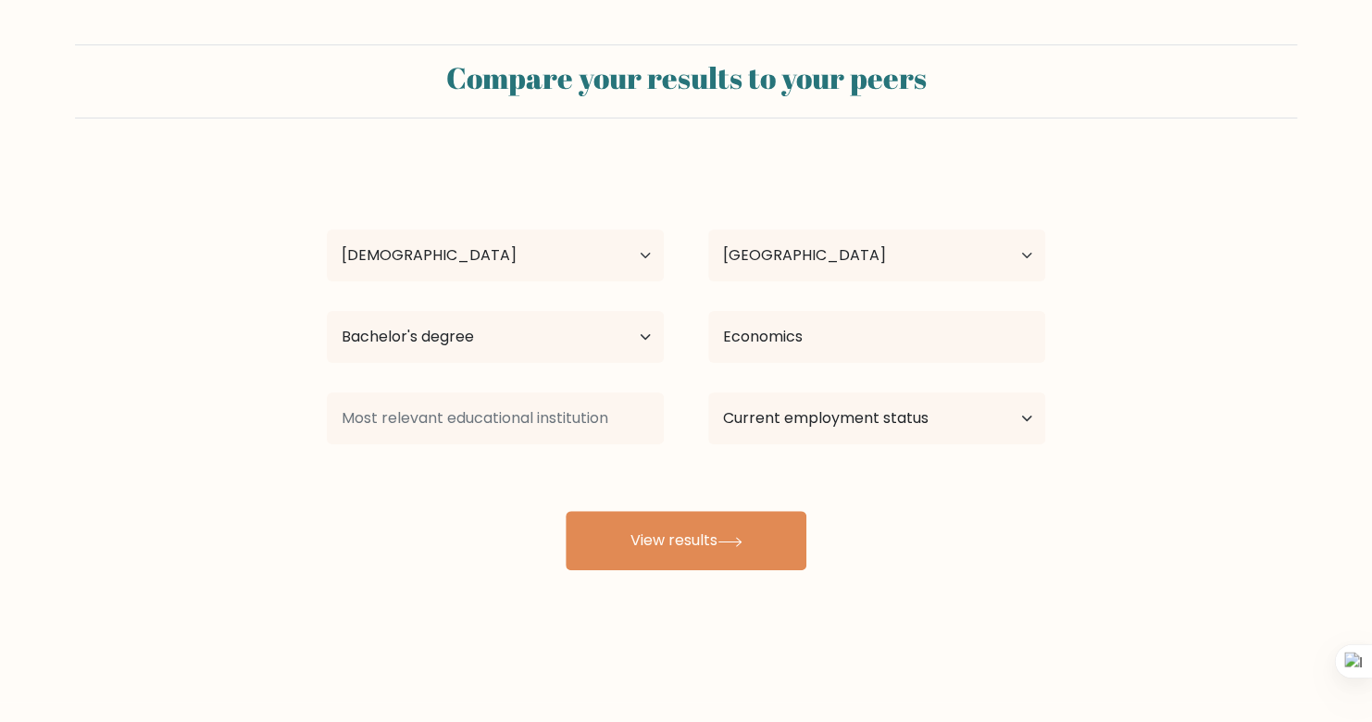
click at [757, 391] on div "Current employment status Employed Student Retired Other / prefer not to answer" at bounding box center [876, 418] width 381 height 67
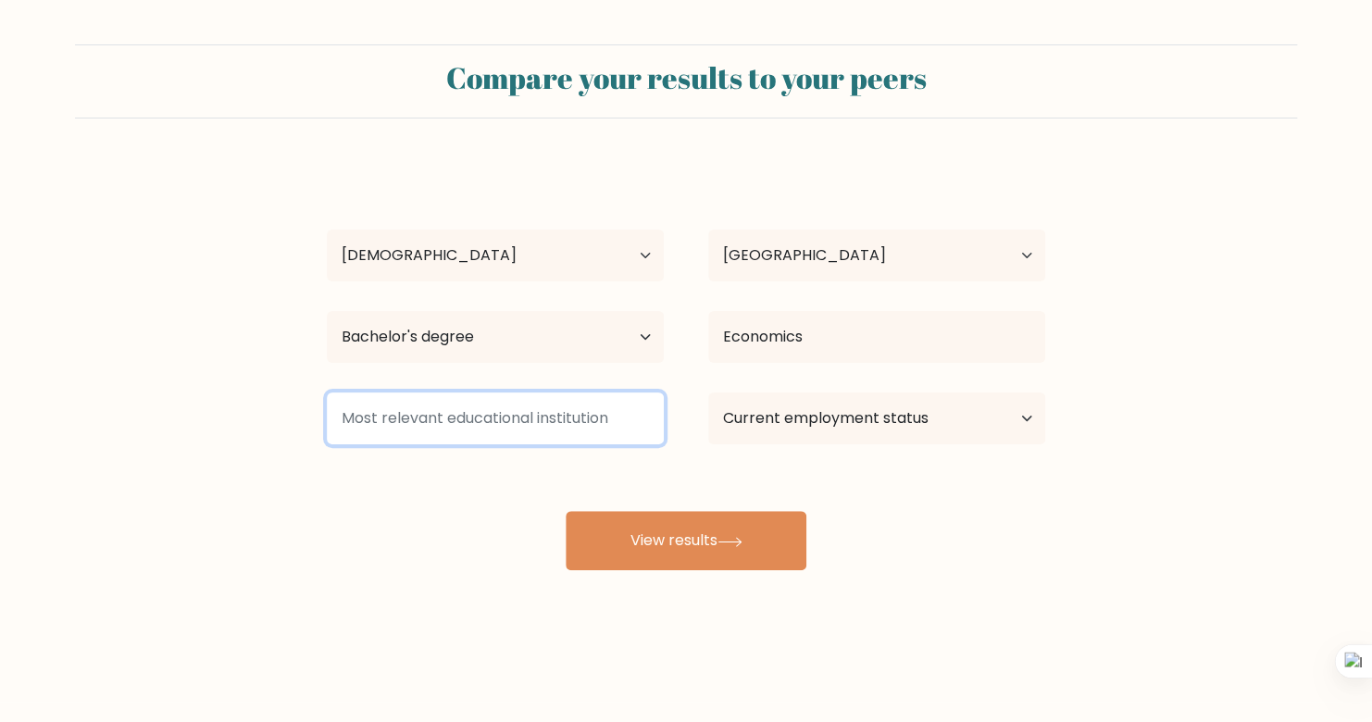
click at [449, 424] on input at bounding box center [495, 419] width 337 height 52
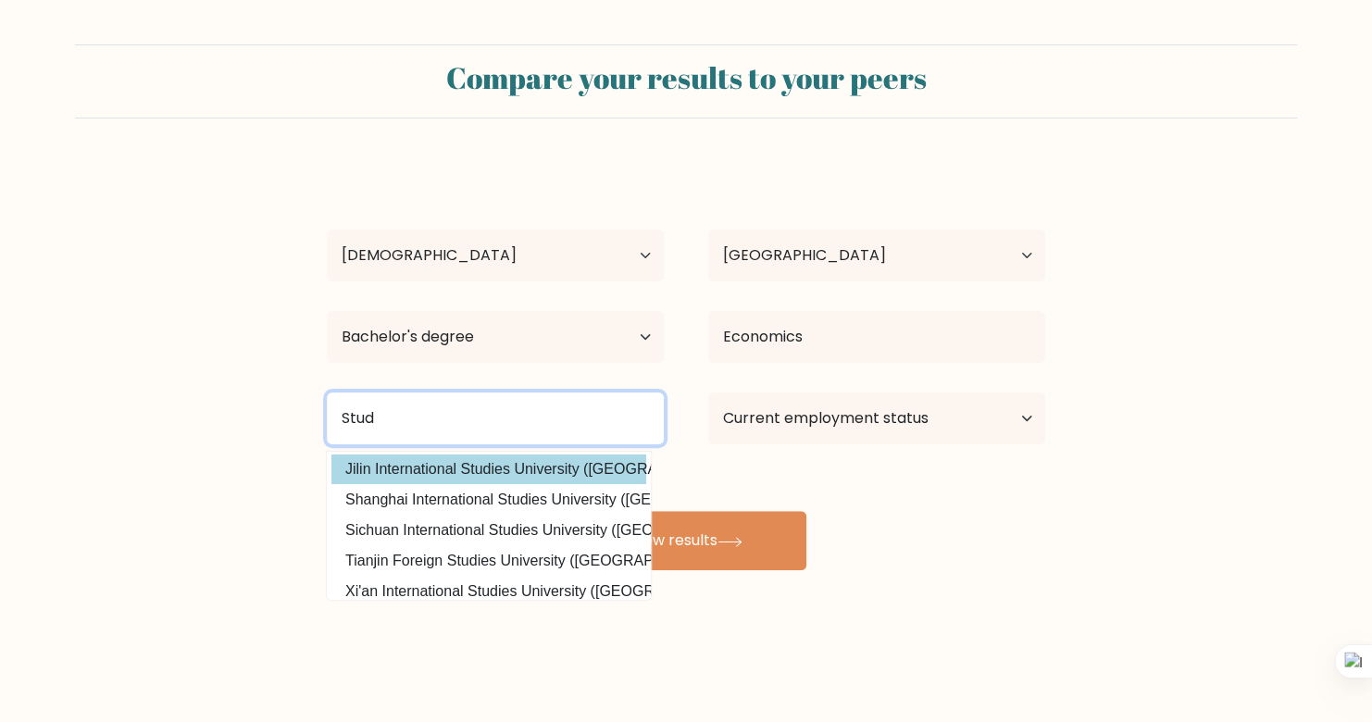
scroll to position [181, 0]
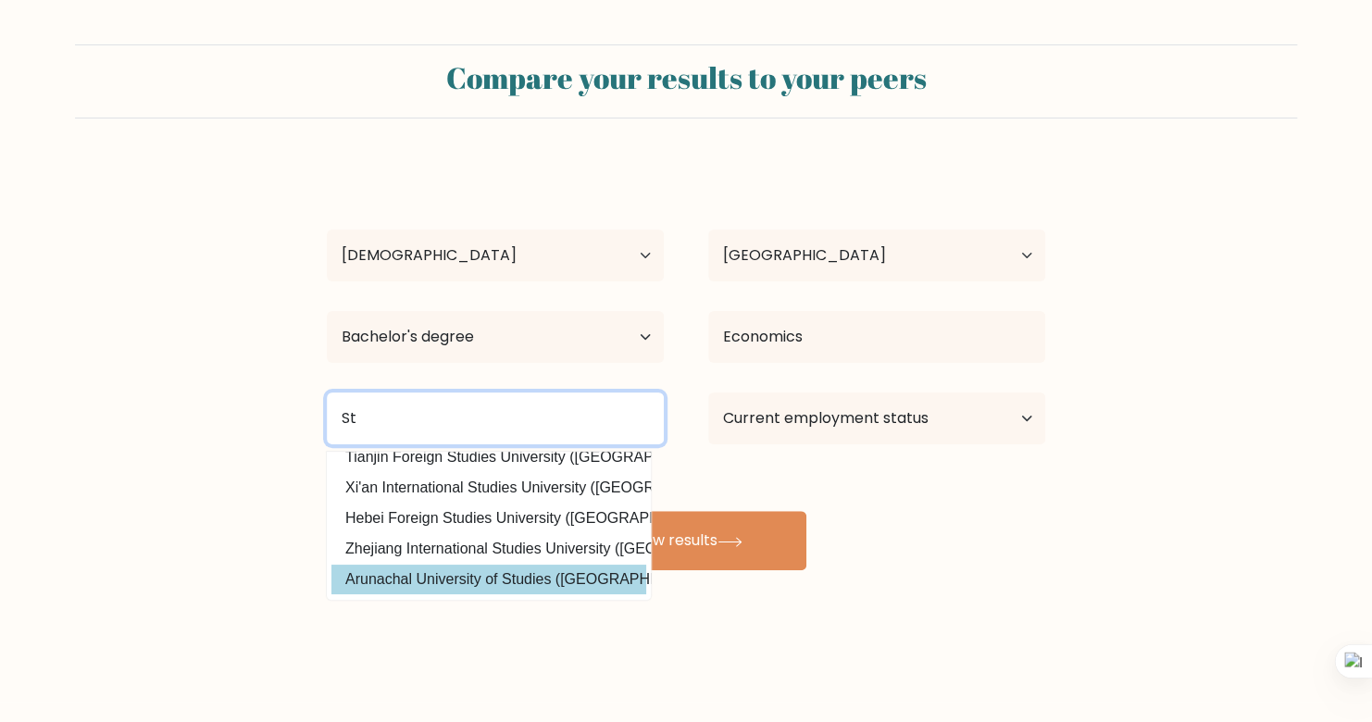
type input "S"
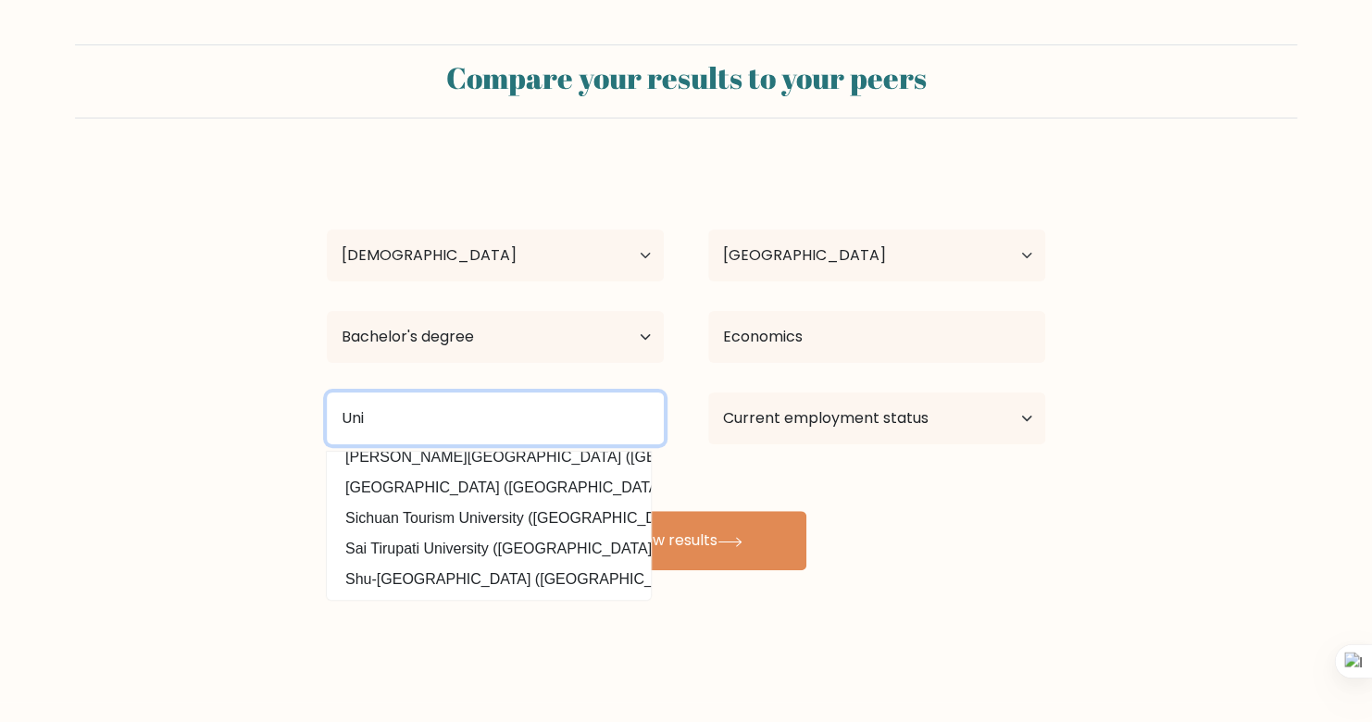
scroll to position [0, 0]
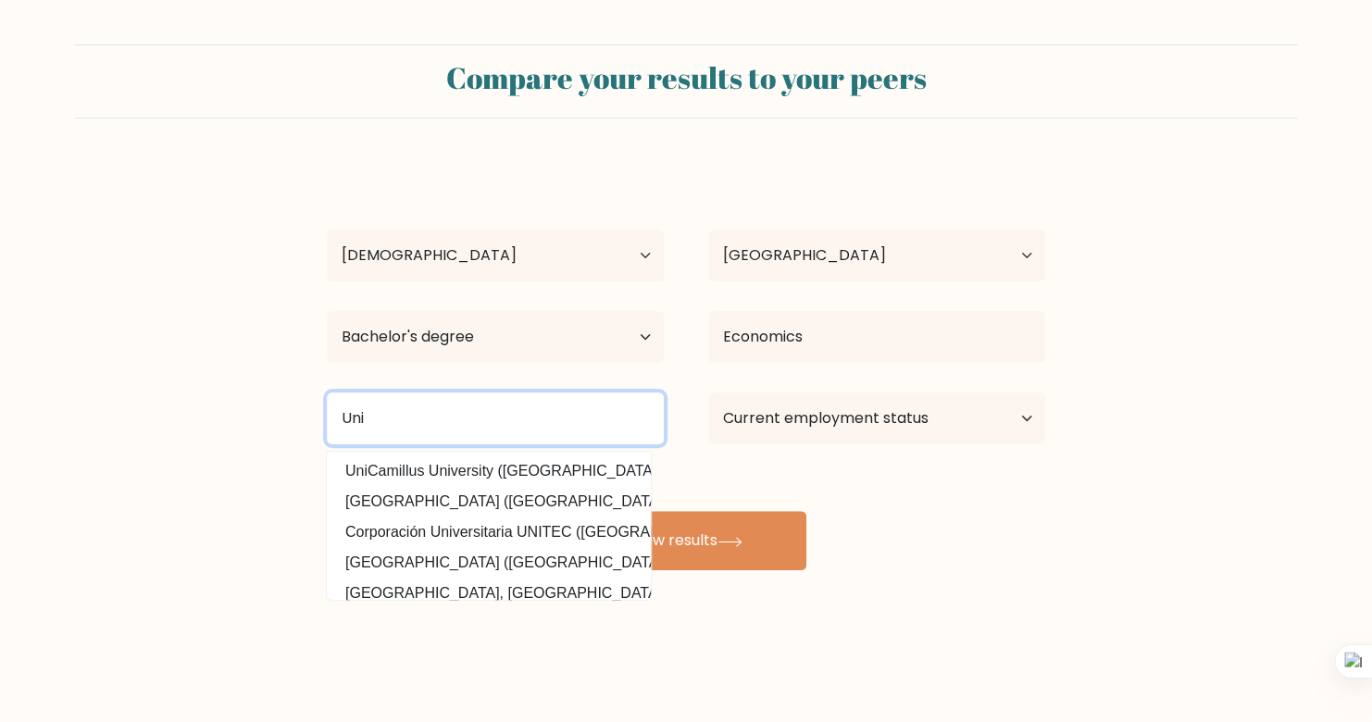
type input "Uni"
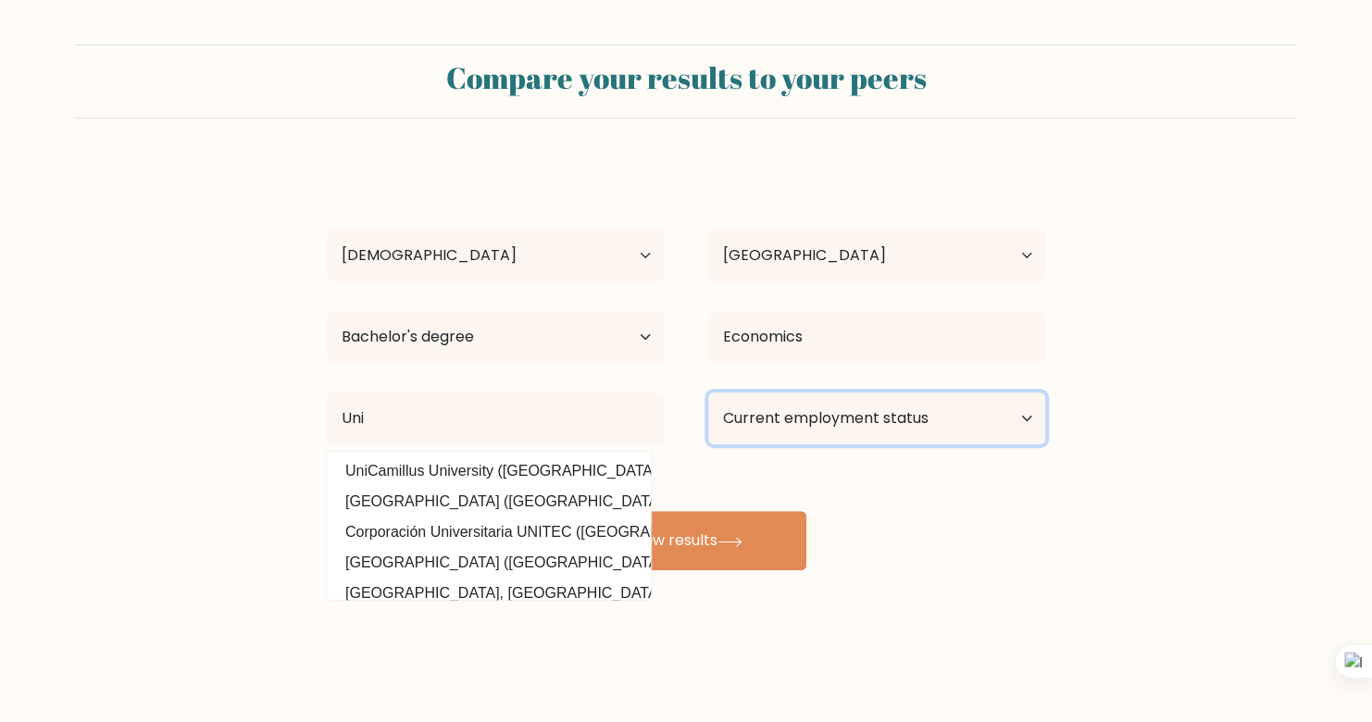
click at [852, 422] on select "Current employment status Employed Student Retired Other / prefer not to answer" at bounding box center [876, 419] width 337 height 52
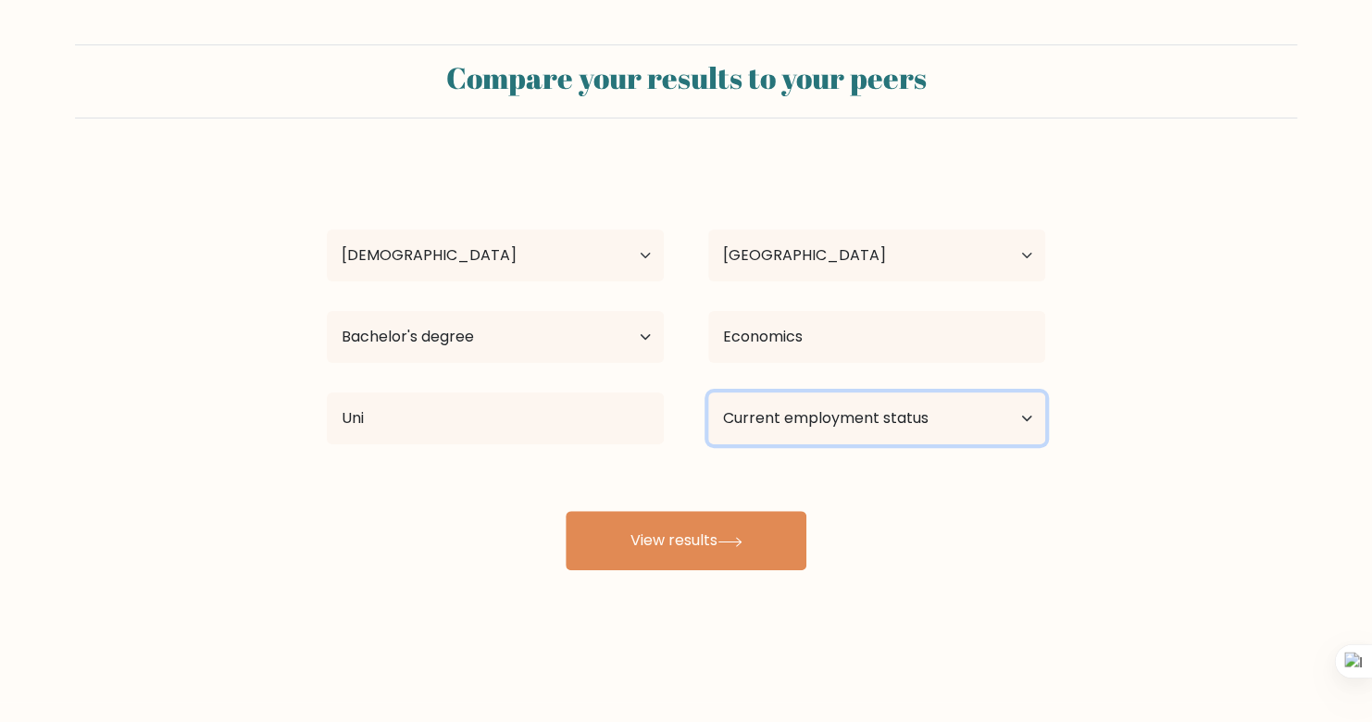
select select "student"
click at [708, 393] on select "Current employment status Employed Student Retired Other / prefer not to answer" at bounding box center [876, 419] width 337 height 52
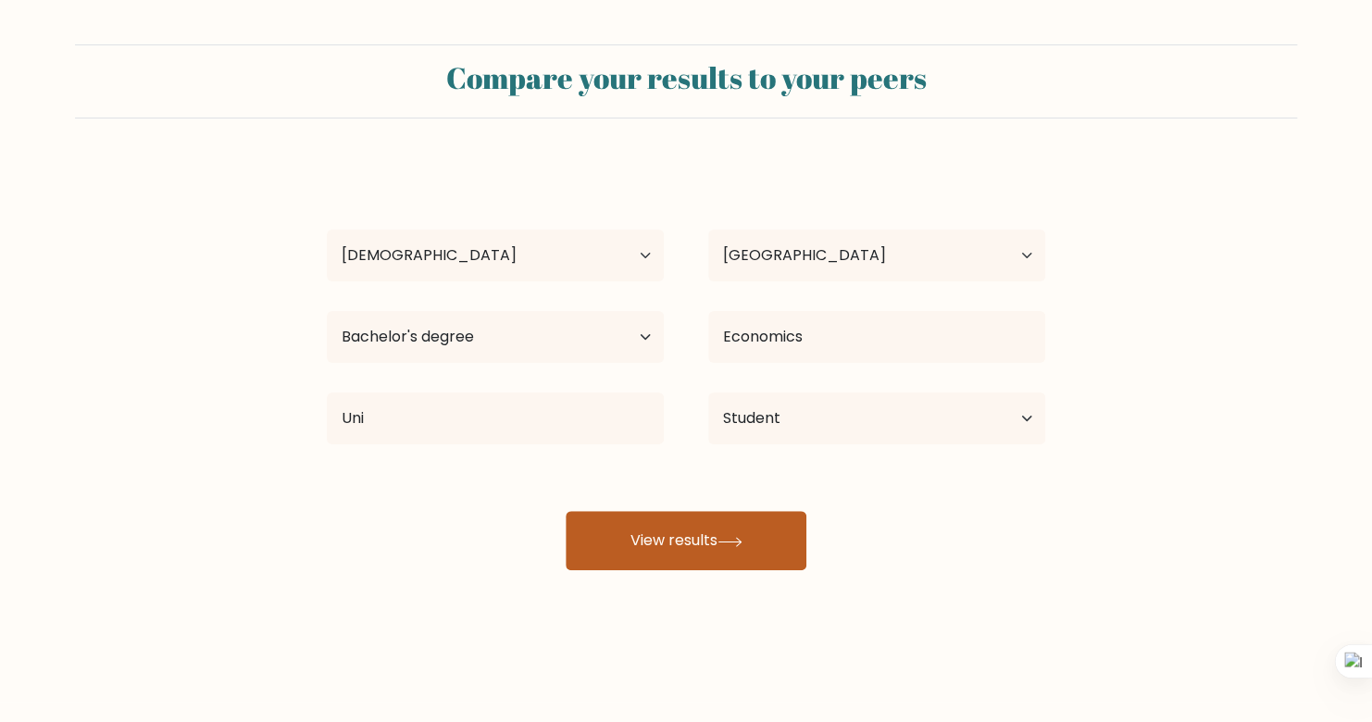
click at [691, 562] on button "View results" at bounding box center [686, 540] width 241 height 59
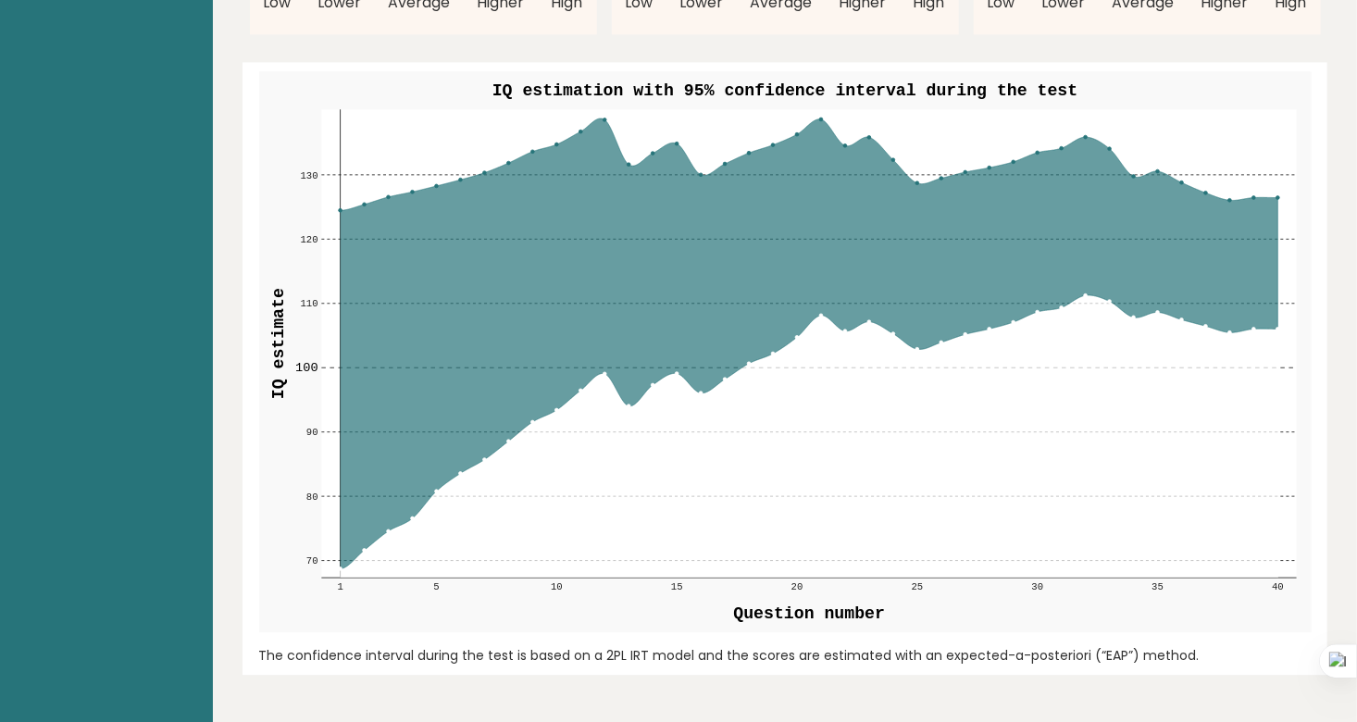
scroll to position [2129, 0]
click at [601, 113] on rect at bounding box center [809, 342] width 976 height 468
click at [597, 120] on icon at bounding box center [809, 343] width 939 height 451
click at [603, 120] on icon at bounding box center [809, 343] width 939 height 451
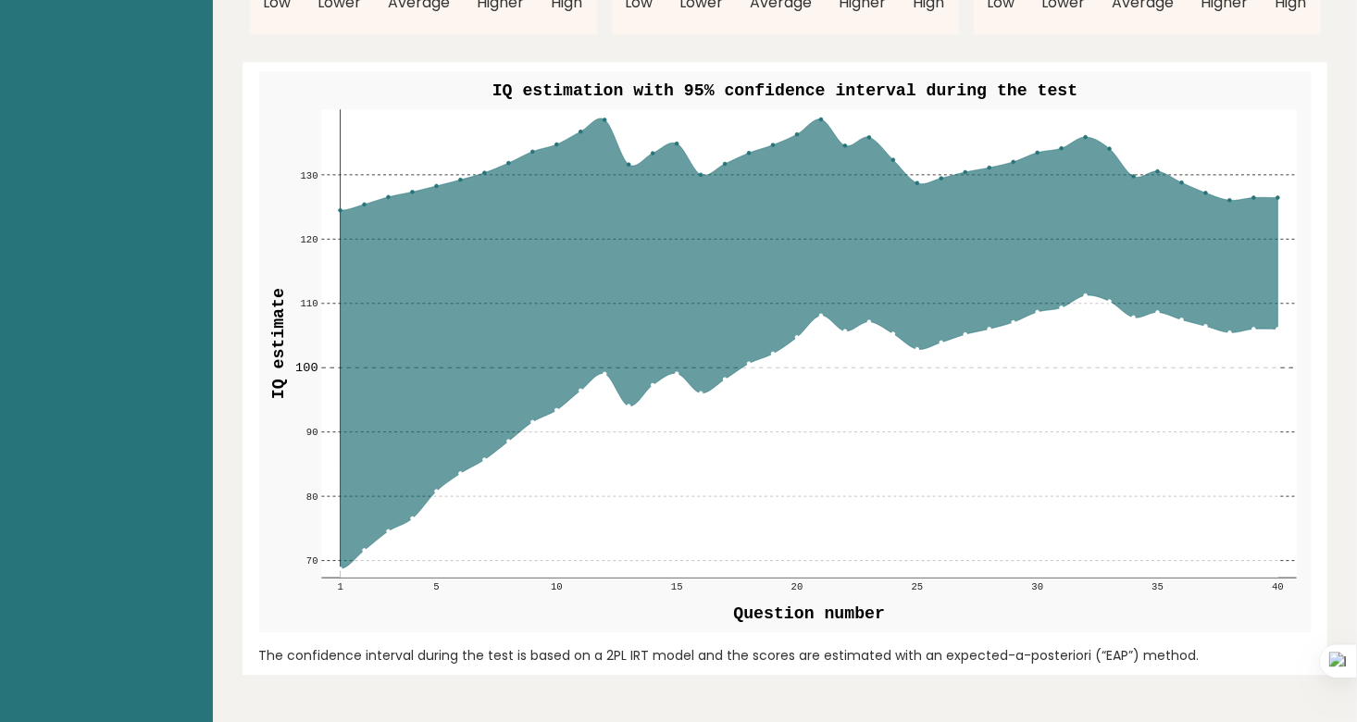
click at [603, 120] on icon at bounding box center [809, 343] width 939 height 451
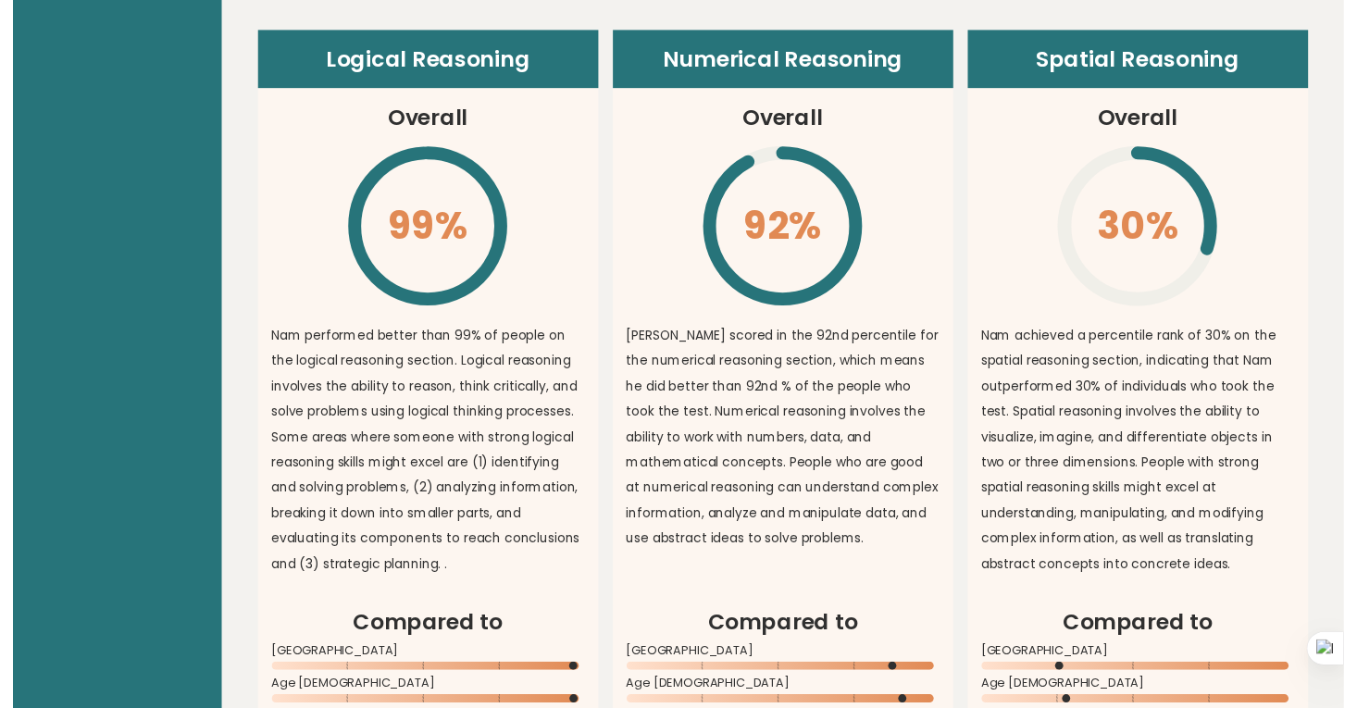
scroll to position [1296, 0]
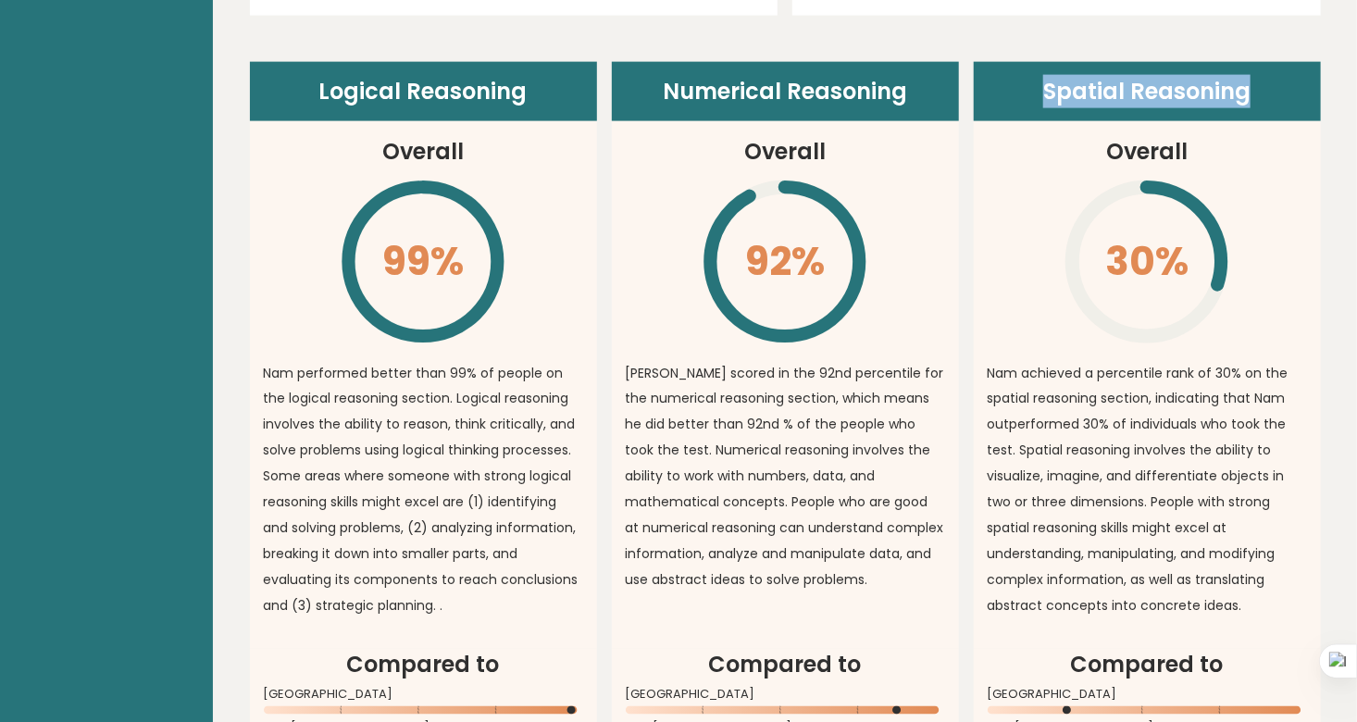
drag, startPoint x: 1041, startPoint y: 88, endPoint x: 1279, endPoint y: 100, distance: 238.2
click at [1279, 100] on header "Spatial Reasoning" at bounding box center [1147, 91] width 347 height 59
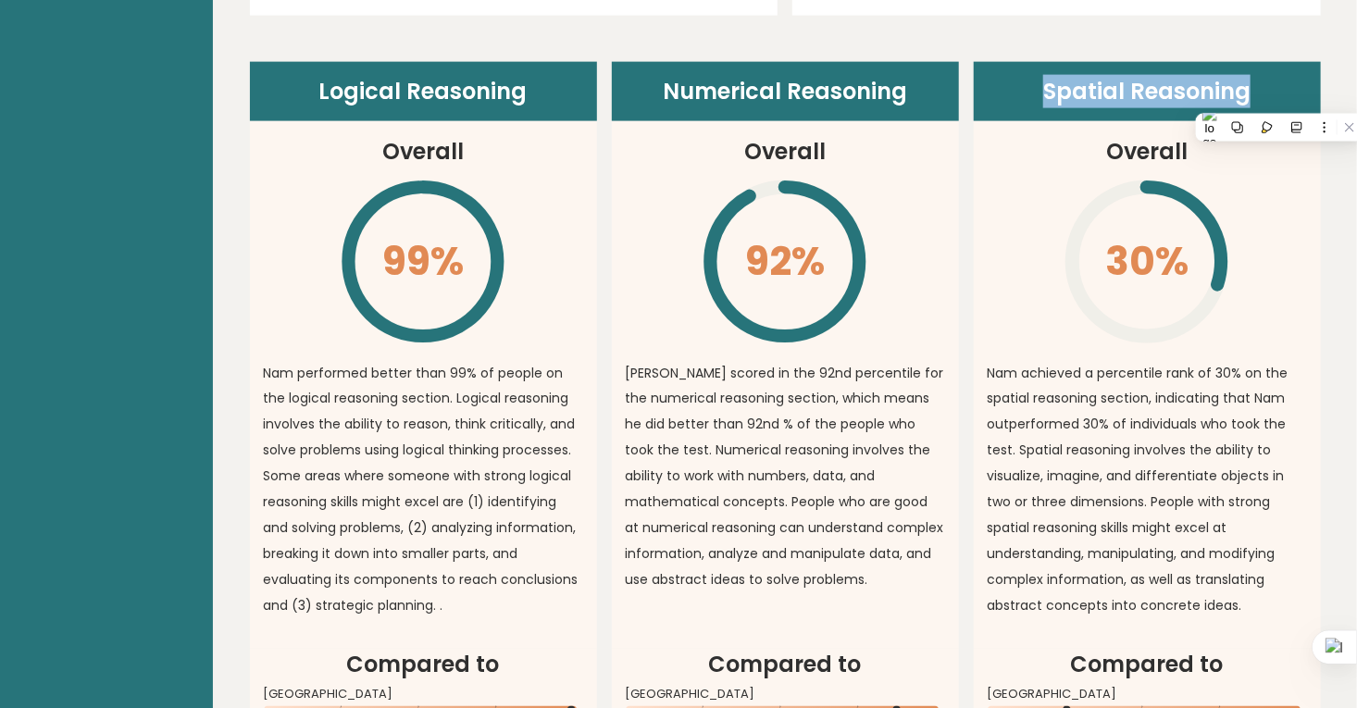
copy header "Spatial Reasoning"
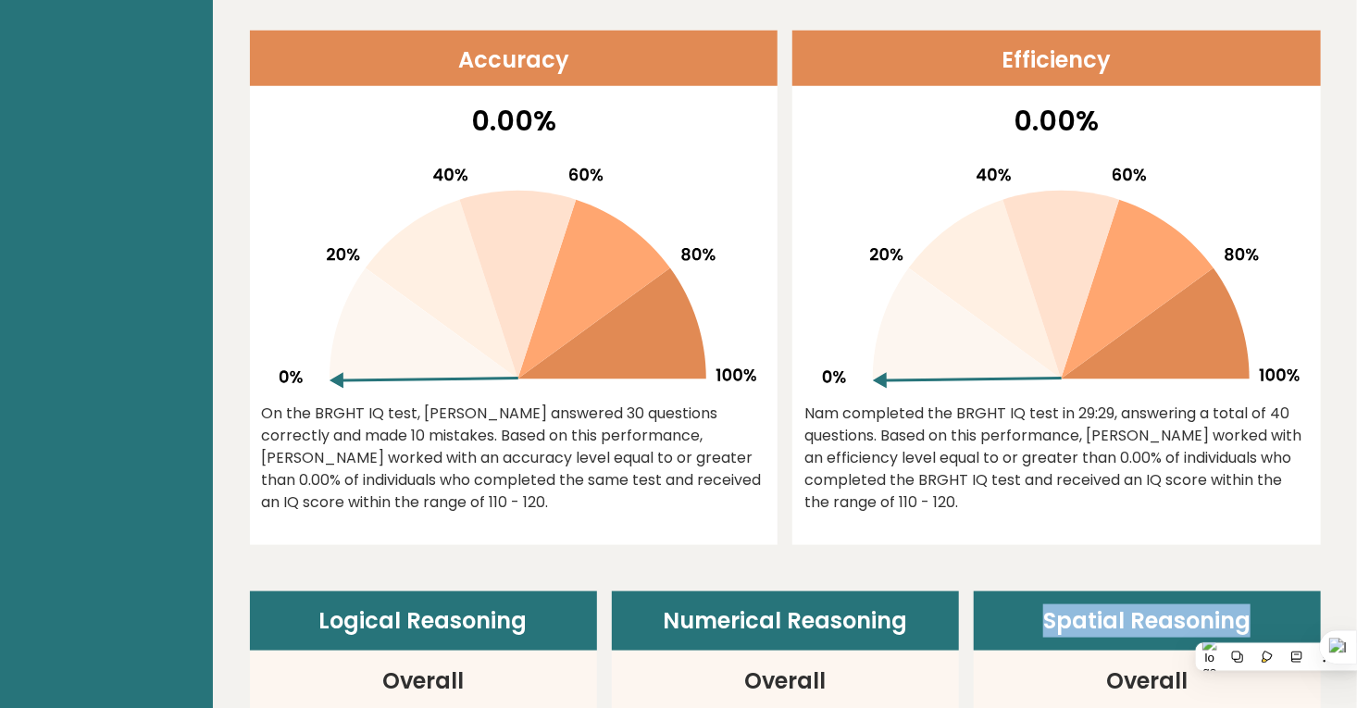
scroll to position [526, 0]
